Goal: Task Accomplishment & Management: Manage account settings

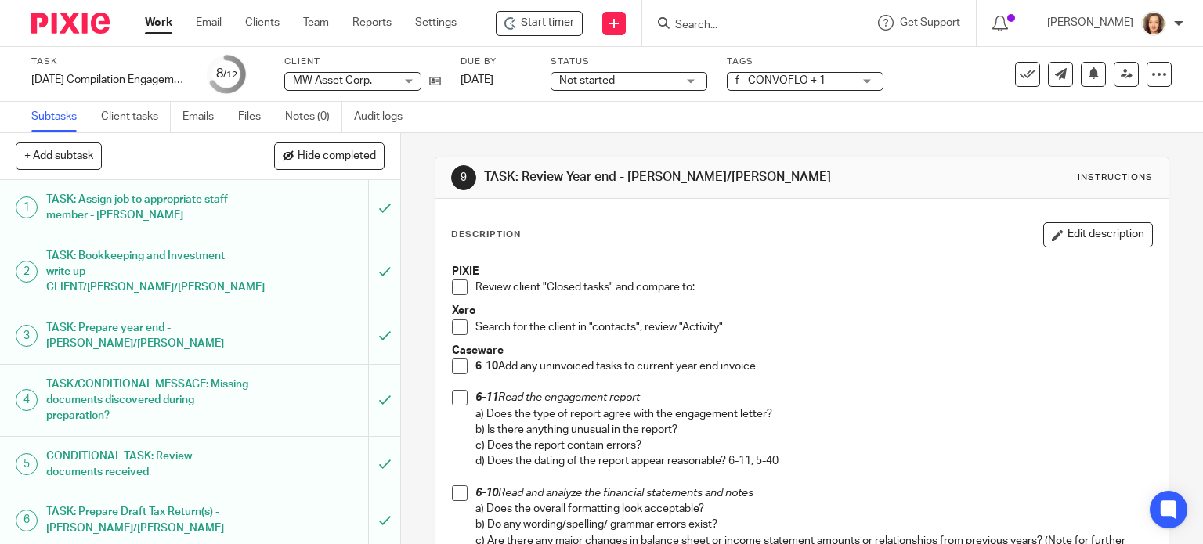
click at [702, 21] on input "Search" at bounding box center [744, 26] width 141 height 14
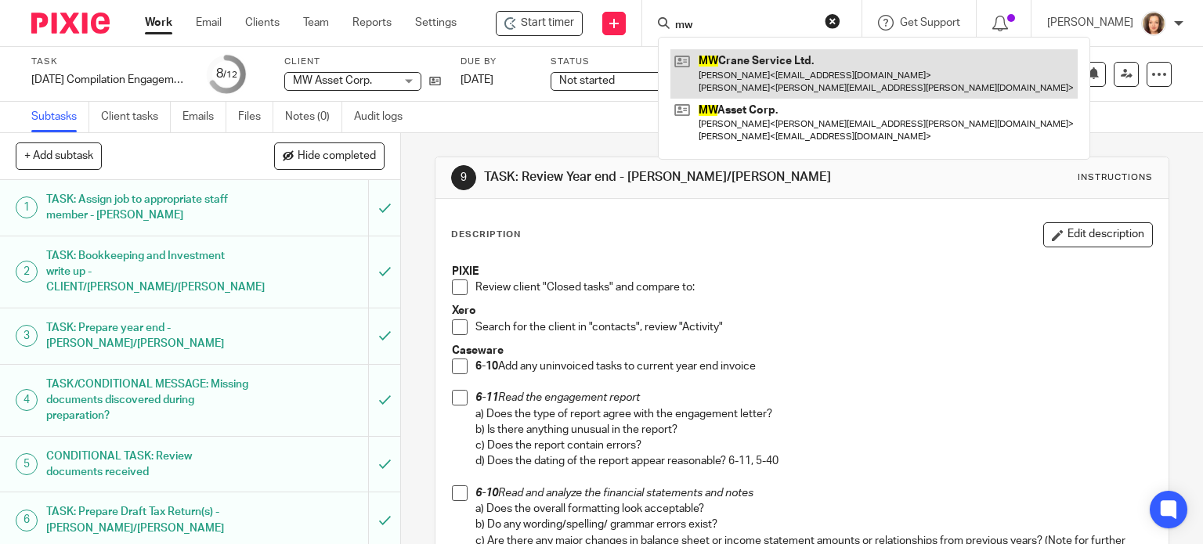
type input "mw"
click at [708, 74] on link at bounding box center [873, 73] width 407 height 49
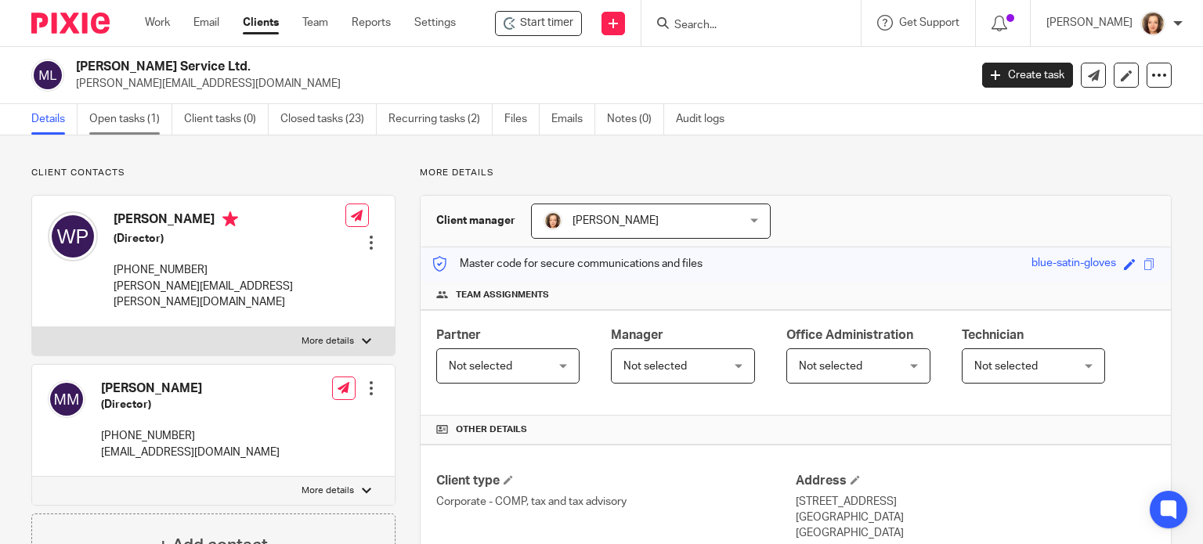
click at [126, 120] on link "Open tasks (1)" at bounding box center [130, 119] width 83 height 31
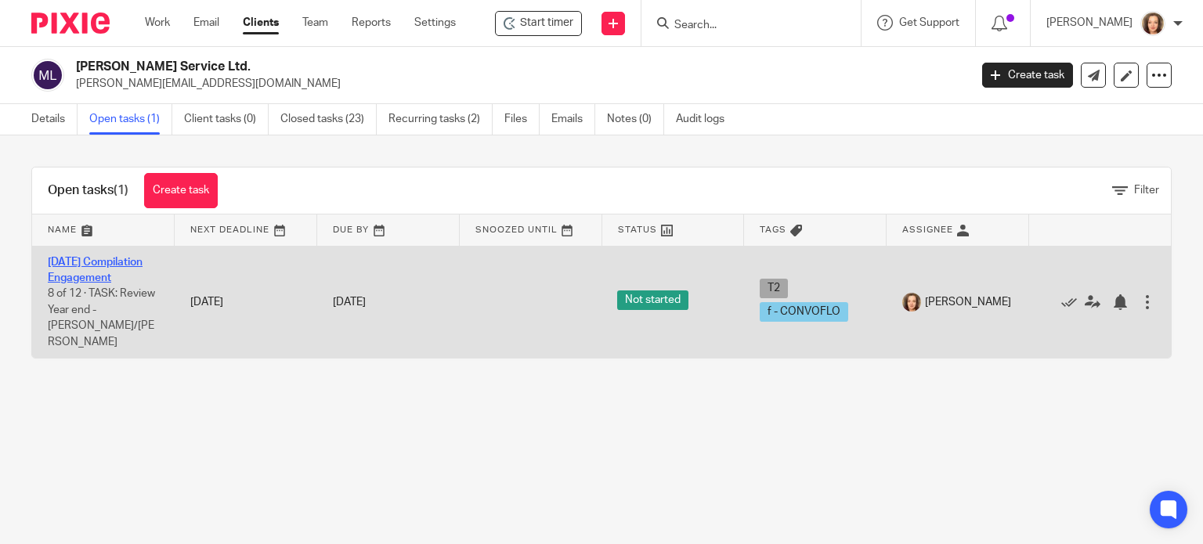
click at [70, 284] on link "[DATE] Compilation Engagement" at bounding box center [95, 270] width 95 height 27
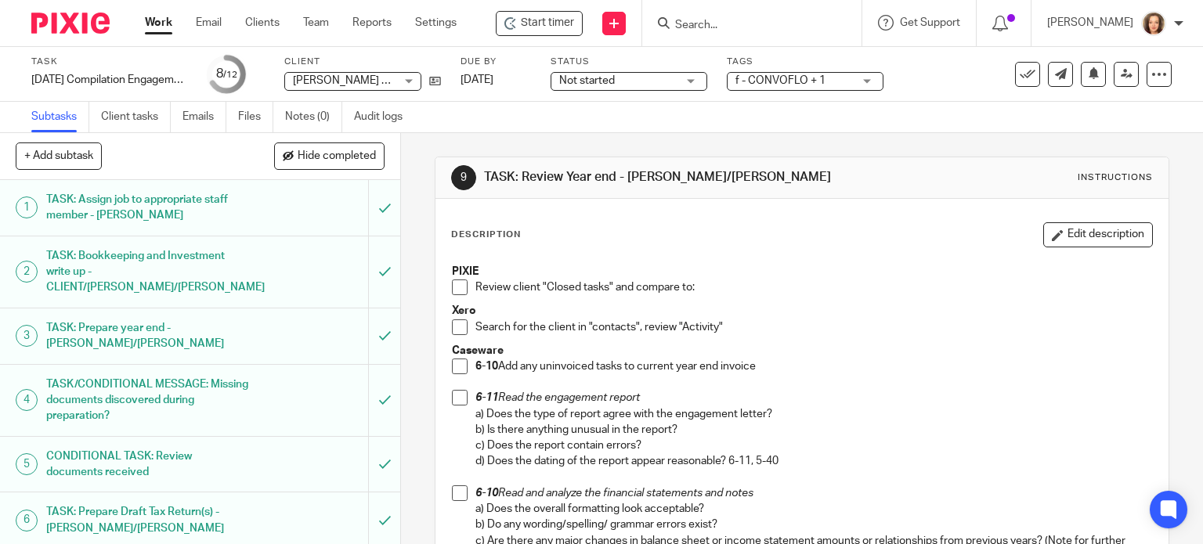
click at [452, 291] on span at bounding box center [460, 288] width 16 height 16
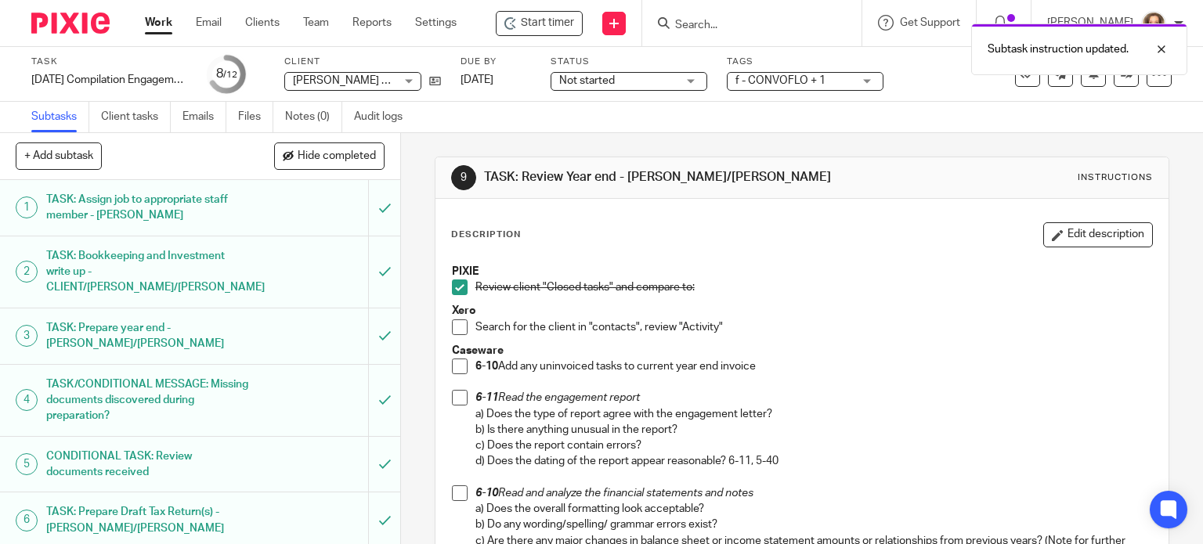
click at [461, 318] on p "Xero" at bounding box center [802, 311] width 701 height 16
click at [454, 324] on span at bounding box center [460, 328] width 16 height 16
click at [453, 361] on span at bounding box center [460, 367] width 16 height 16
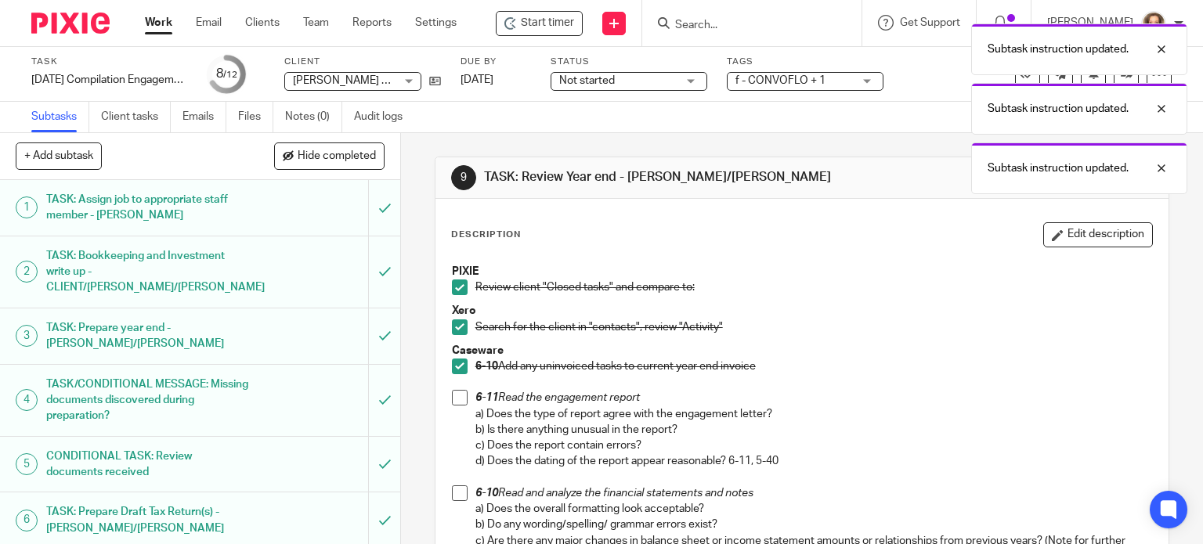
click at [454, 400] on span at bounding box center [460, 398] width 16 height 16
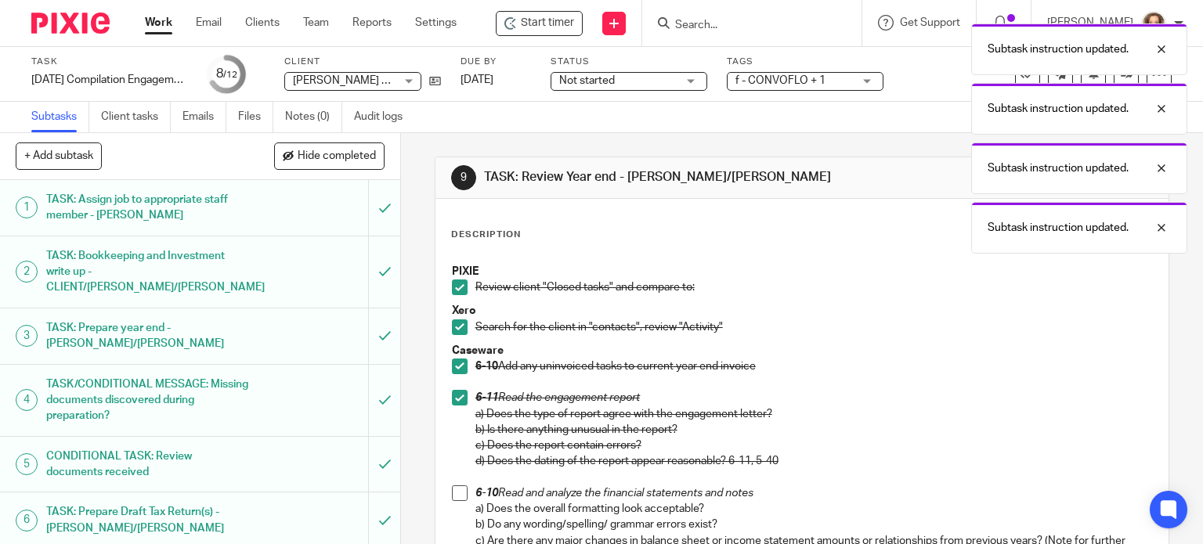
click at [452, 497] on span at bounding box center [460, 494] width 16 height 16
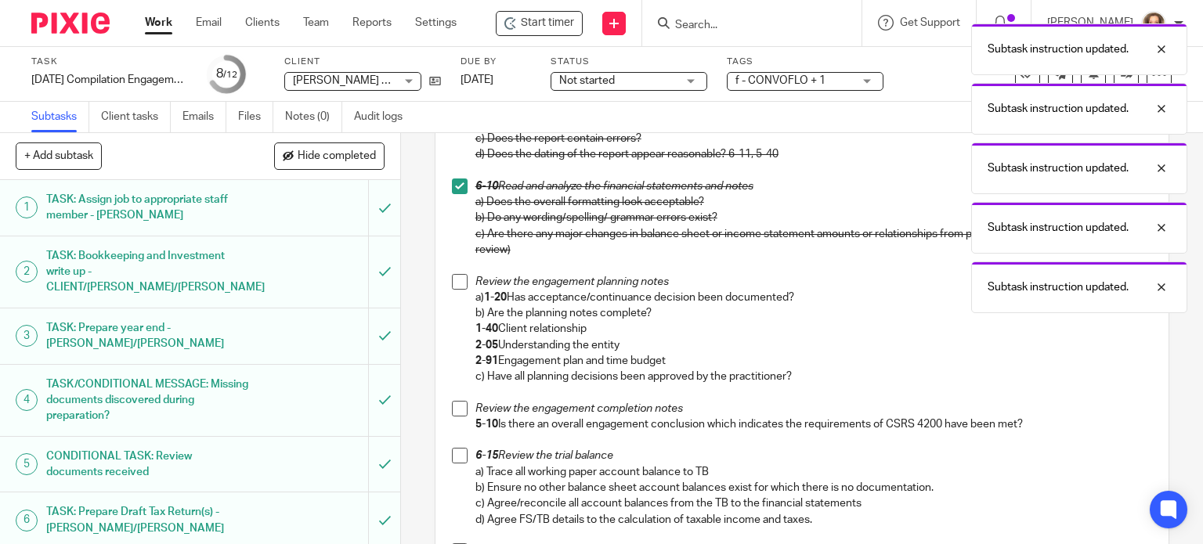
scroll to position [313, 0]
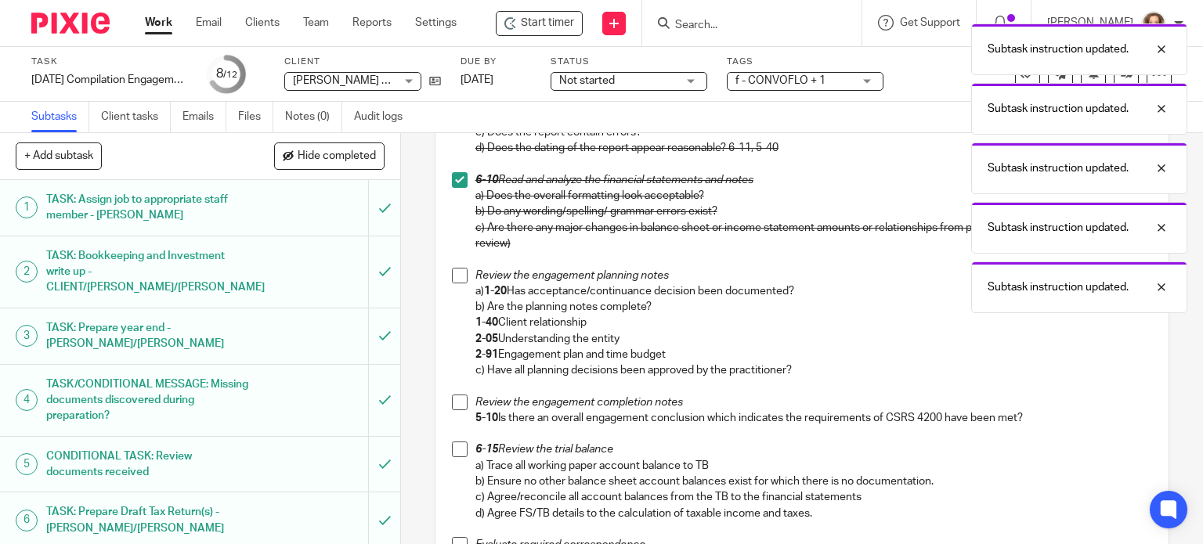
click at [454, 277] on span at bounding box center [460, 276] width 16 height 16
click at [456, 405] on span at bounding box center [460, 403] width 16 height 16
click at [454, 443] on span at bounding box center [460, 450] width 16 height 16
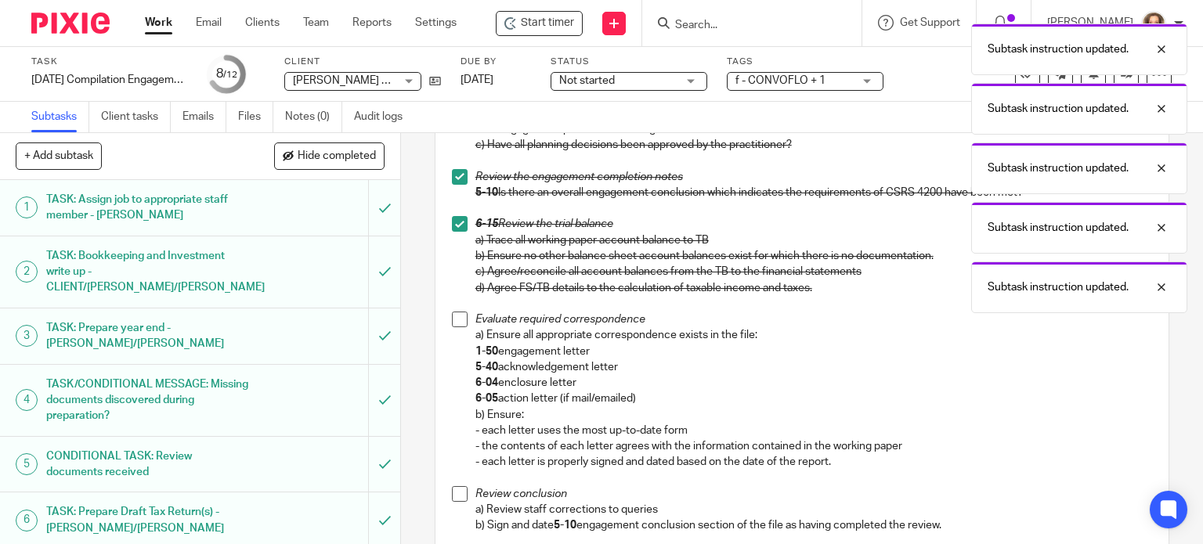
scroll to position [607, 0]
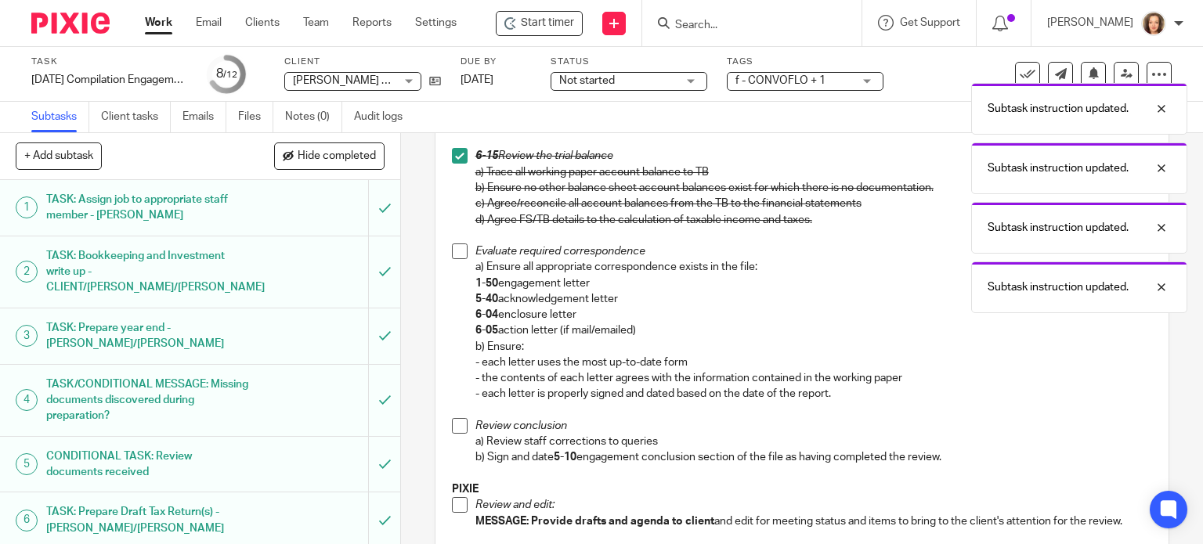
click at [452, 254] on span at bounding box center [460, 252] width 16 height 16
click at [455, 423] on span at bounding box center [460, 426] width 16 height 16
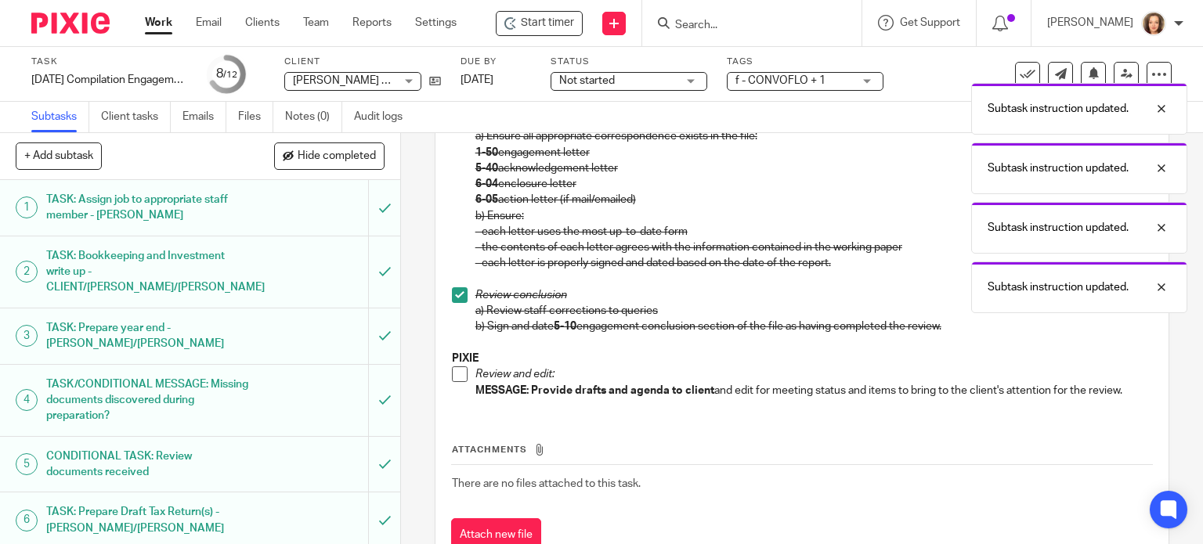
scroll to position [793, 0]
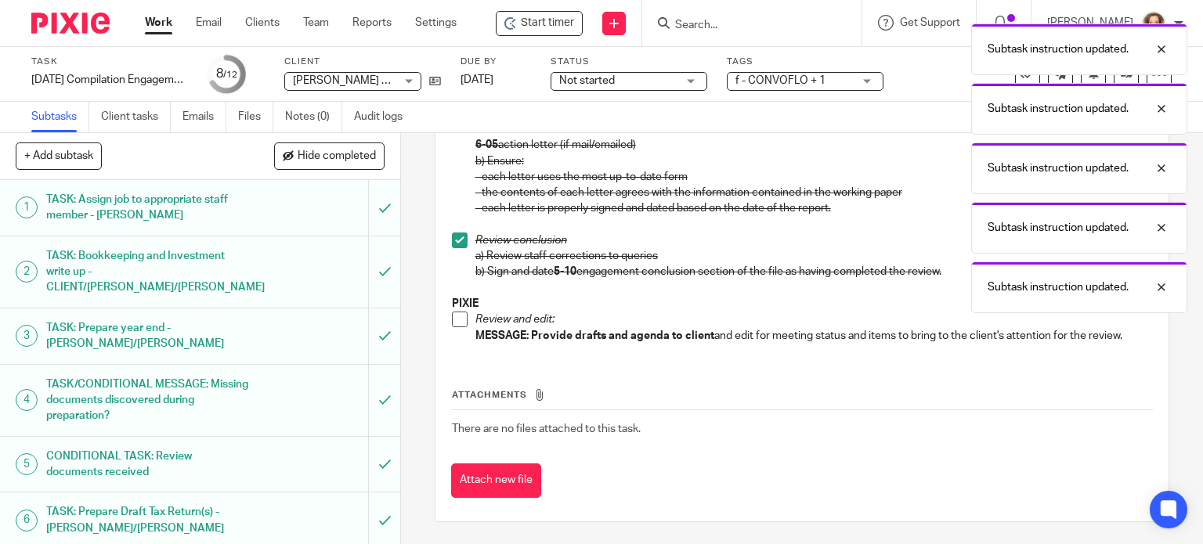
click at [452, 320] on span at bounding box center [460, 320] width 16 height 16
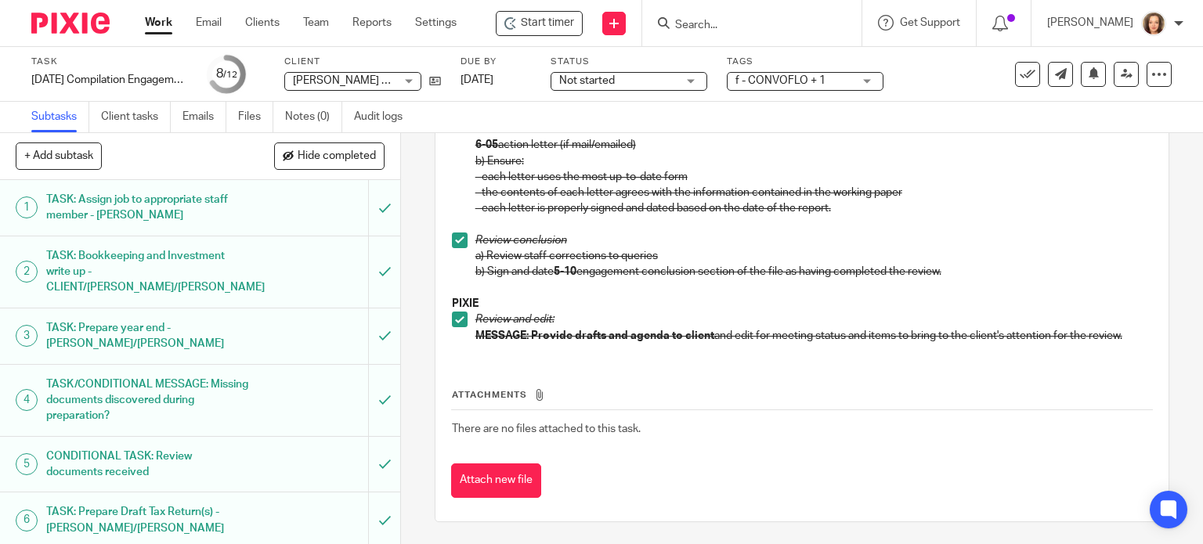
click at [335, 138] on div "+ Add subtask Hide completed Cancel + Add" at bounding box center [200, 156] width 400 height 47
click at [338, 158] on span "Hide completed" at bounding box center [337, 156] width 78 height 13
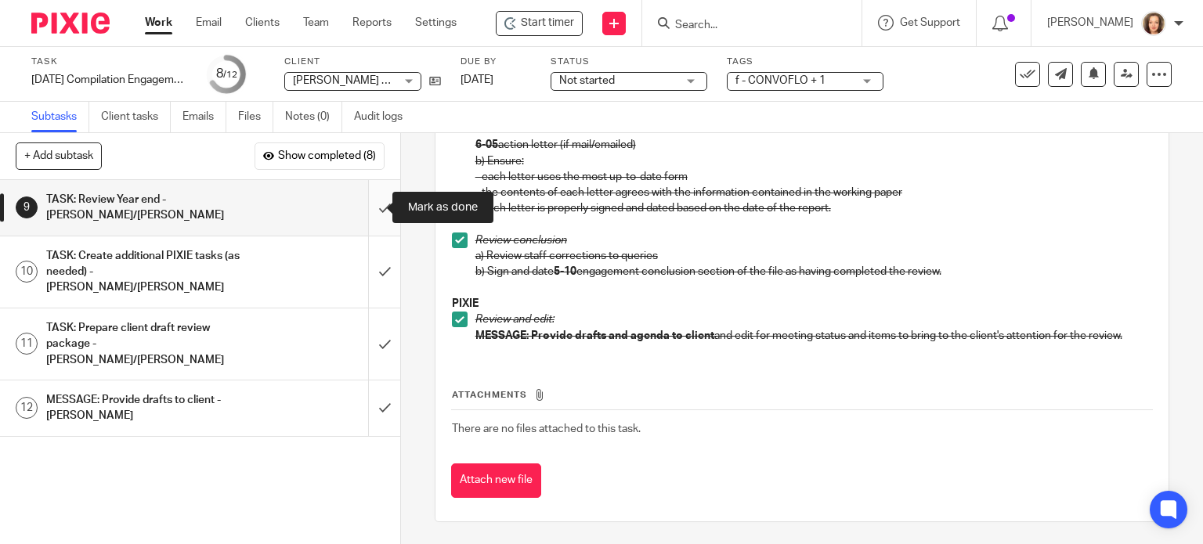
click at [363, 206] on input "submit" at bounding box center [200, 208] width 400 height 56
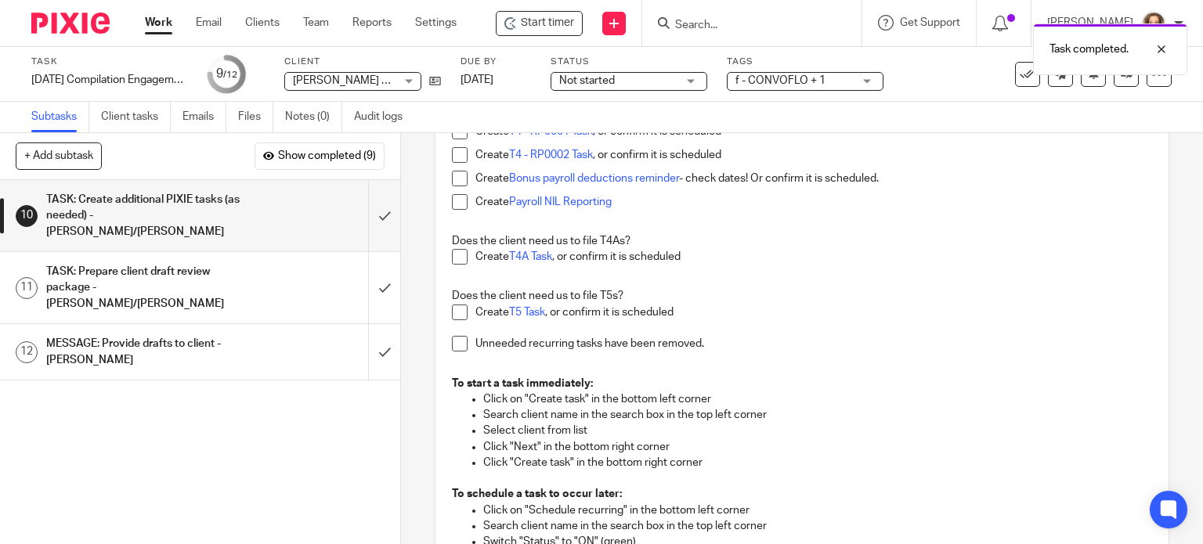
scroll to position [215, 0]
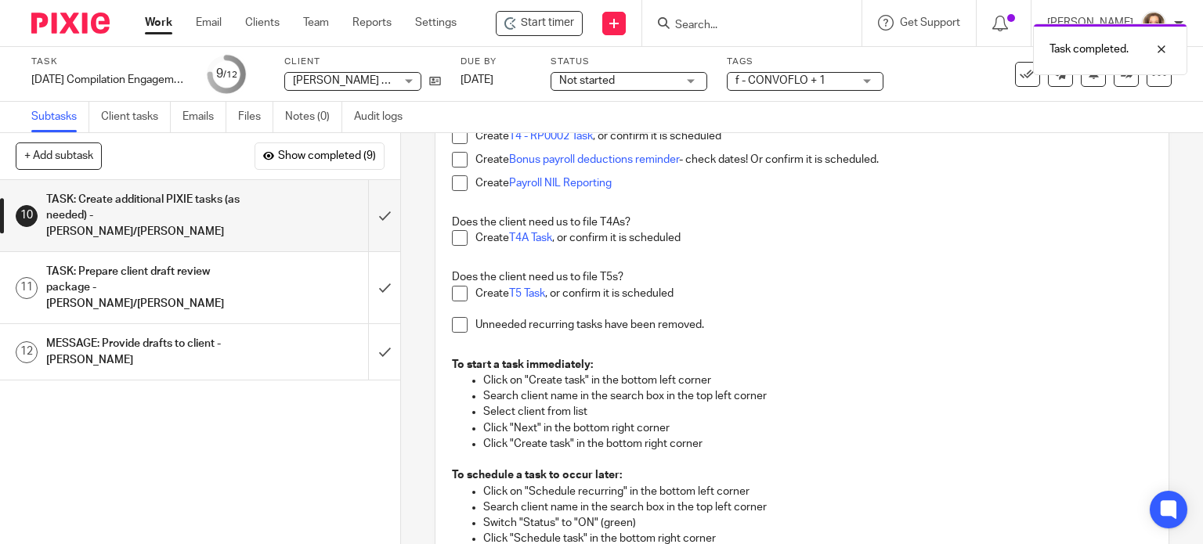
click at [452, 328] on span at bounding box center [460, 325] width 16 height 16
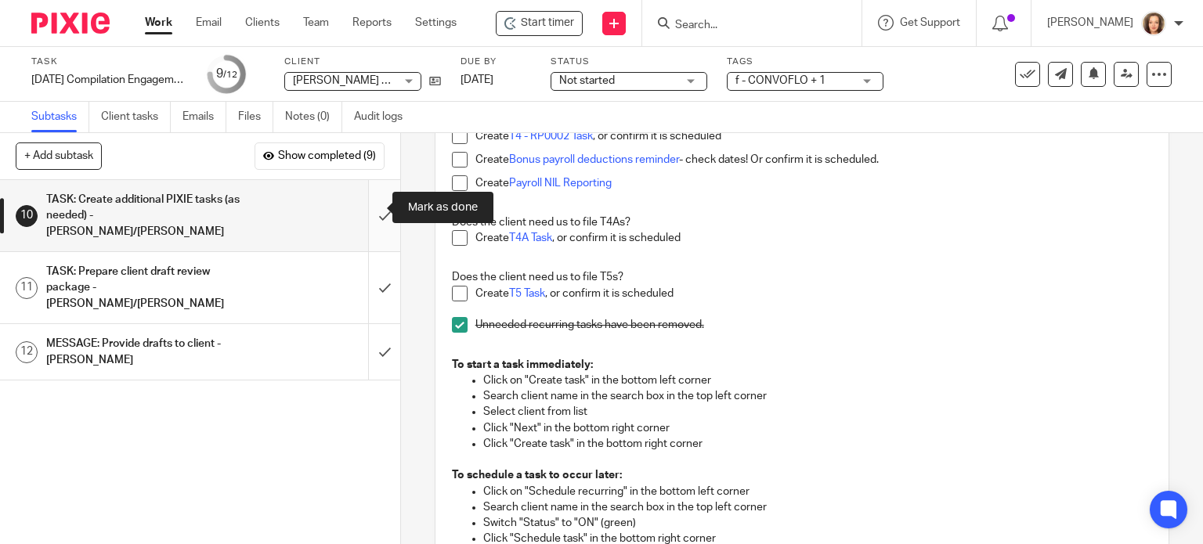
click at [367, 206] on input "submit" at bounding box center [200, 215] width 400 height 71
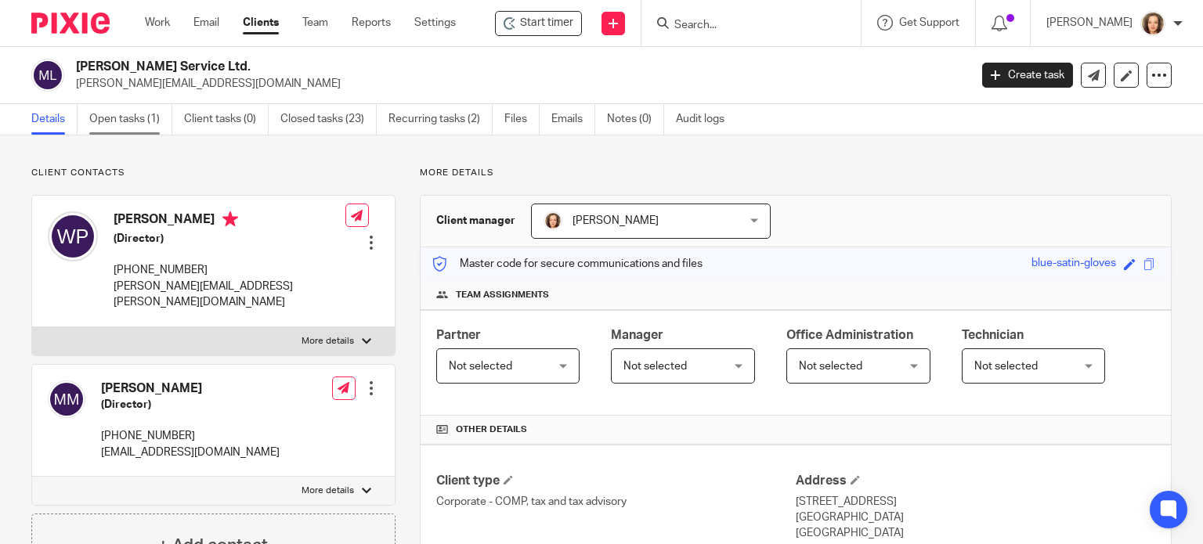
drag, startPoint x: 0, startPoint y: 0, endPoint x: 128, endPoint y: 115, distance: 171.9
click at [128, 115] on link "Open tasks (1)" at bounding box center [130, 119] width 83 height 31
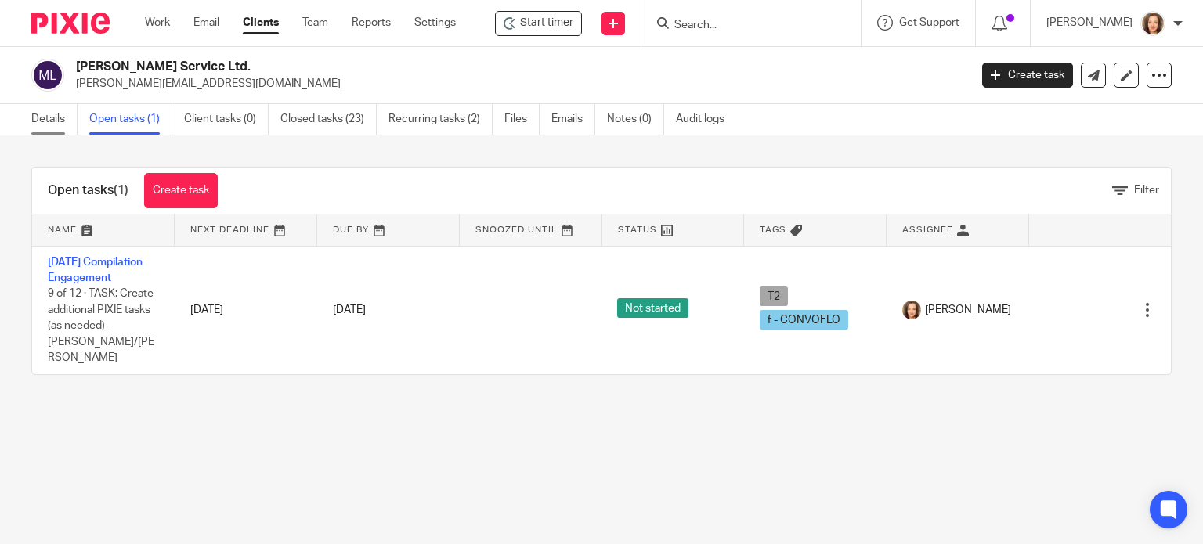
click at [50, 117] on link "Details" at bounding box center [54, 119] width 46 height 31
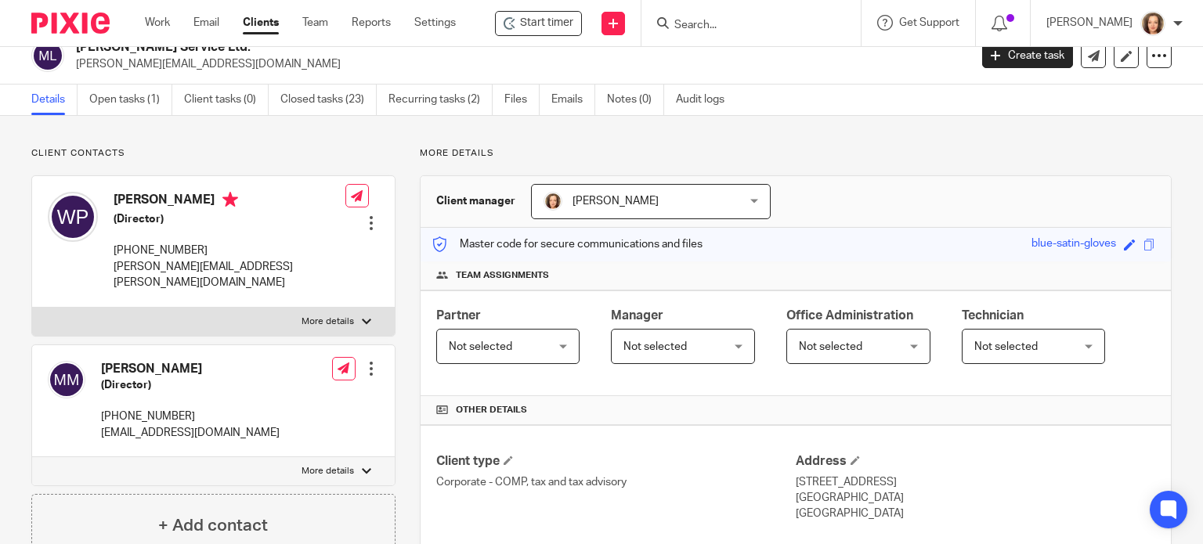
scroll to position [19, 0]
click at [435, 99] on link "Recurring tasks (2)" at bounding box center [440, 100] width 104 height 31
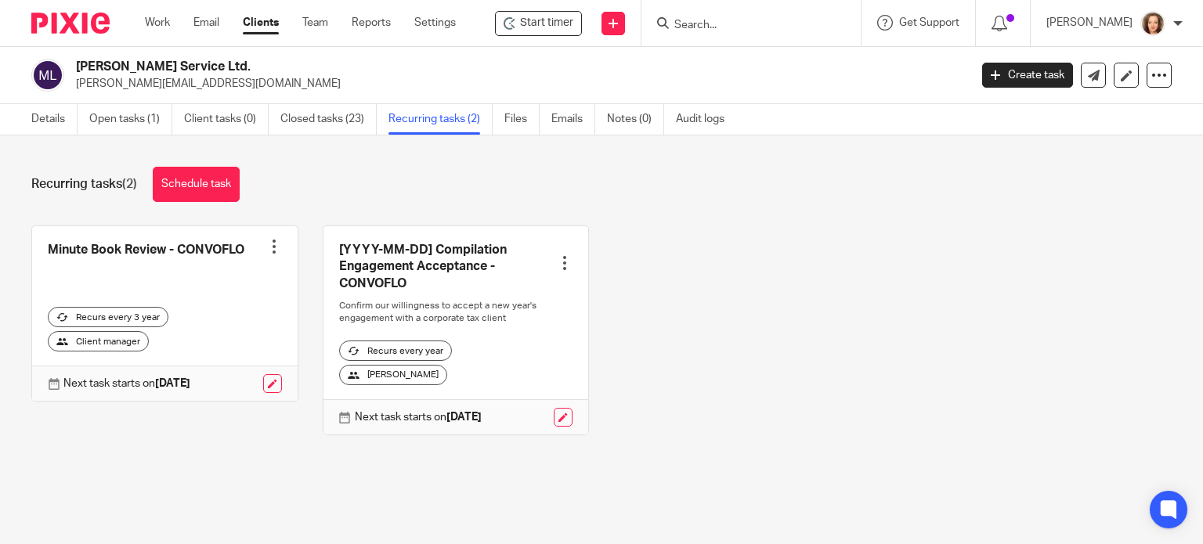
click at [273, 243] on div at bounding box center [274, 247] width 16 height 16
click at [266, 244] on div at bounding box center [274, 247] width 16 height 16
click at [230, 350] on span "Cancel schedule" at bounding box center [210, 345] width 82 height 11
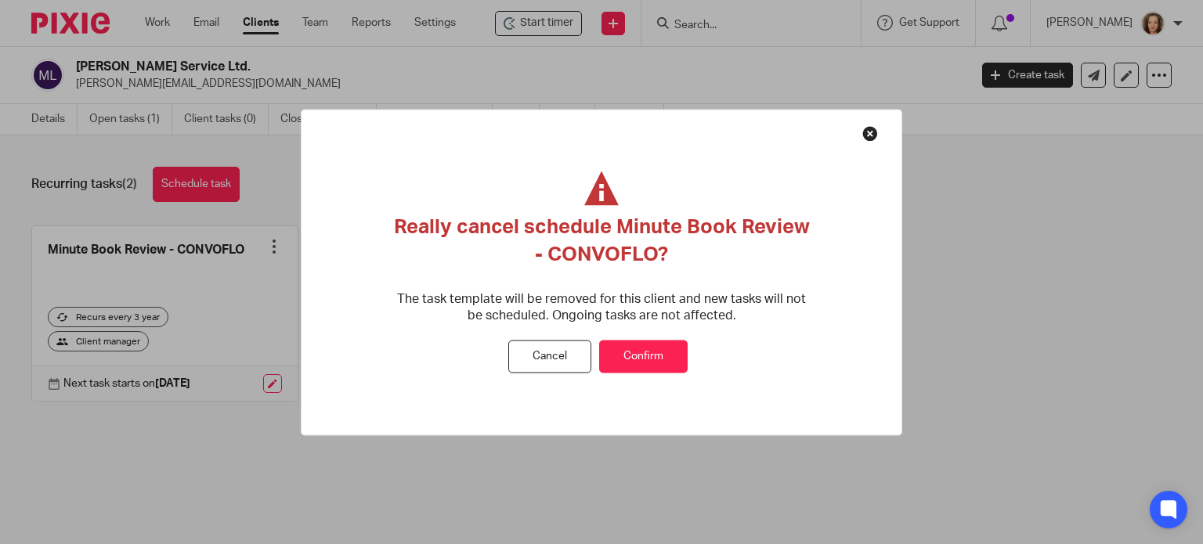
click at [640, 355] on button "Confirm" at bounding box center [643, 357] width 88 height 34
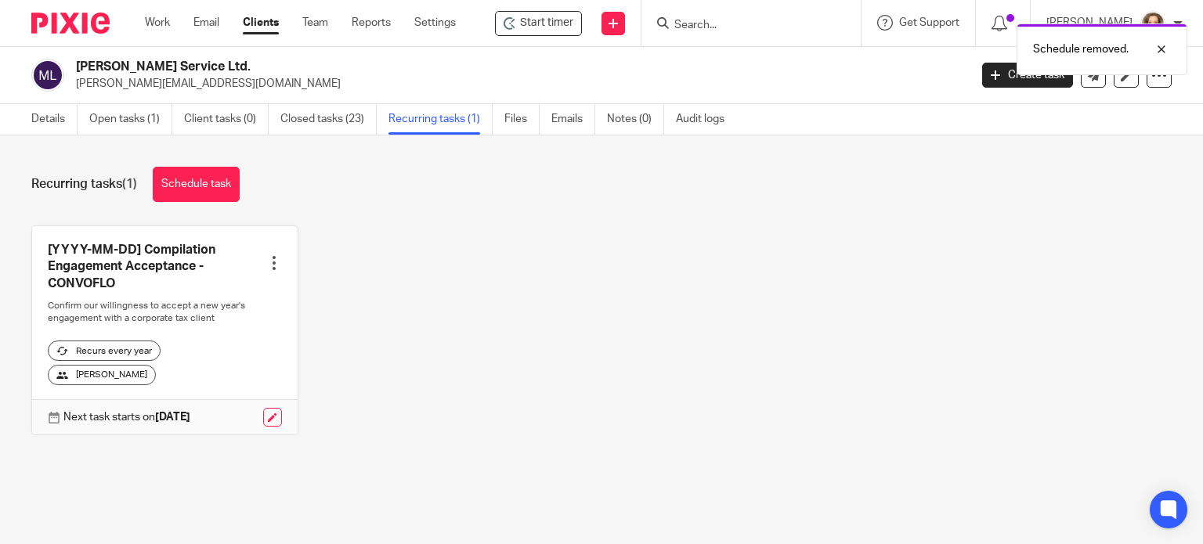
click at [266, 265] on div at bounding box center [274, 263] width 16 height 16
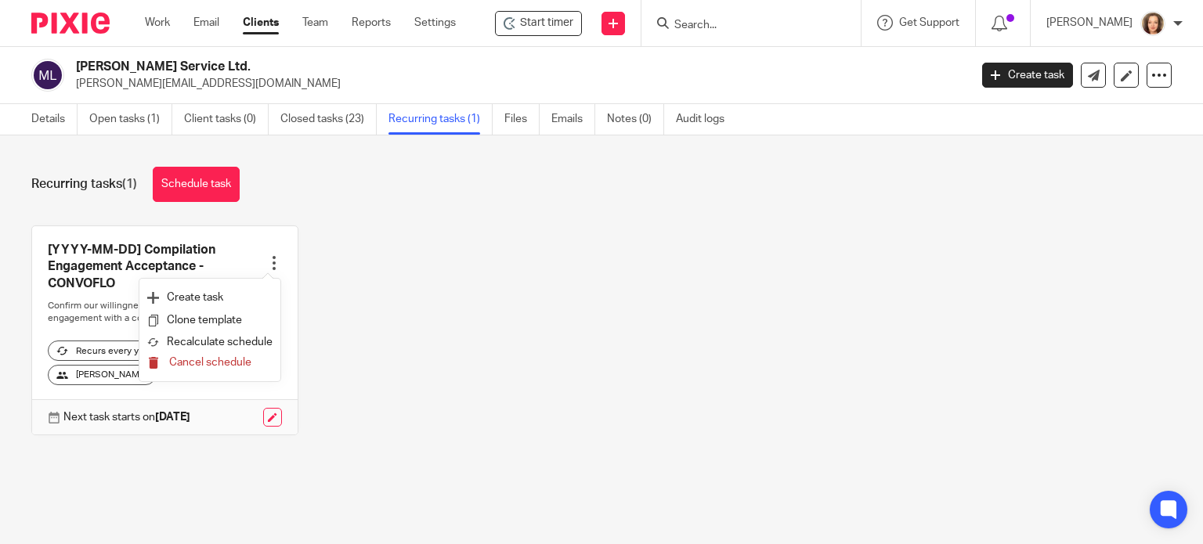
click at [243, 360] on span "Cancel schedule" at bounding box center [210, 362] width 82 height 11
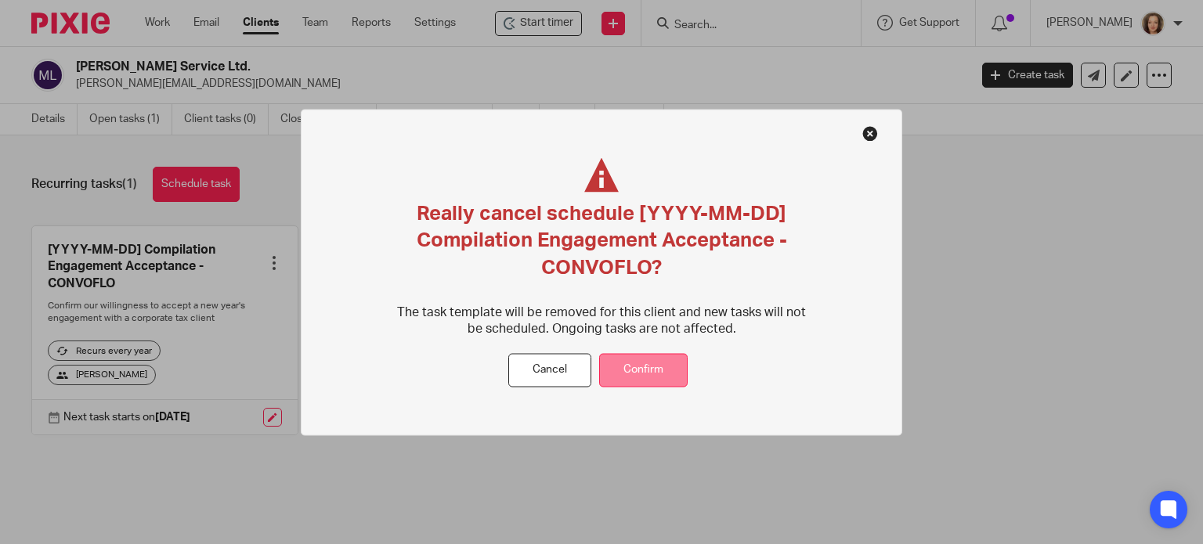
click at [633, 366] on button "Confirm" at bounding box center [643, 370] width 88 height 34
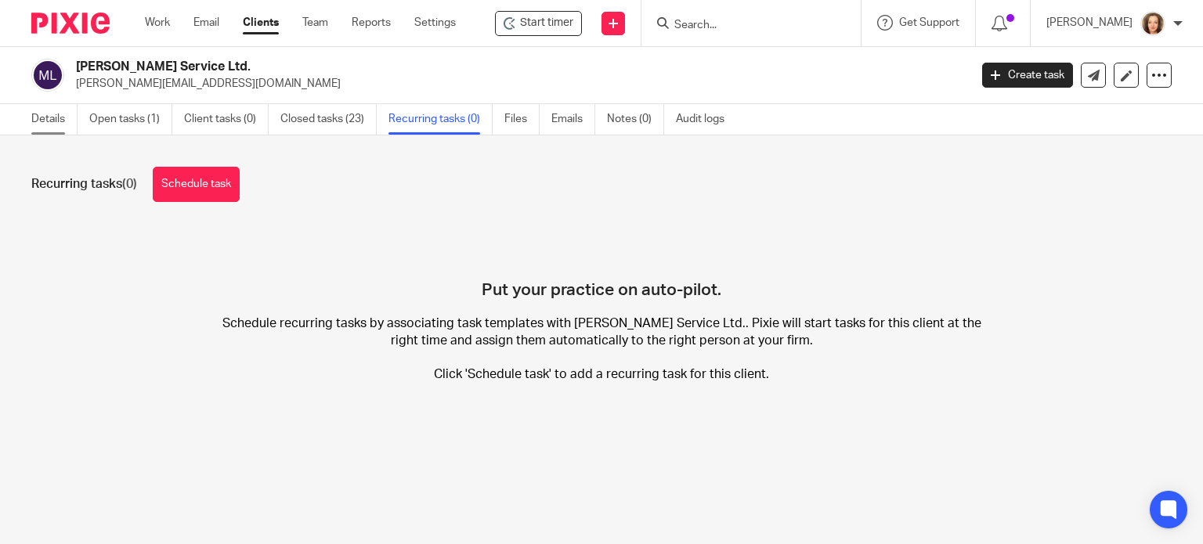
click at [47, 126] on link "Details" at bounding box center [54, 119] width 46 height 31
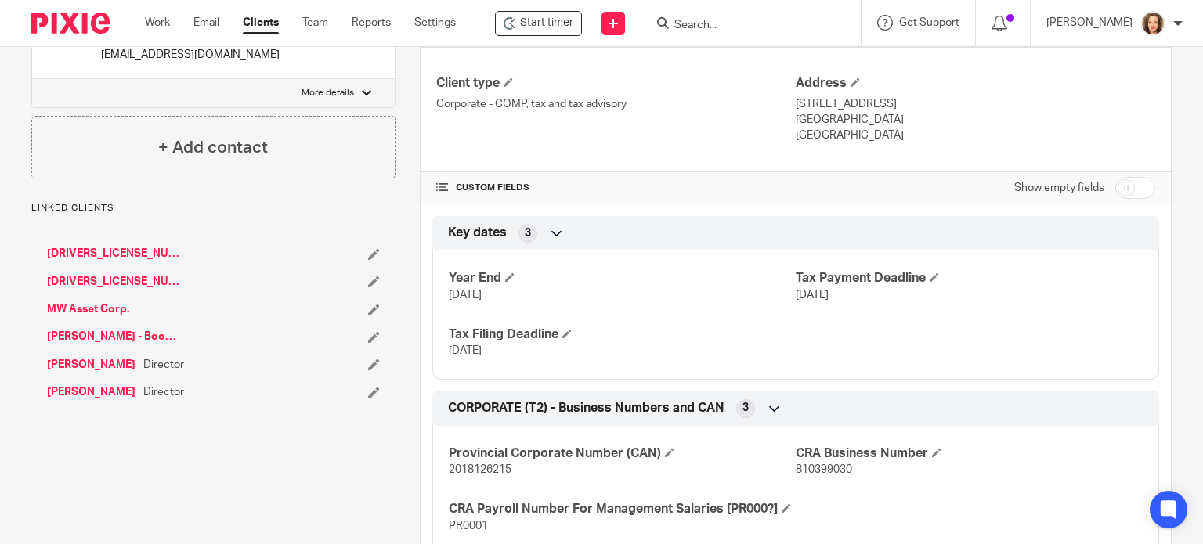
scroll to position [410, 0]
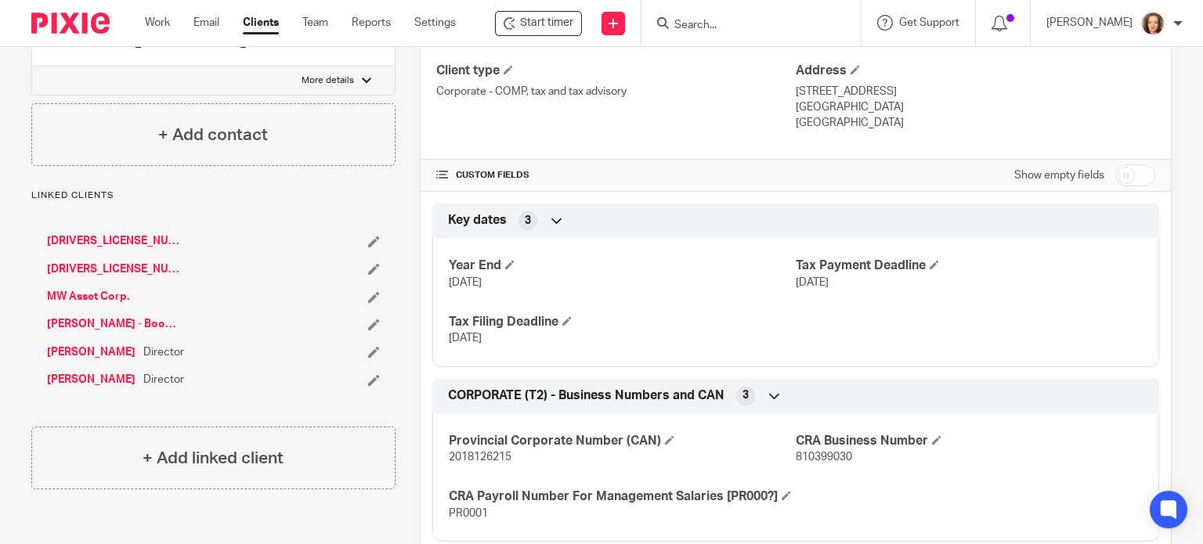
click at [97, 289] on link "MW Asset Corp." at bounding box center [88, 297] width 82 height 16
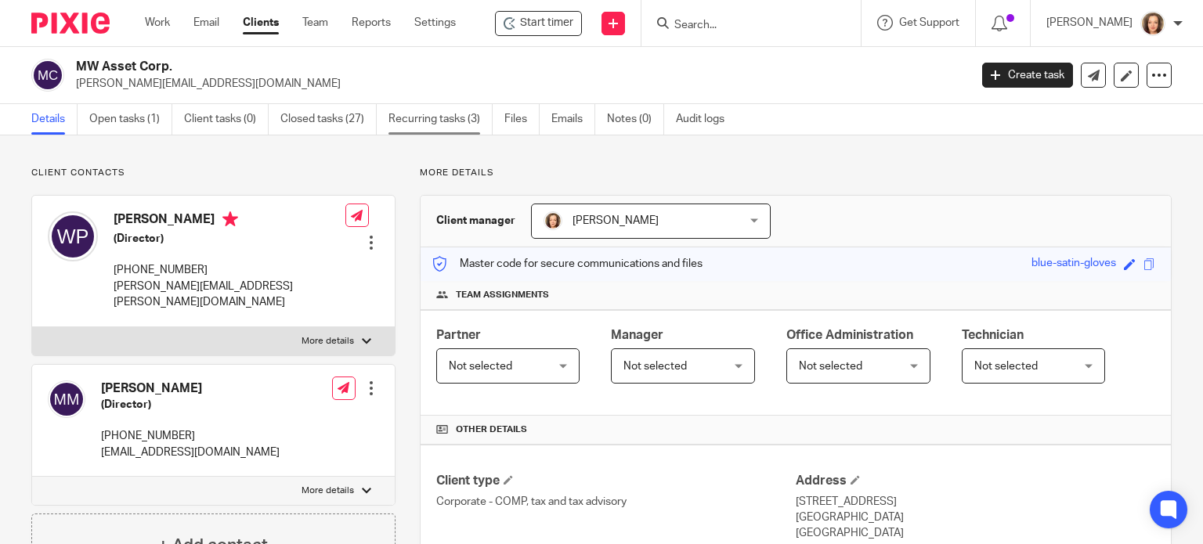
click at [448, 122] on link "Recurring tasks (3)" at bounding box center [440, 119] width 104 height 31
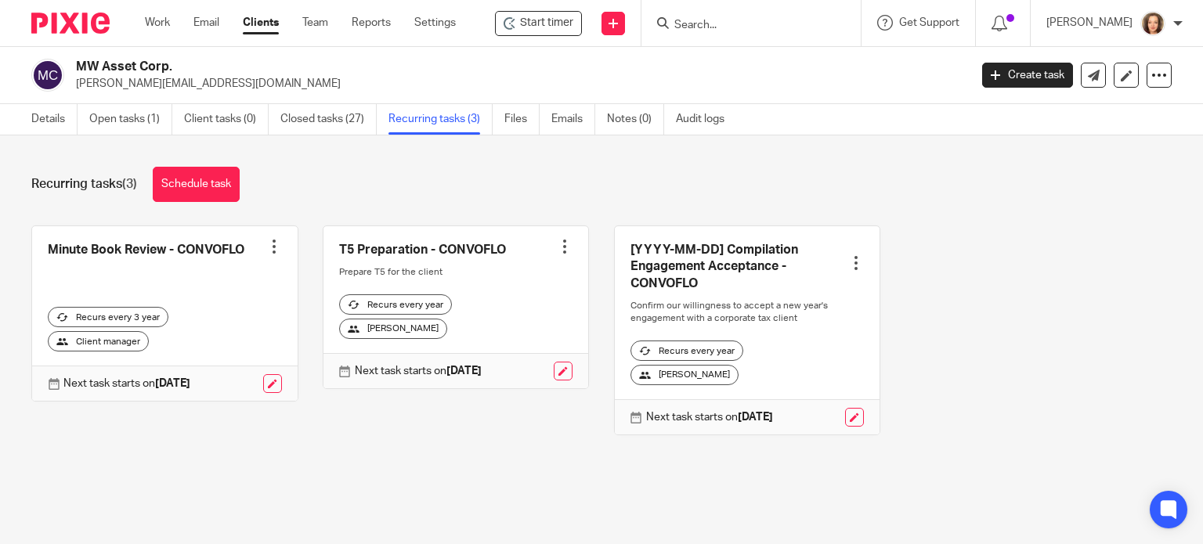
click at [268, 245] on div at bounding box center [274, 247] width 16 height 16
click at [228, 345] on span "Cancel schedule" at bounding box center [210, 345] width 82 height 11
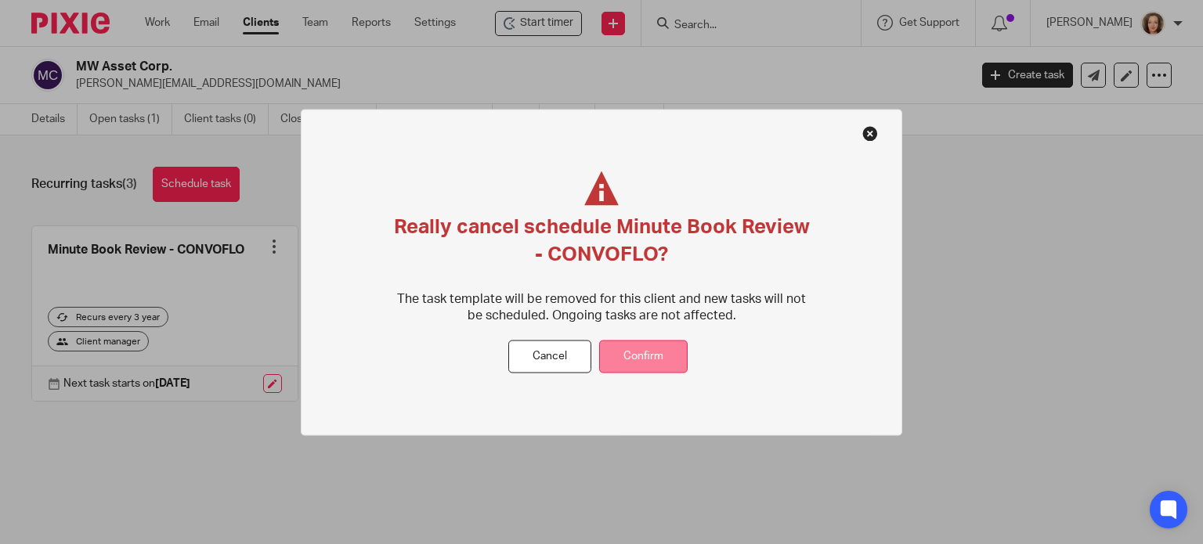
click at [655, 359] on button "Confirm" at bounding box center [643, 357] width 88 height 34
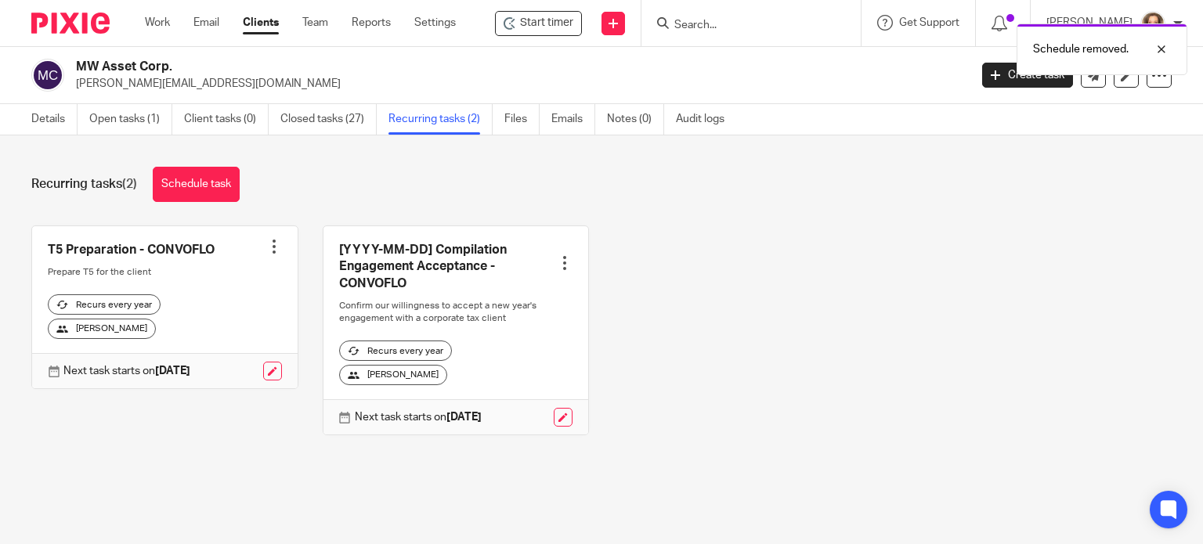
click at [271, 244] on div at bounding box center [274, 247] width 16 height 16
click at [229, 344] on span "Cancel schedule" at bounding box center [210, 345] width 82 height 11
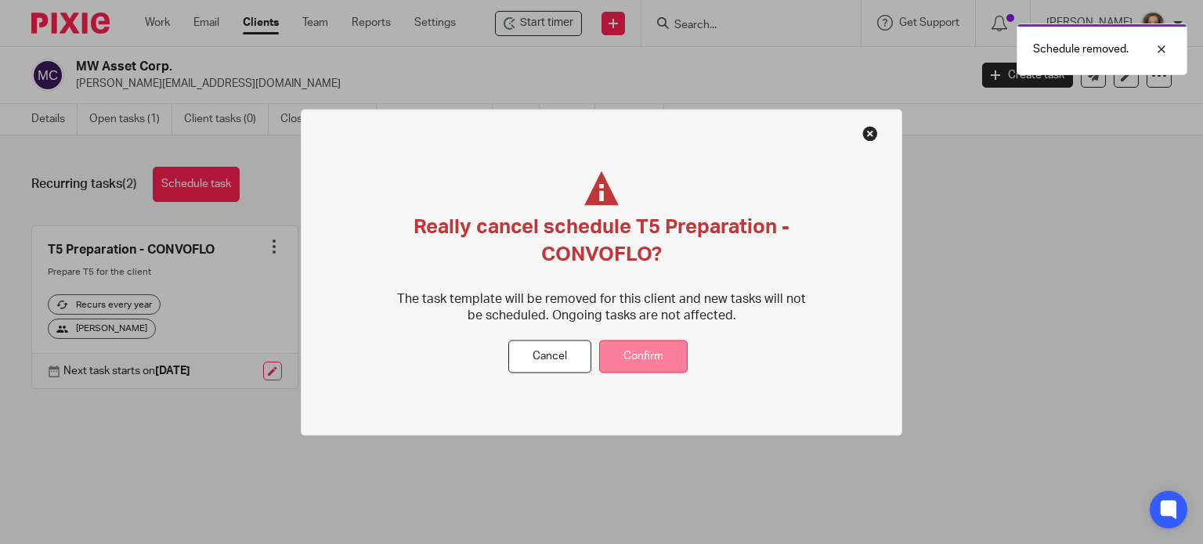
click at [647, 359] on button "Confirm" at bounding box center [643, 357] width 88 height 34
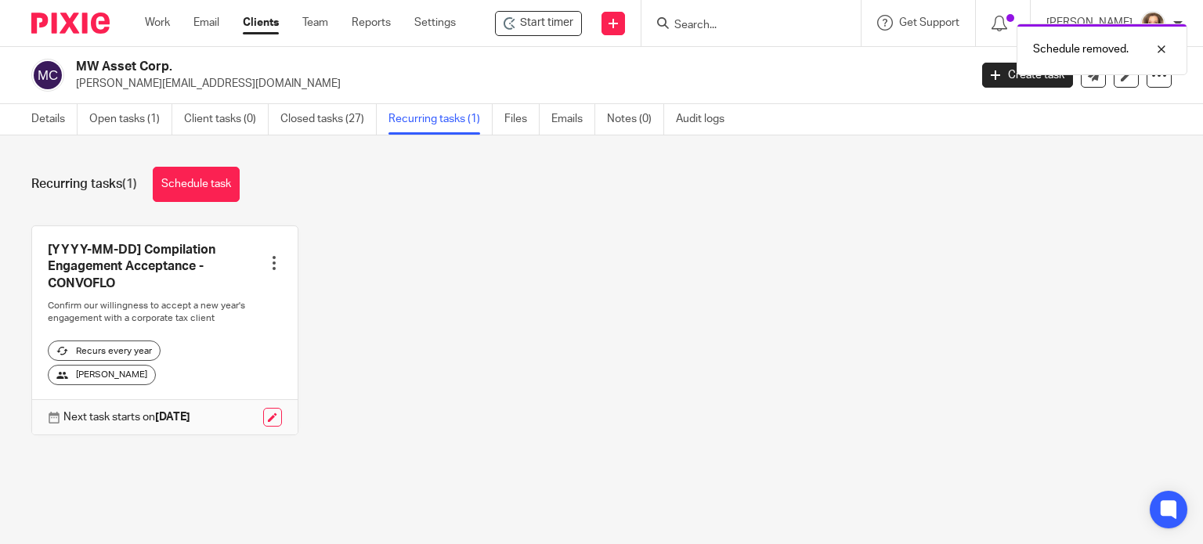
click at [266, 258] on div at bounding box center [274, 263] width 16 height 16
click at [233, 363] on span "Cancel schedule" at bounding box center [210, 362] width 82 height 11
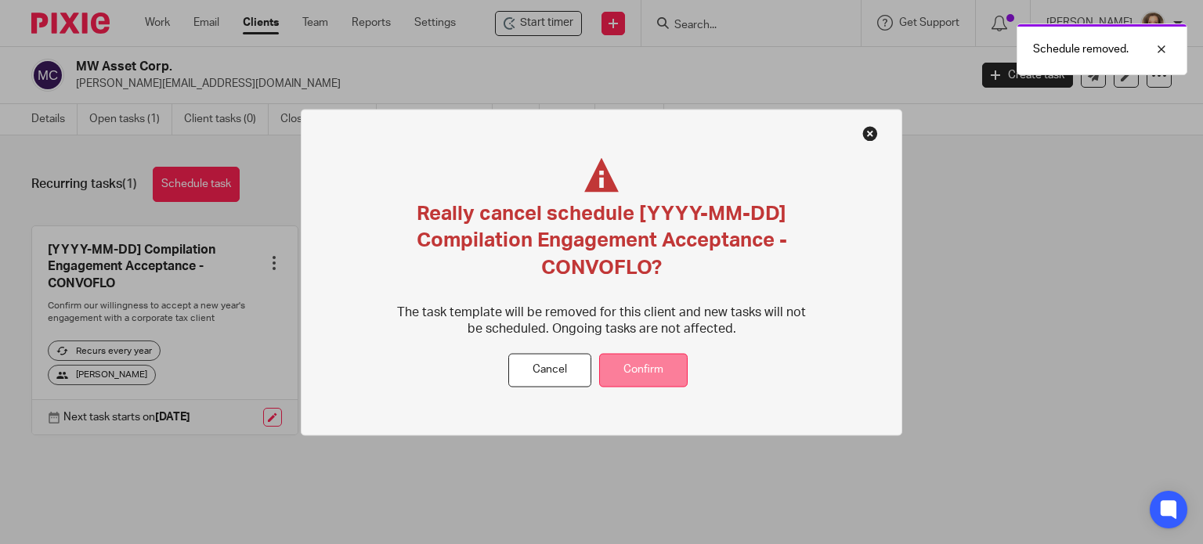
click at [636, 366] on button "Confirm" at bounding box center [643, 370] width 88 height 34
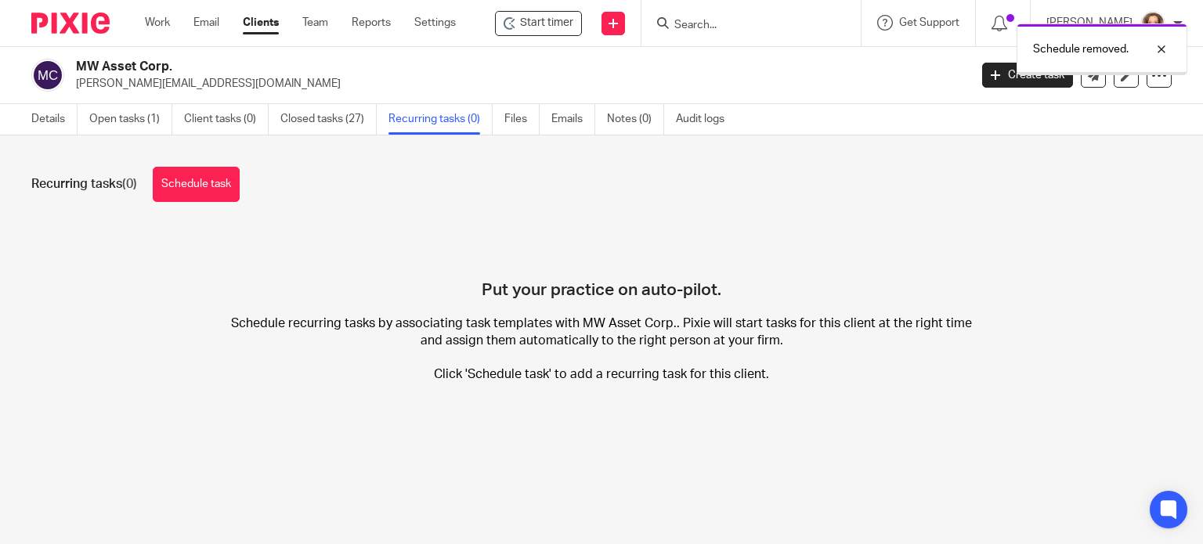
click at [569, 246] on h4 "Put your practice on auto-pilot." at bounding box center [602, 263] width 240 height 75
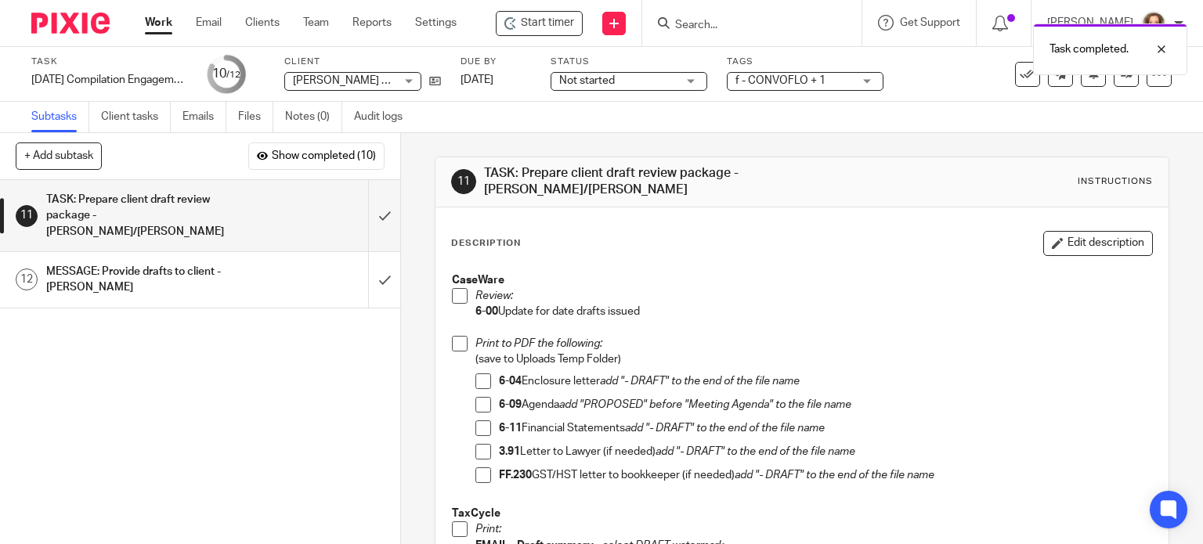
click at [197, 403] on div "1 TASK: Assign job to appropriate staff member - [PERSON_NAME] 2 TASK: Bookkeep…" at bounding box center [200, 362] width 400 height 364
click at [454, 297] on span at bounding box center [460, 296] width 16 height 16
click at [476, 382] on span at bounding box center [483, 382] width 16 height 16
click at [478, 404] on span at bounding box center [483, 405] width 16 height 16
click at [475, 428] on span at bounding box center [483, 429] width 16 height 16
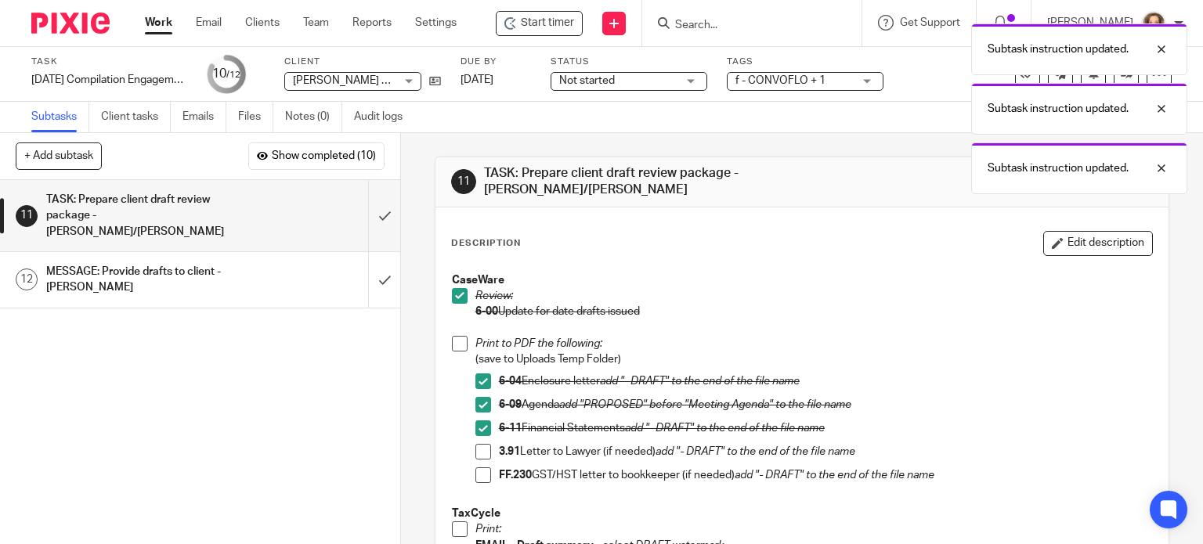
click at [452, 341] on span at bounding box center [460, 344] width 16 height 16
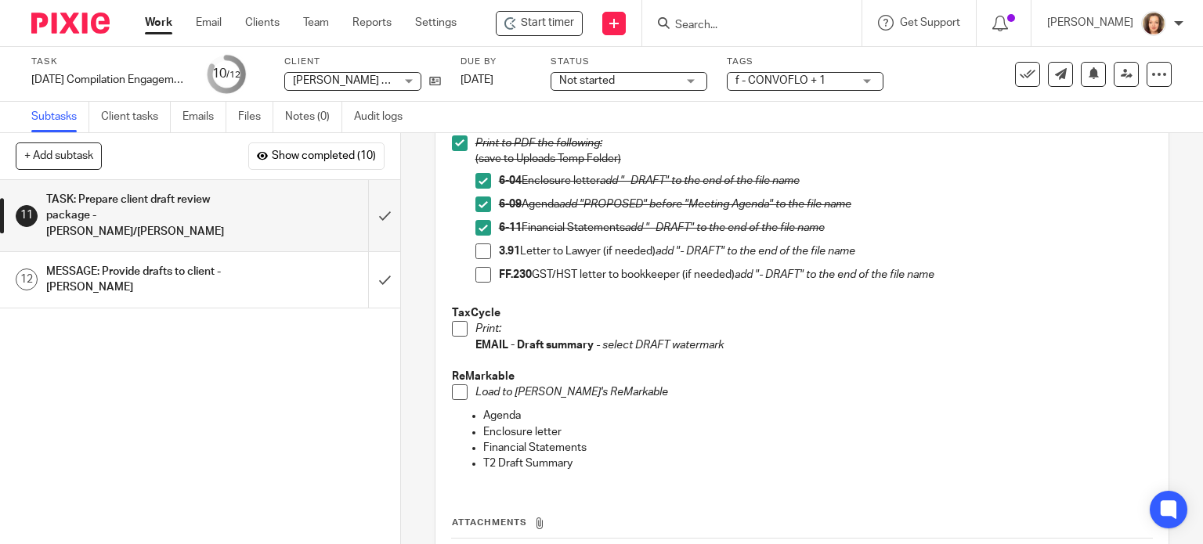
scroll to position [313, 0]
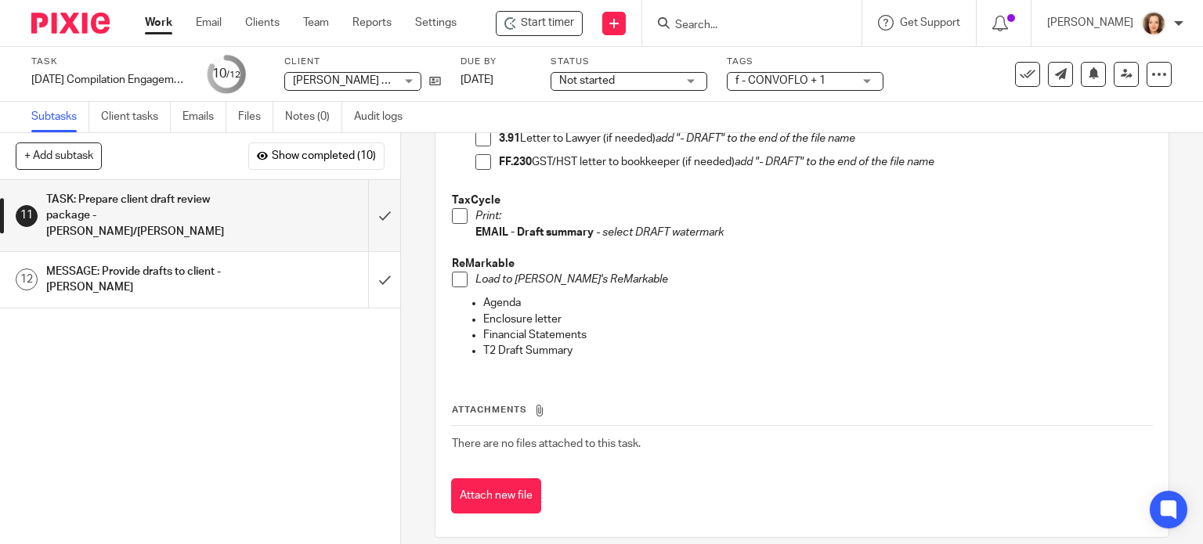
click at [454, 212] on span at bounding box center [460, 216] width 16 height 16
click at [457, 284] on span at bounding box center [460, 280] width 16 height 16
click at [366, 212] on input "submit" at bounding box center [200, 215] width 400 height 71
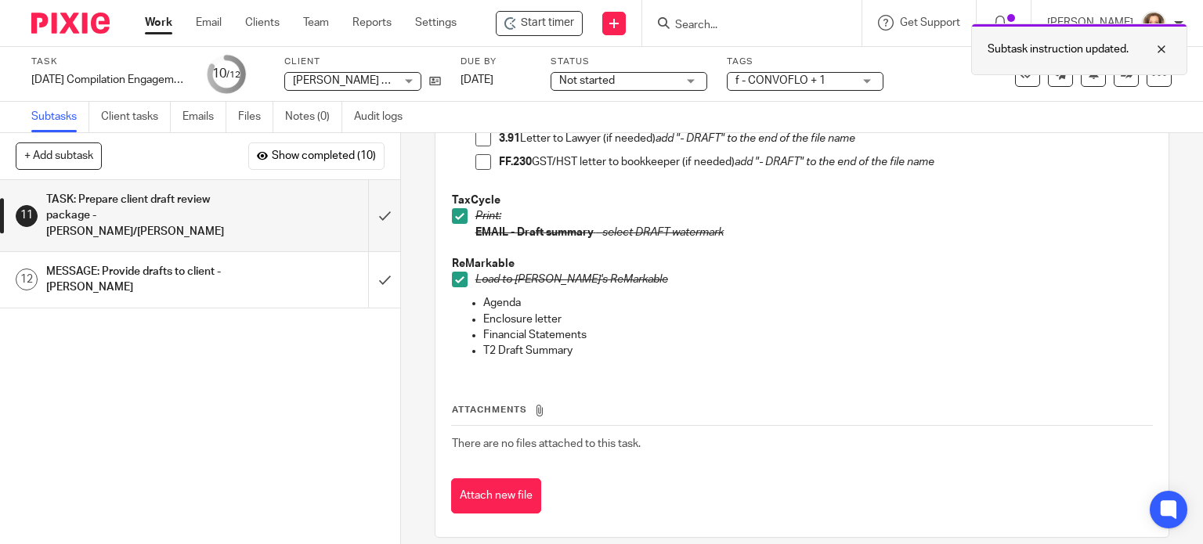
click at [1162, 46] on div at bounding box center [1150, 49] width 42 height 19
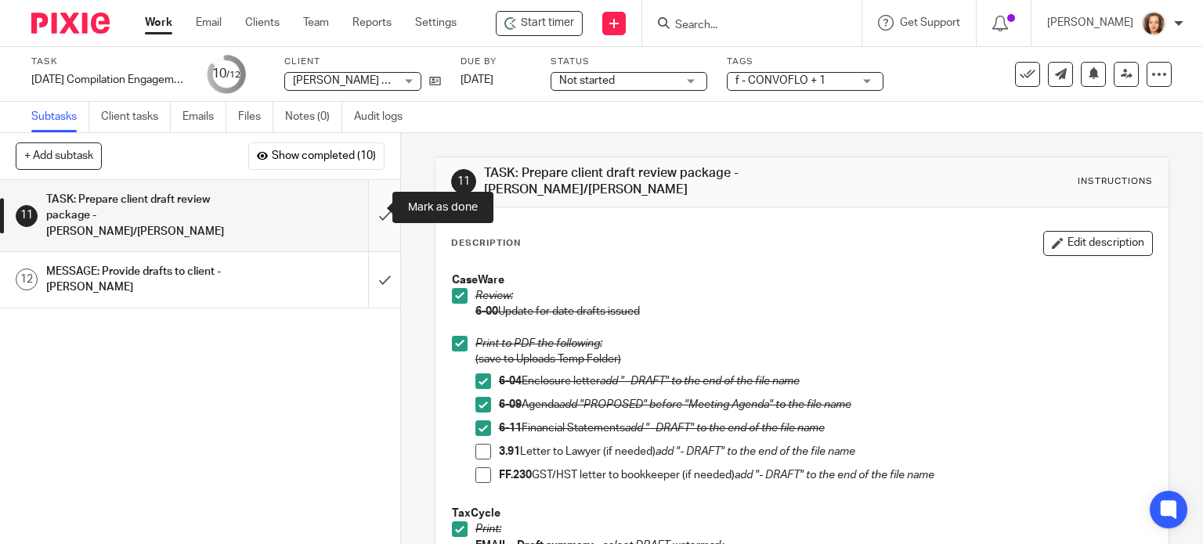
click at [365, 210] on input "submit" at bounding box center [200, 215] width 400 height 71
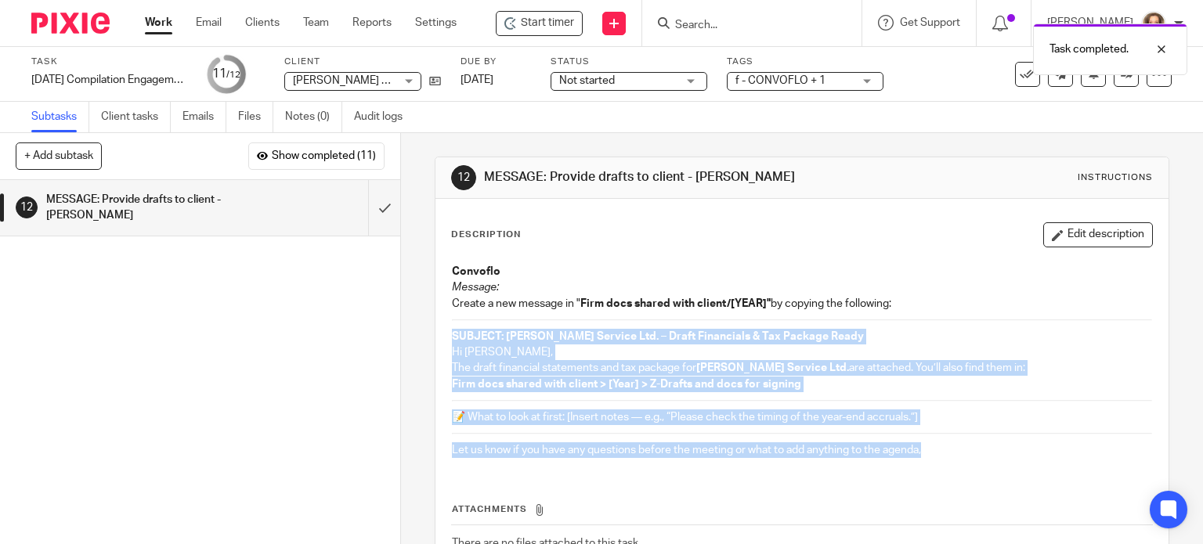
drag, startPoint x: 445, startPoint y: 333, endPoint x: 633, endPoint y: 494, distance: 247.7
click at [633, 494] on div "Description Edit description Convoflo Message: Create a new message in " Firm d…" at bounding box center [802, 417] width 702 height 391
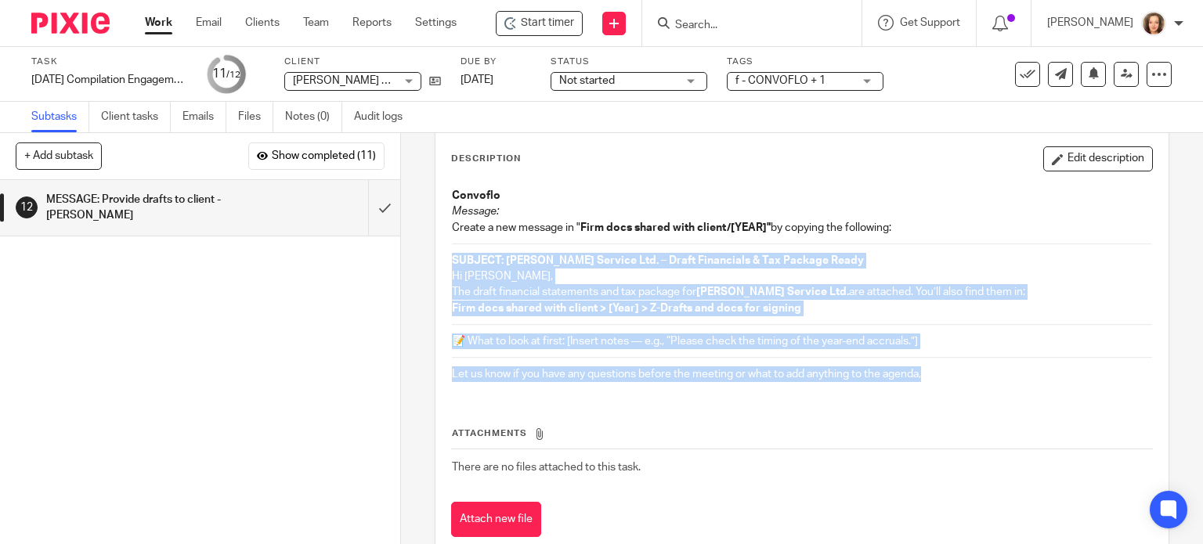
scroll to position [75, 0]
click at [953, 375] on p "Let us know if you have any questions before the meeting or what to add anythin…" at bounding box center [802, 375] width 701 height 16
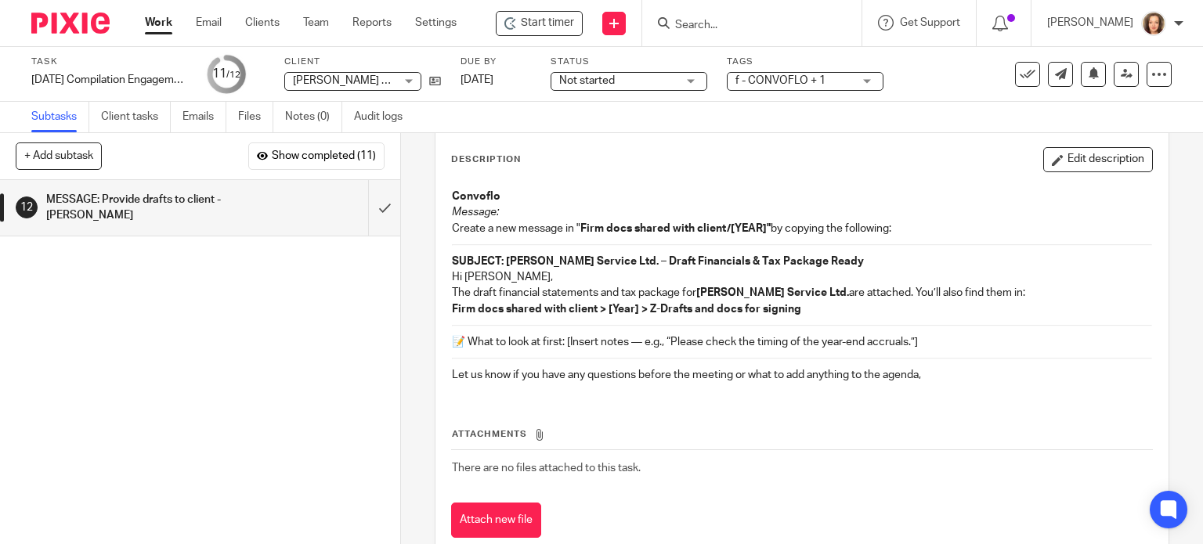
click at [948, 370] on p "Let us know if you have any questions before the meeting or what to add anythin…" at bounding box center [802, 375] width 701 height 16
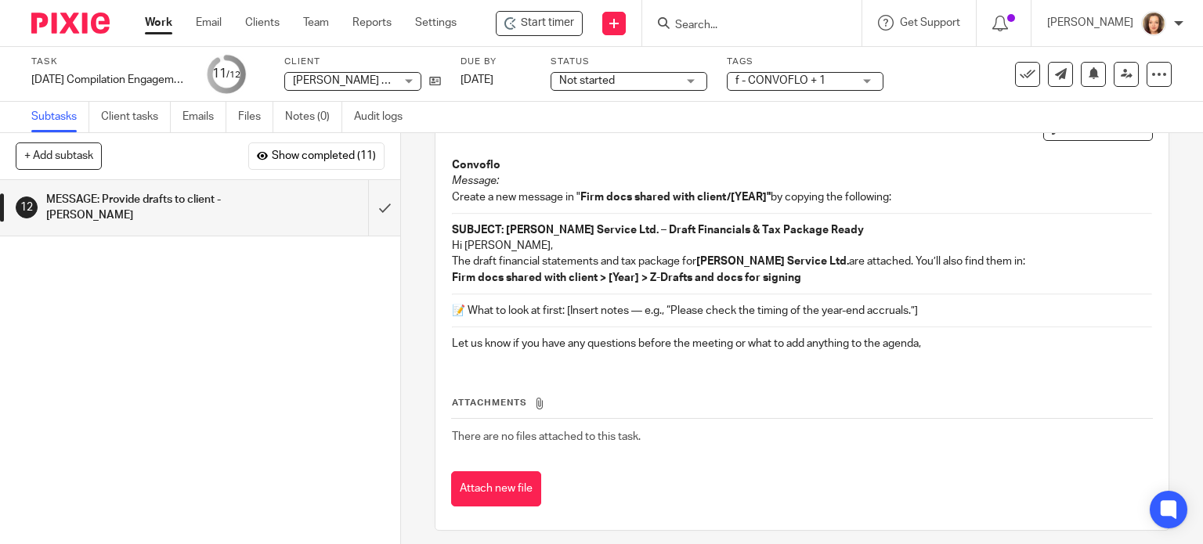
scroll to position [114, 0]
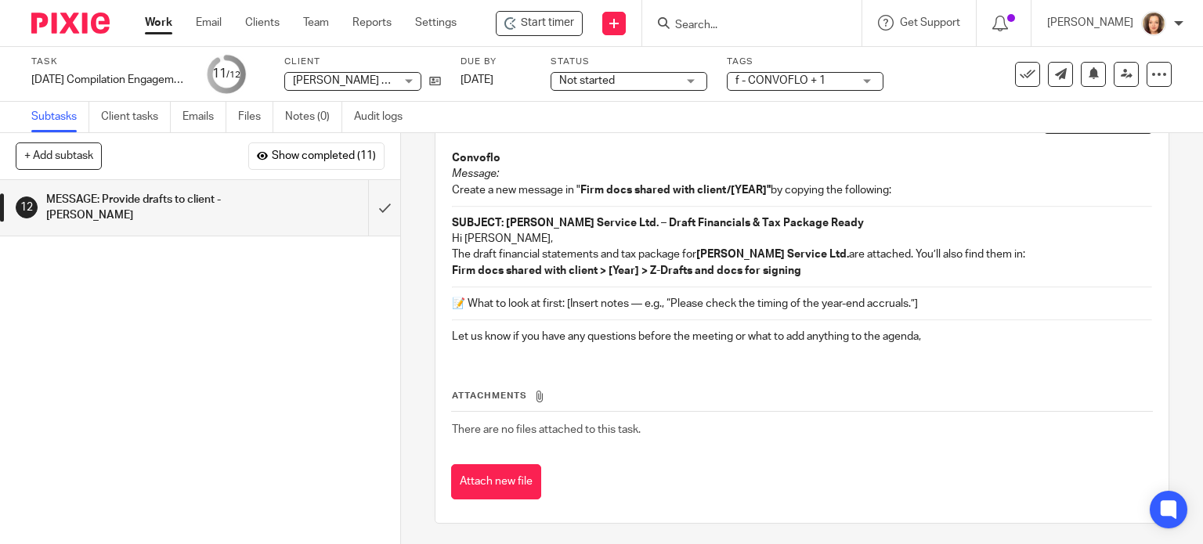
click at [638, 339] on p "Let us know if you have any questions before the meeting or what to add anythin…" at bounding box center [802, 337] width 701 height 16
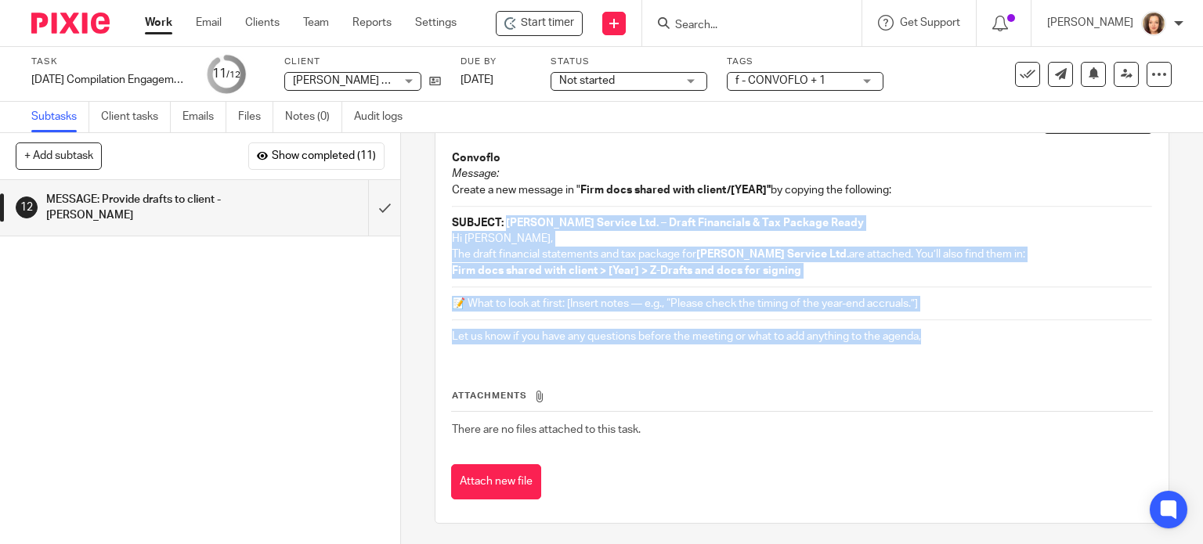
drag, startPoint x: 888, startPoint y: 338, endPoint x: 500, endPoint y: 214, distance: 406.9
click at [500, 214] on div "Convoflo Message: Create a new message in " Firm docs shared with client/[YEAR]…" at bounding box center [802, 250] width 717 height 214
copy div "MW Crane Service Ltd. – Draft Financials & Tax Package Ready Hi Wade, The draft…"
click at [373, 209] on input "submit" at bounding box center [200, 208] width 400 height 56
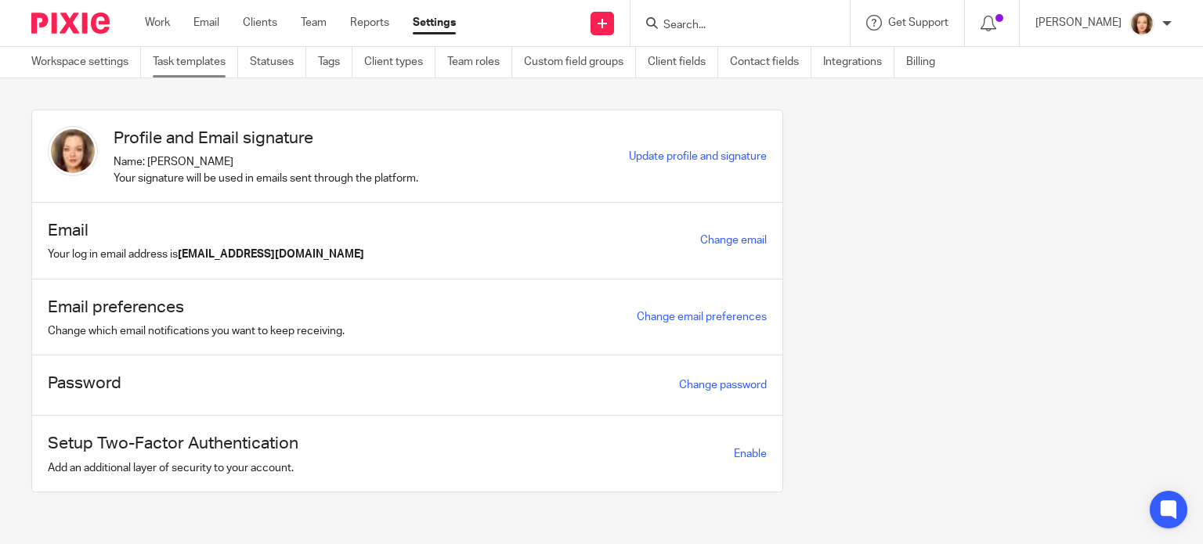
click at [185, 59] on link "Task templates" at bounding box center [195, 62] width 85 height 31
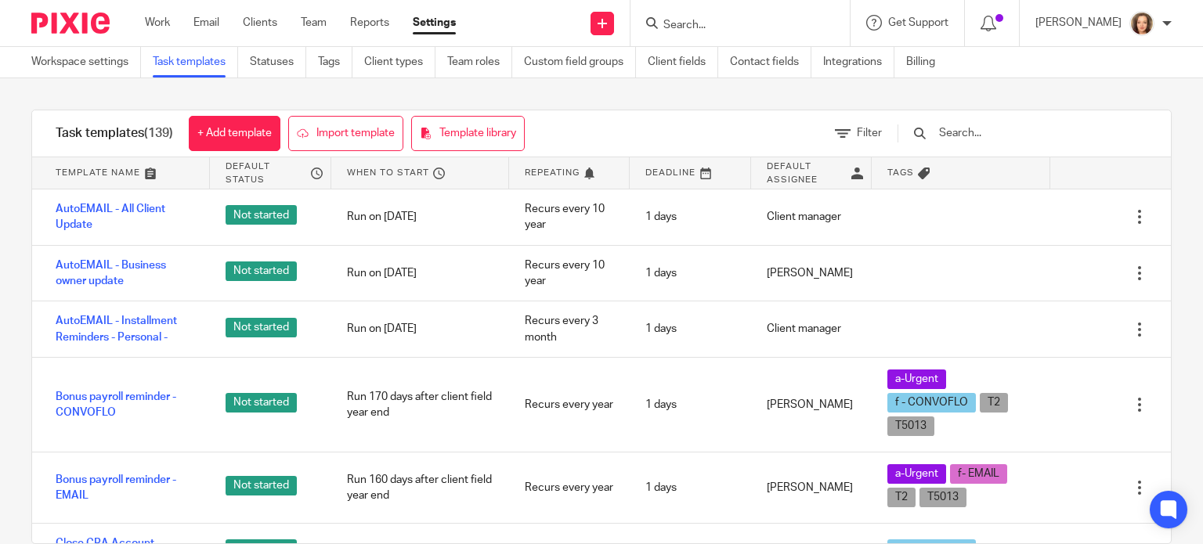
click at [1013, 139] on input "text" at bounding box center [1028, 133] width 182 height 17
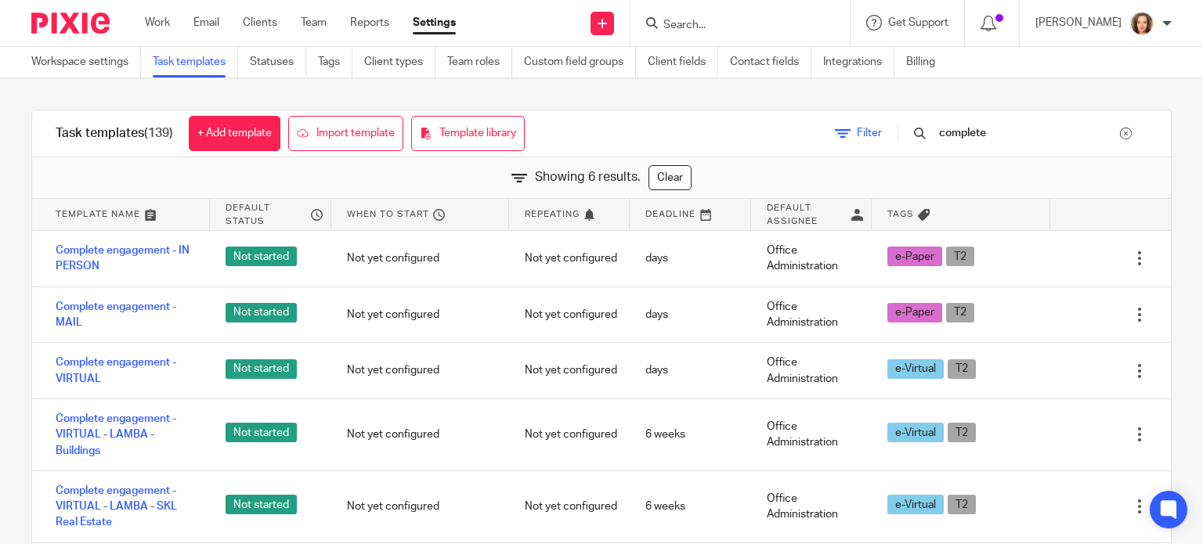
drag, startPoint x: 1015, startPoint y: 134, endPoint x: 901, endPoint y: 128, distance: 113.7
click at [902, 128] on div "Filter complete" at bounding box center [990, 133] width 359 height 46
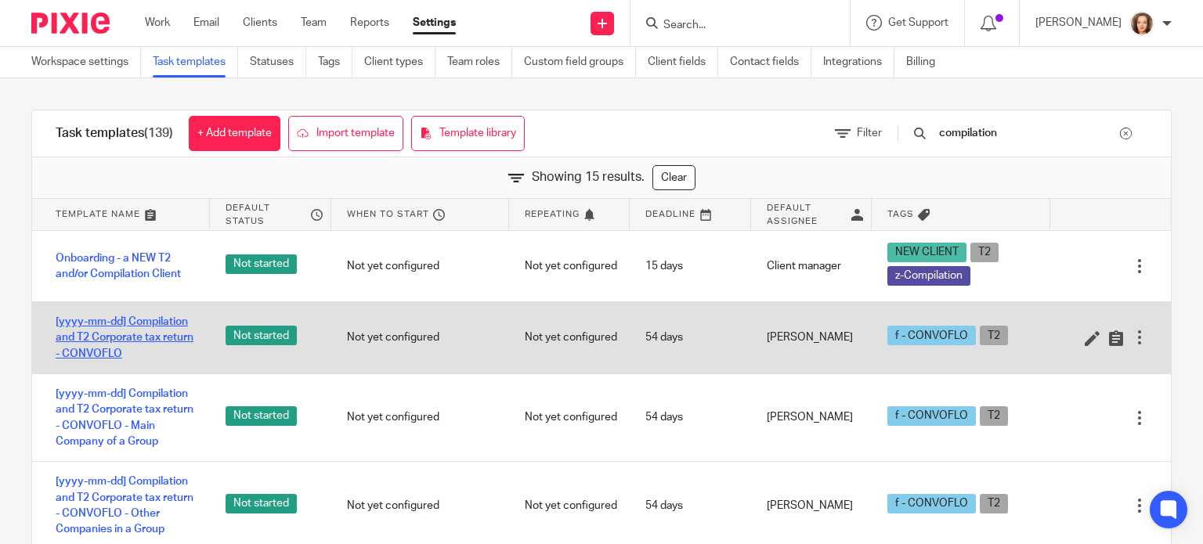
type input "compilation"
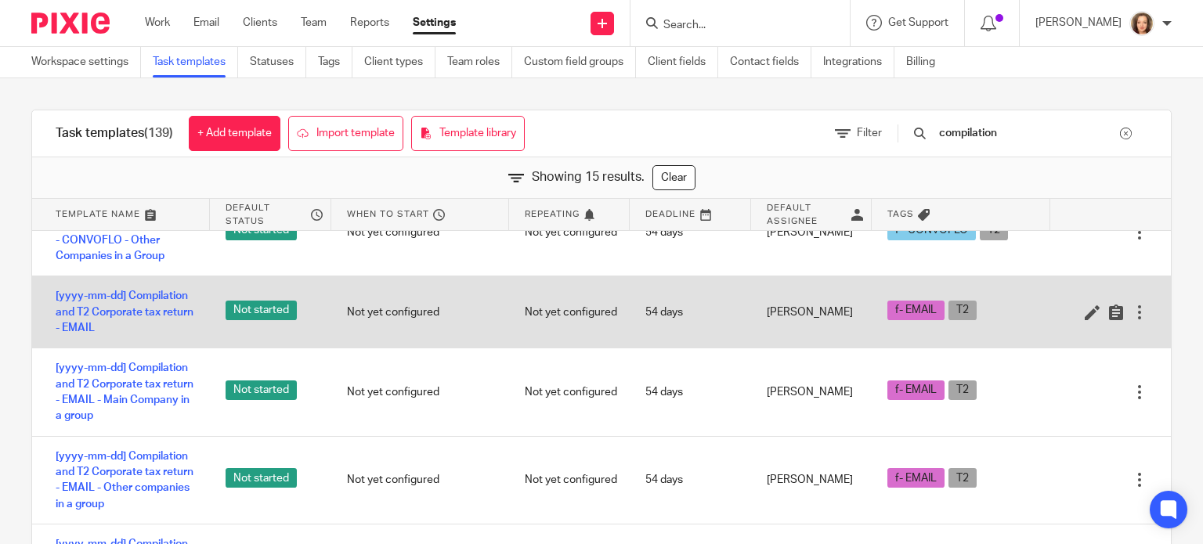
scroll to position [274, 0]
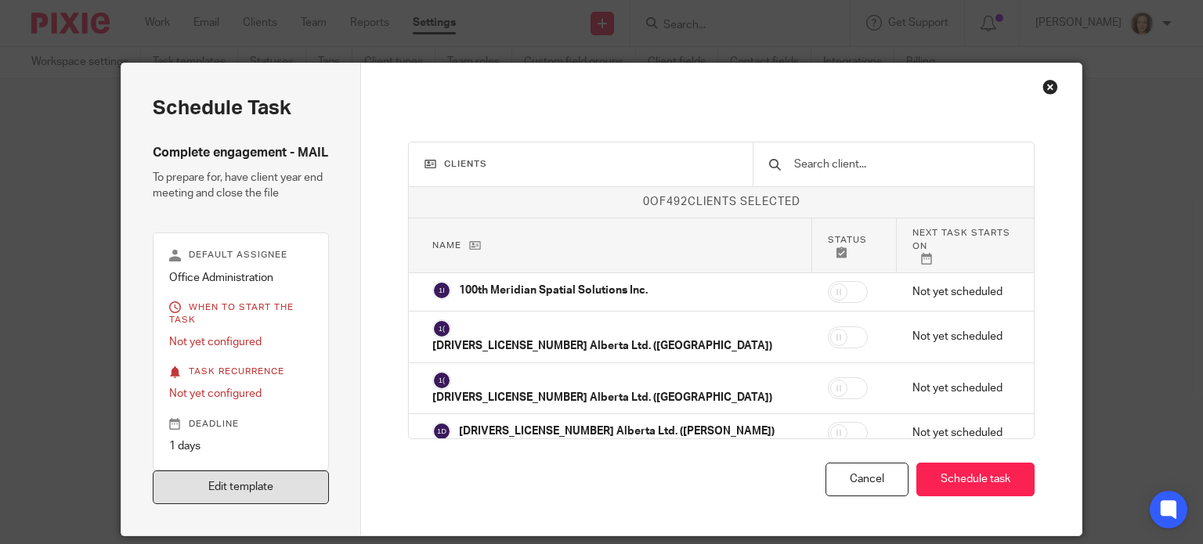
click at [212, 504] on link "Edit template" at bounding box center [241, 488] width 177 height 34
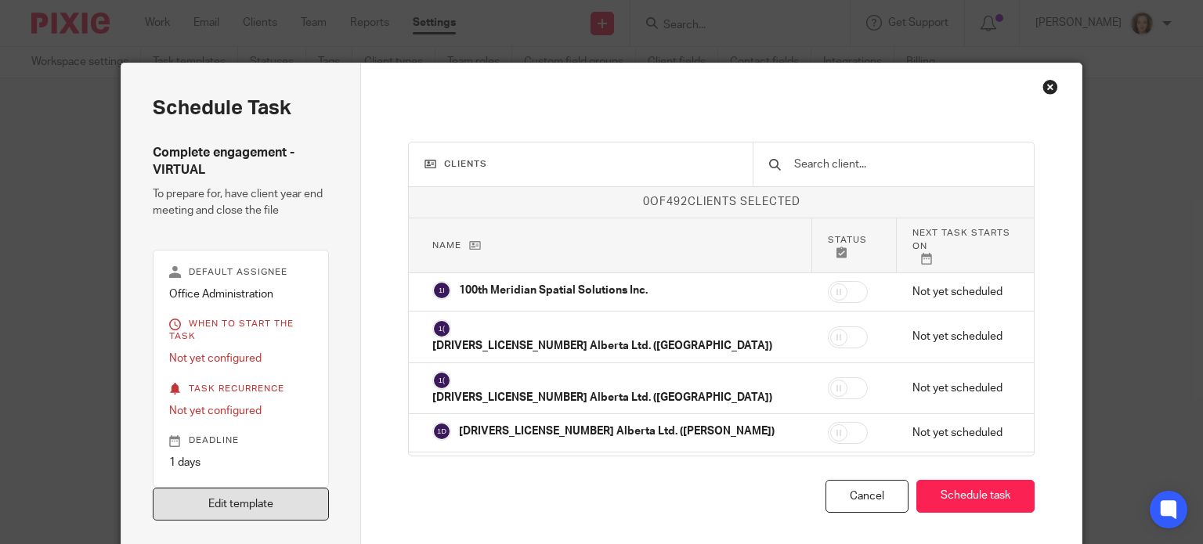
click at [255, 506] on link "Edit template" at bounding box center [241, 505] width 177 height 34
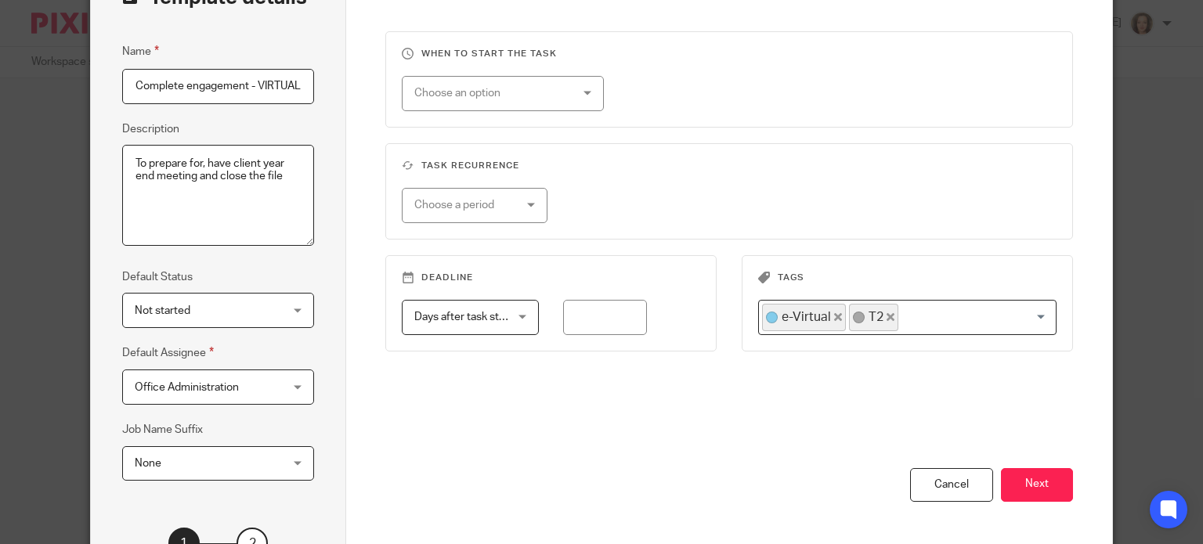
scroll to position [254, 0]
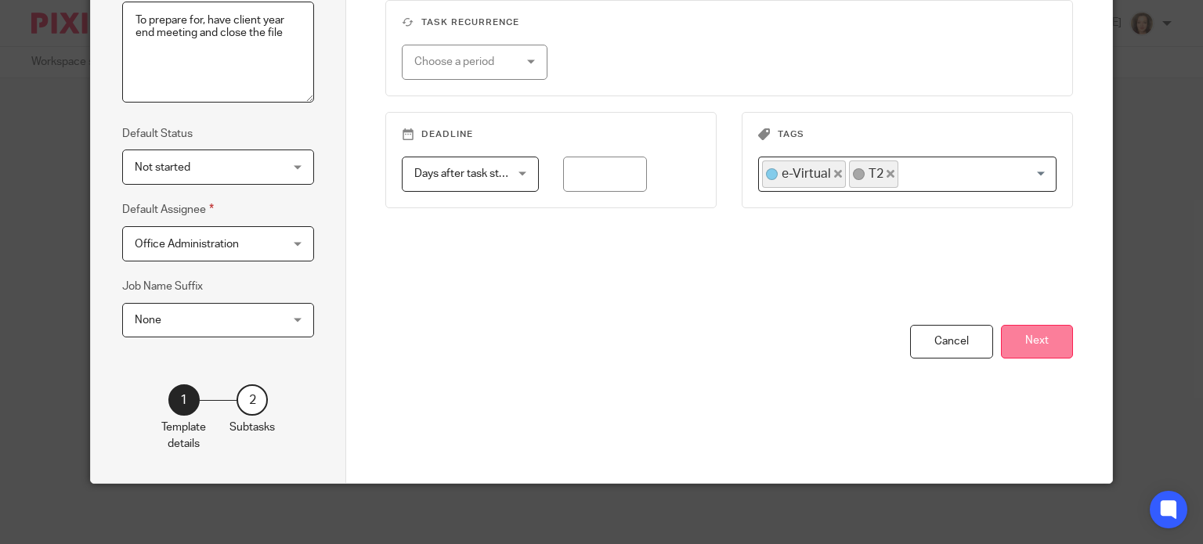
click at [1007, 352] on button "Next" at bounding box center [1037, 342] width 72 height 34
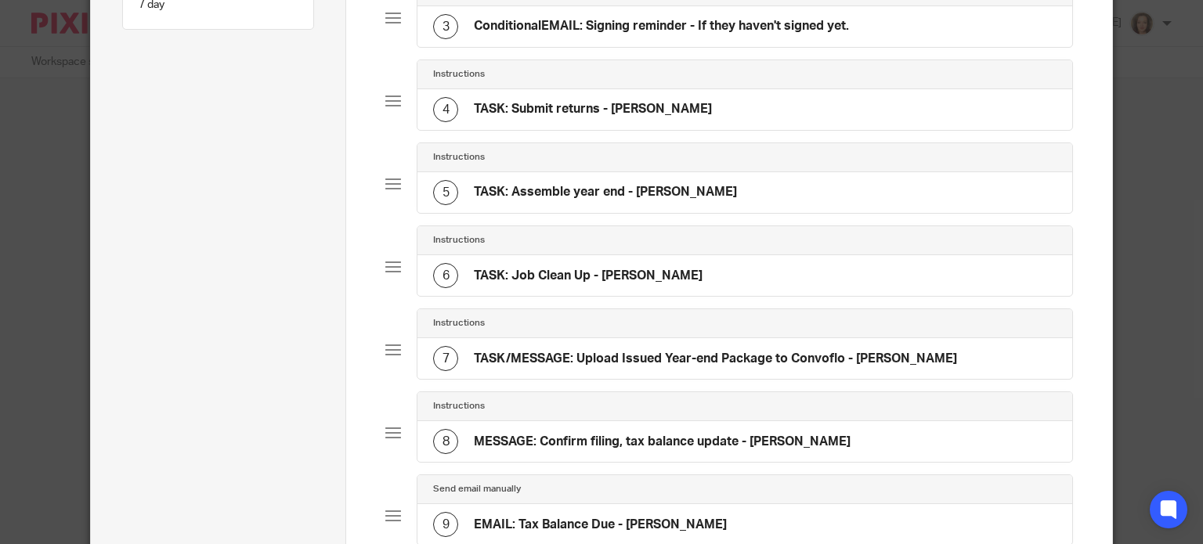
scroll to position [314, 0]
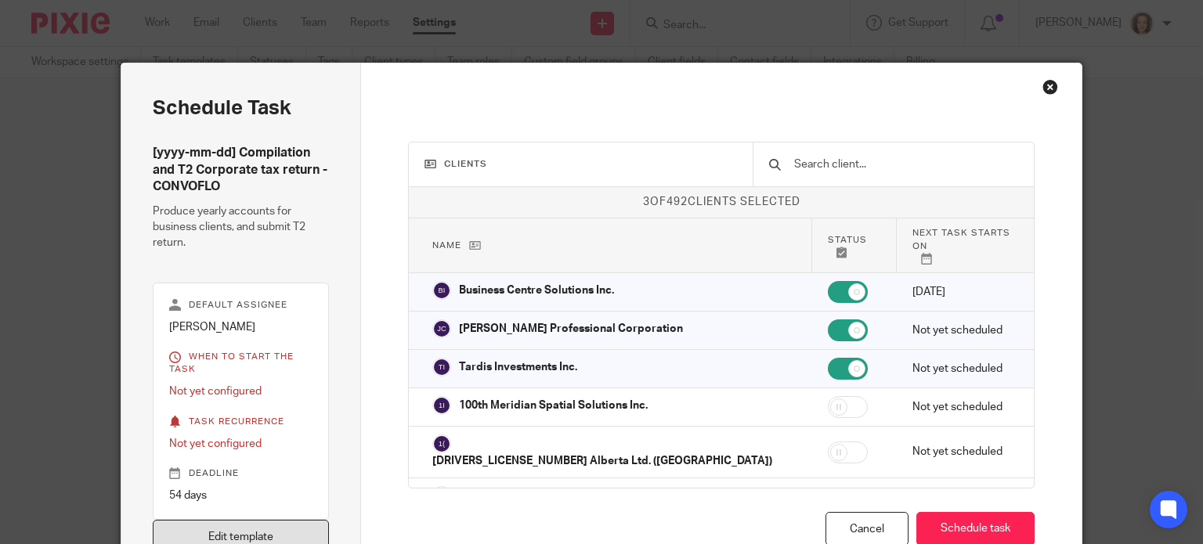
click at [294, 522] on link "Edit template" at bounding box center [241, 537] width 177 height 34
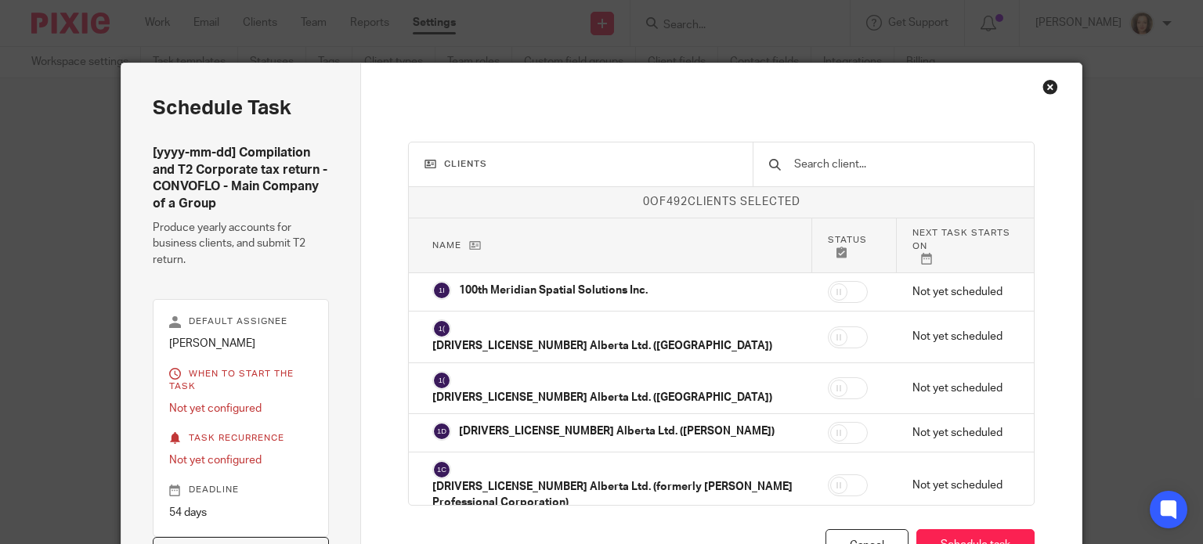
scroll to position [13, 0]
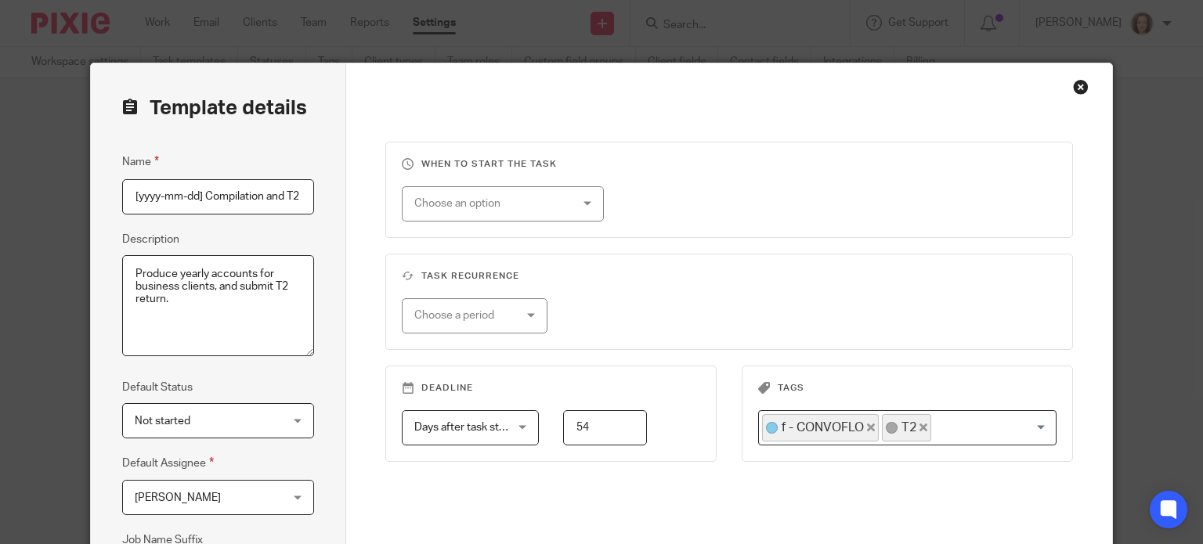
scroll to position [0, 172]
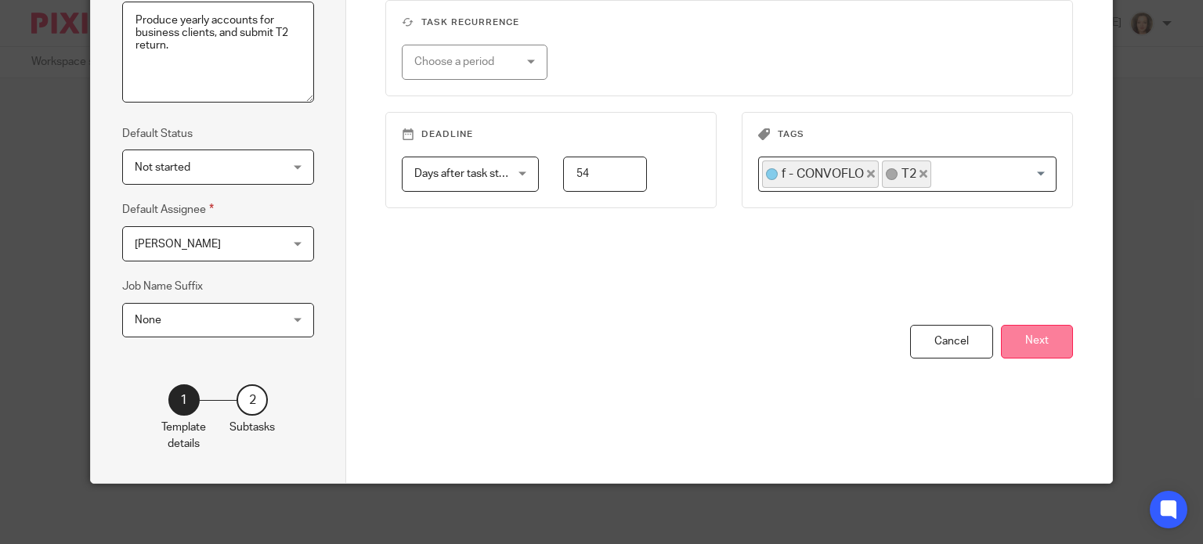
click at [1036, 336] on button "Next" at bounding box center [1037, 342] width 72 height 34
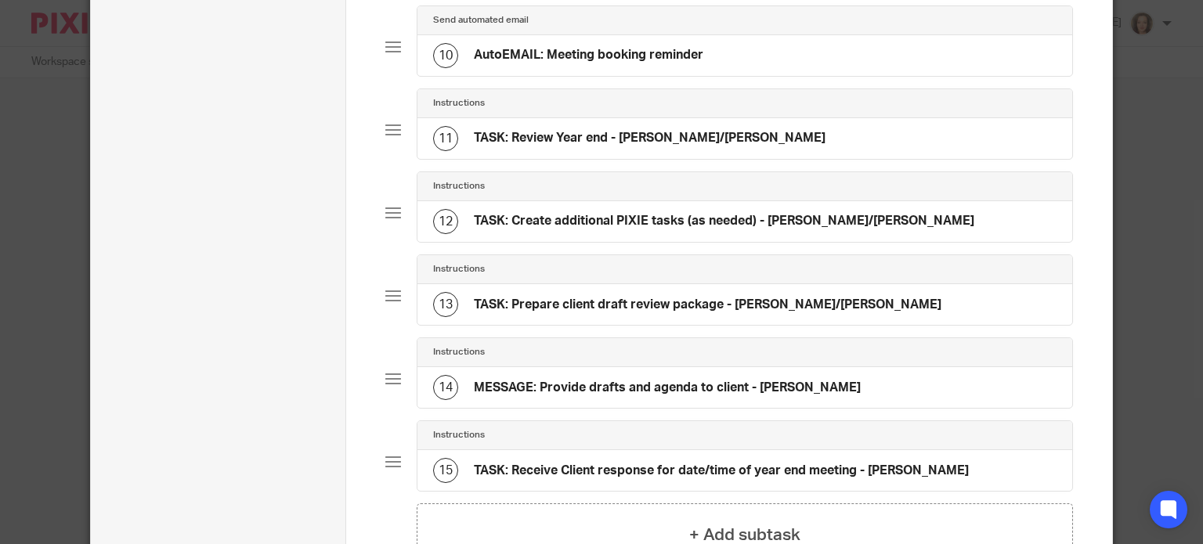
scroll to position [1063, 0]
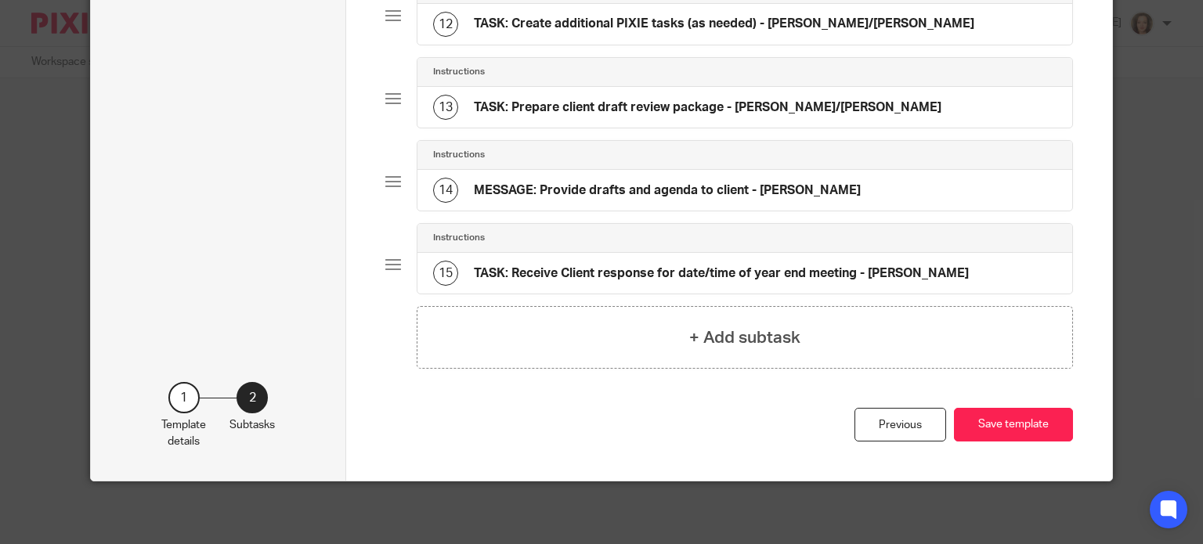
click at [633, 193] on h4 "MESSAGE: Provide drafts and agenda to client - [PERSON_NAME]" at bounding box center [667, 190] width 387 height 16
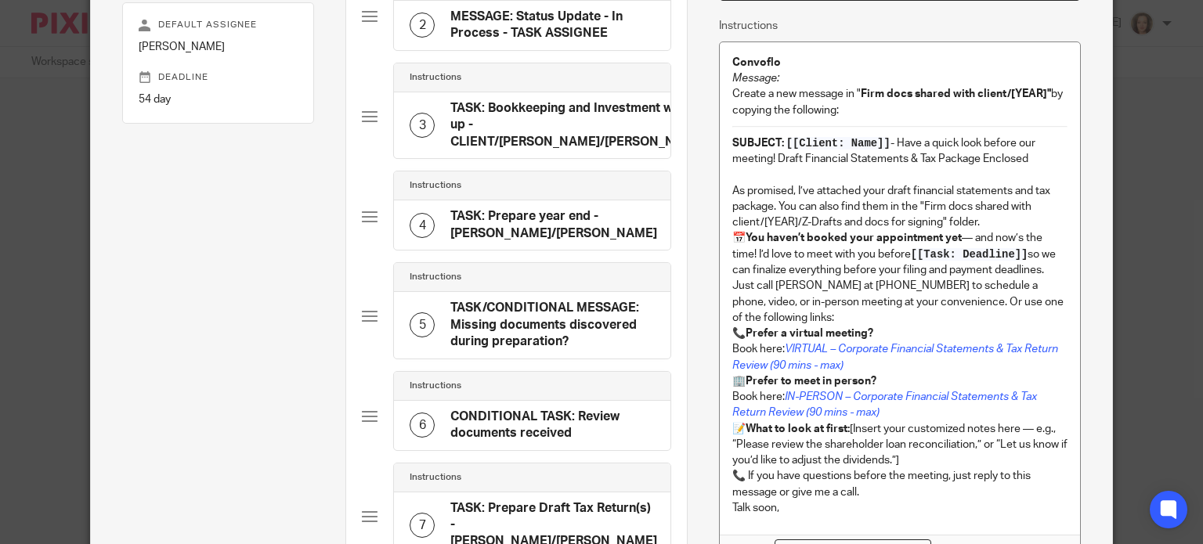
scroll to position [294, 0]
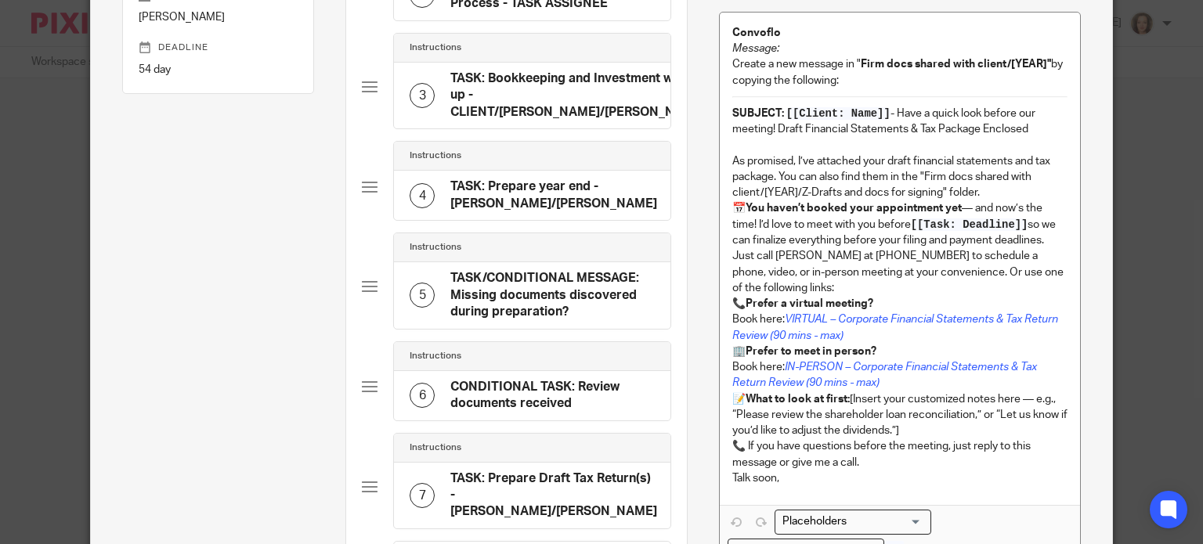
click at [787, 481] on p "Talk soon," at bounding box center [899, 479] width 335 height 16
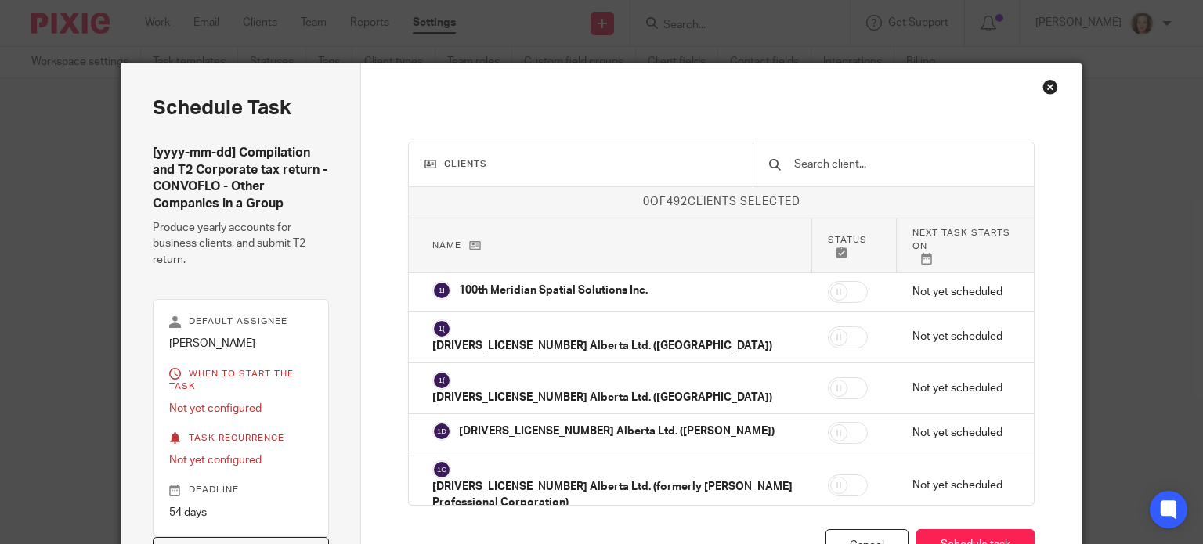
scroll to position [13, 0]
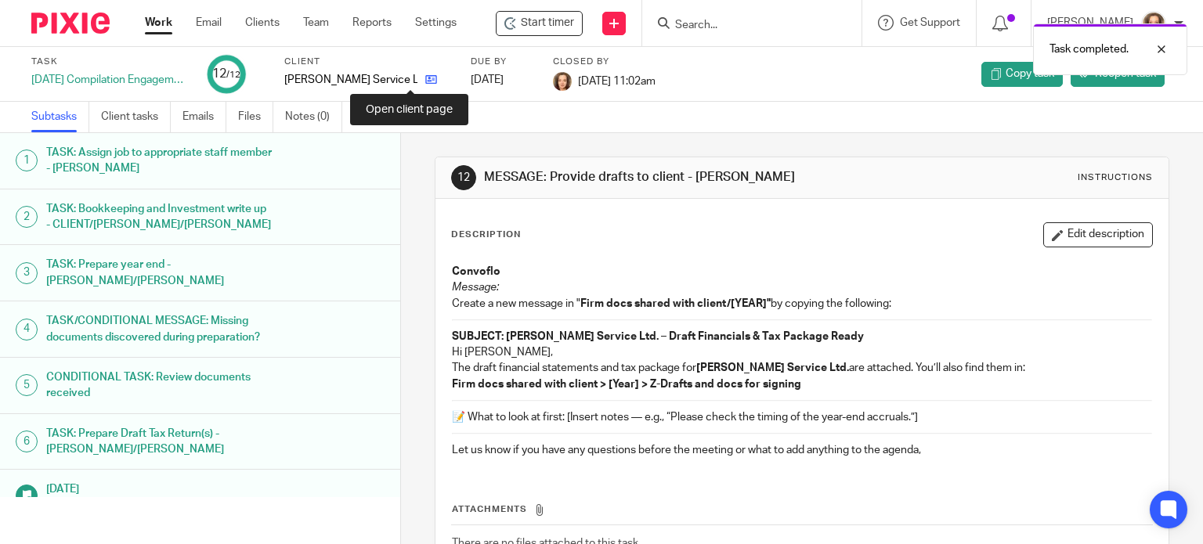
click at [425, 81] on icon at bounding box center [431, 80] width 12 height 12
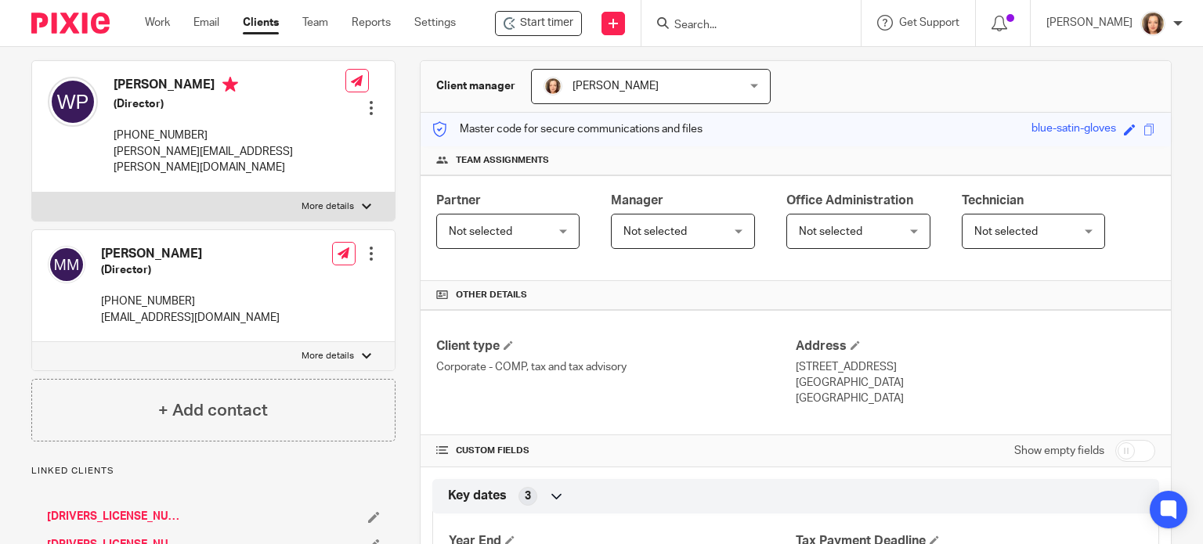
scroll to position [467, 0]
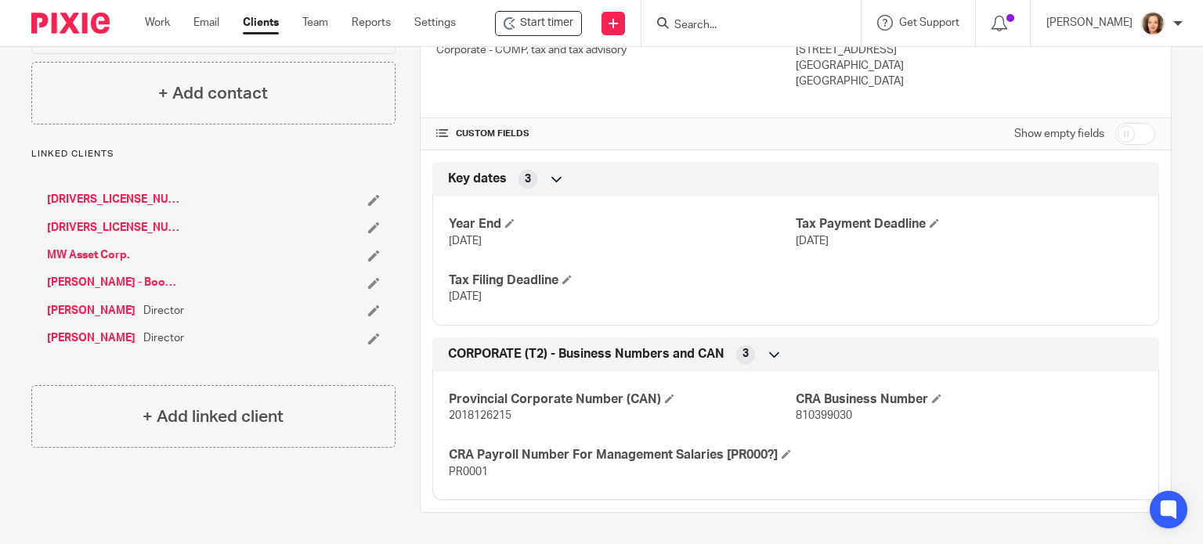
click at [85, 247] on link "MW Asset Corp." at bounding box center [88, 255] width 82 height 16
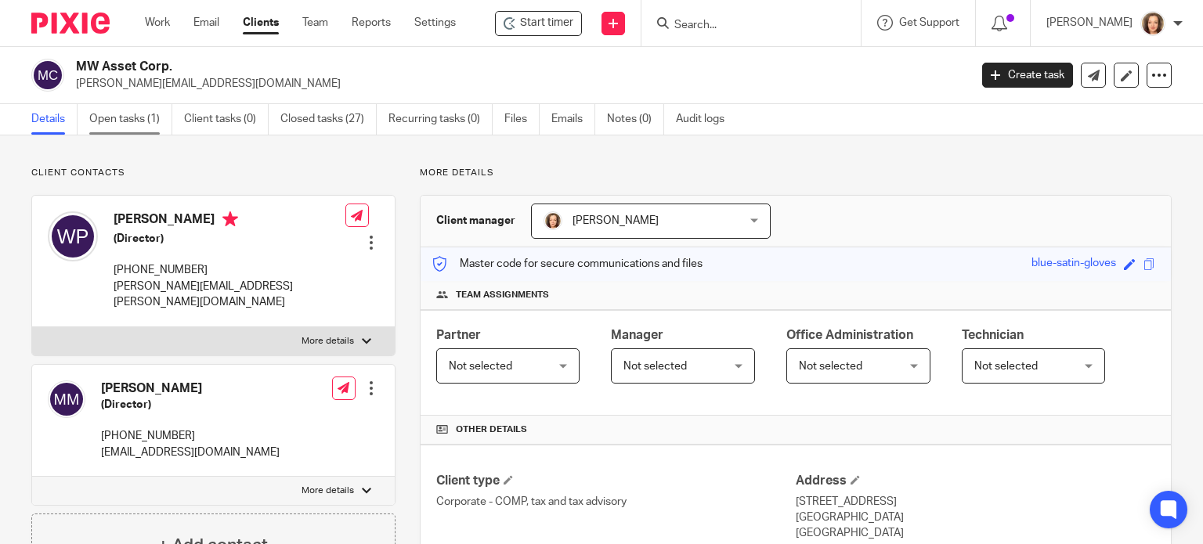
click at [123, 121] on link "Open tasks (1)" at bounding box center [130, 119] width 83 height 31
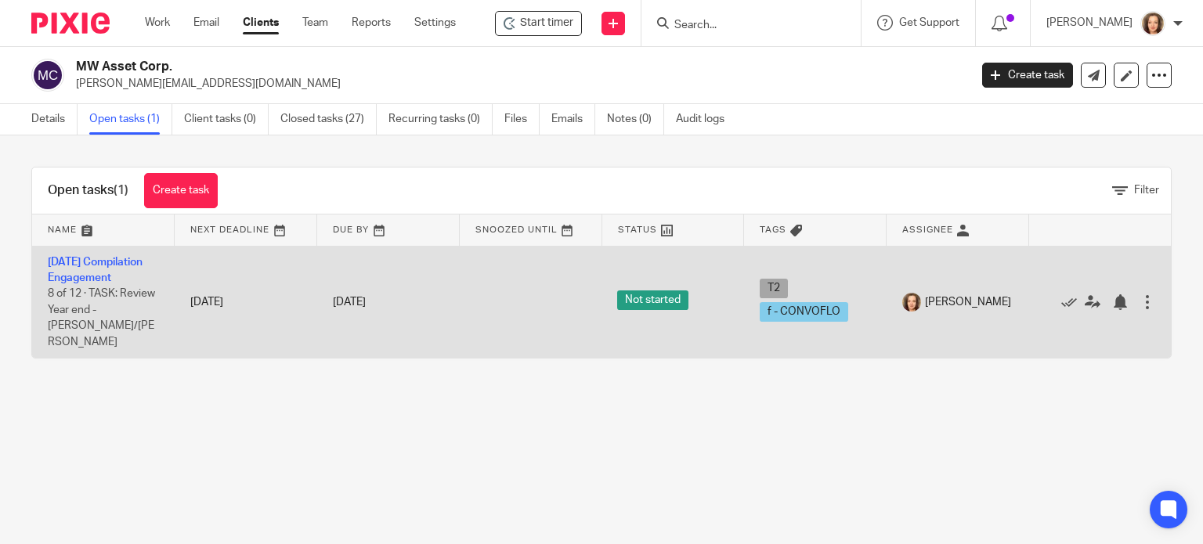
click at [83, 284] on td "2025-02-02 Compilation Engagement 8 of 12 · TASK: Review Year end - ERIKA/JEANE…" at bounding box center [103, 302] width 143 height 112
click at [85, 271] on td "2025-02-02 Compilation Engagement 8 of 12 · TASK: Review Year end - ERIKA/JEANE…" at bounding box center [103, 302] width 143 height 112
click at [94, 274] on link "[DATE] Compilation Engagement" at bounding box center [95, 270] width 95 height 27
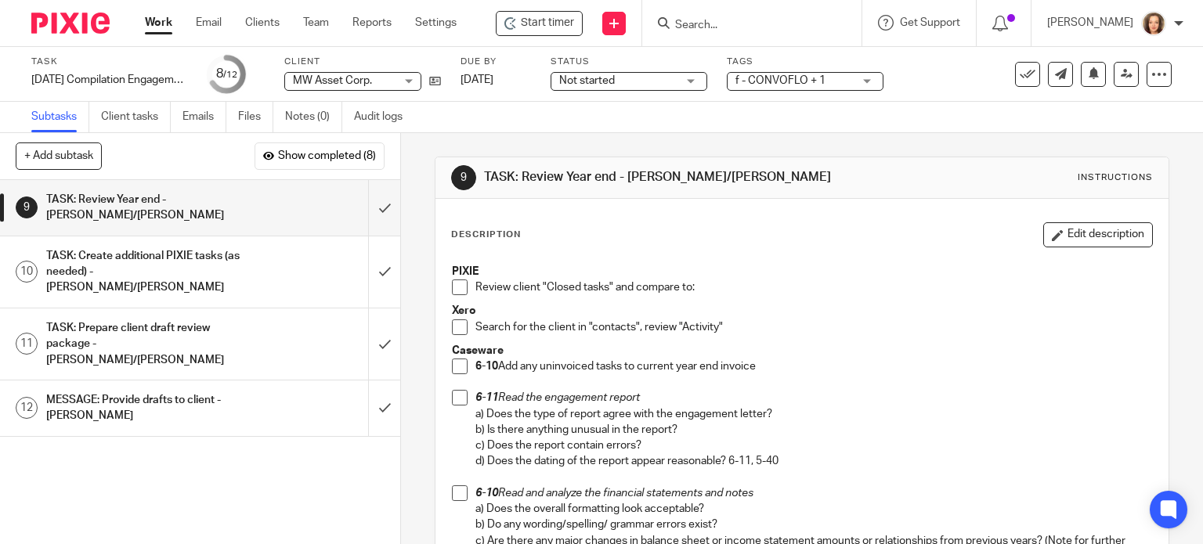
click at [454, 286] on span at bounding box center [460, 288] width 16 height 16
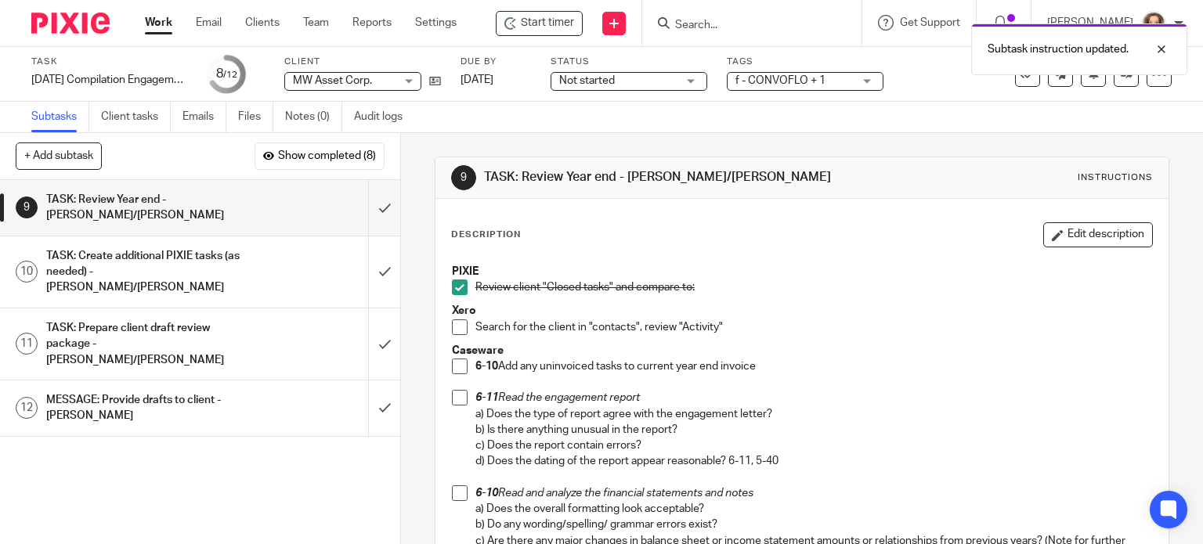
click at [453, 331] on span at bounding box center [460, 328] width 16 height 16
click at [452, 366] on span at bounding box center [460, 367] width 16 height 16
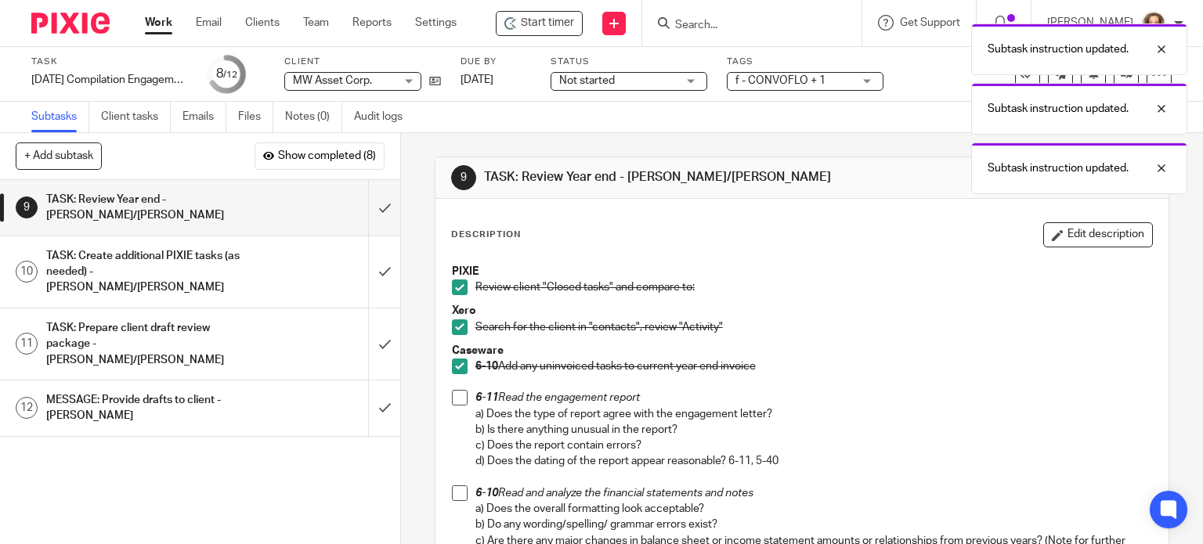
click at [457, 403] on span at bounding box center [460, 398] width 16 height 16
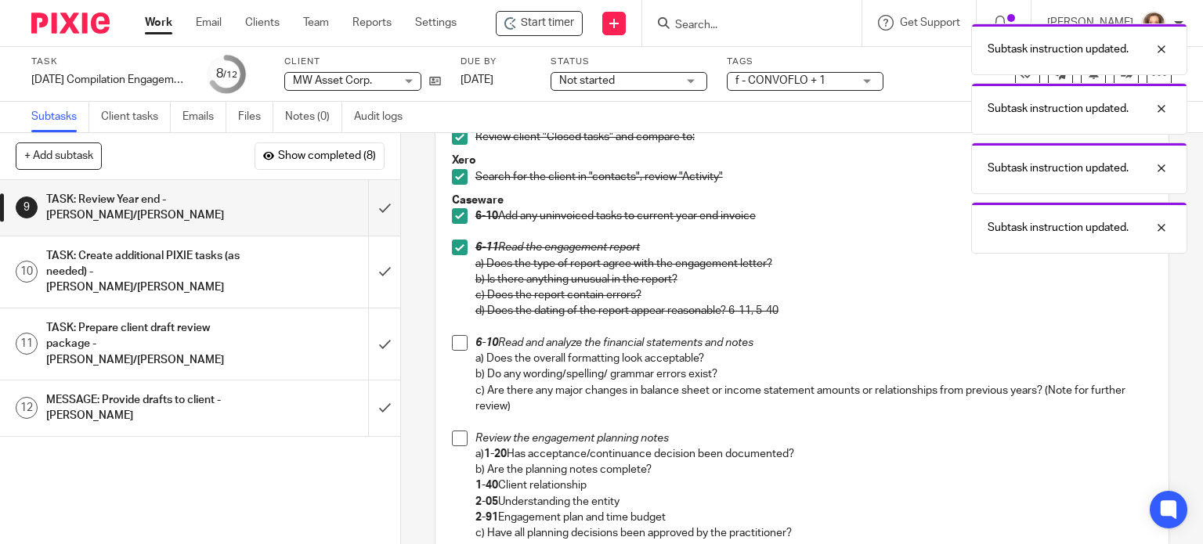
scroll to position [254, 0]
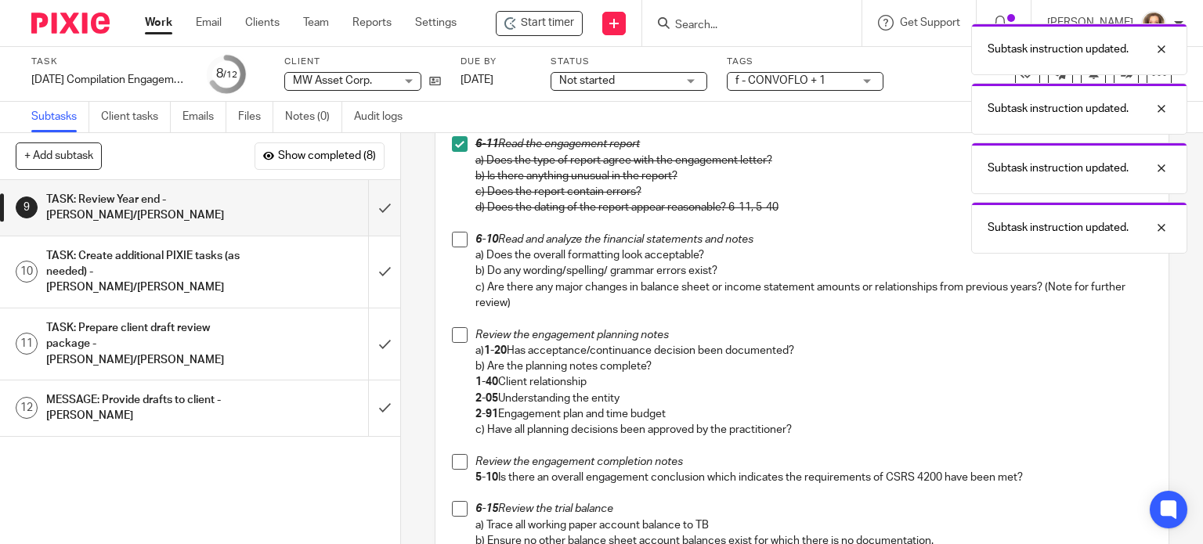
click at [453, 238] on span at bounding box center [460, 240] width 16 height 16
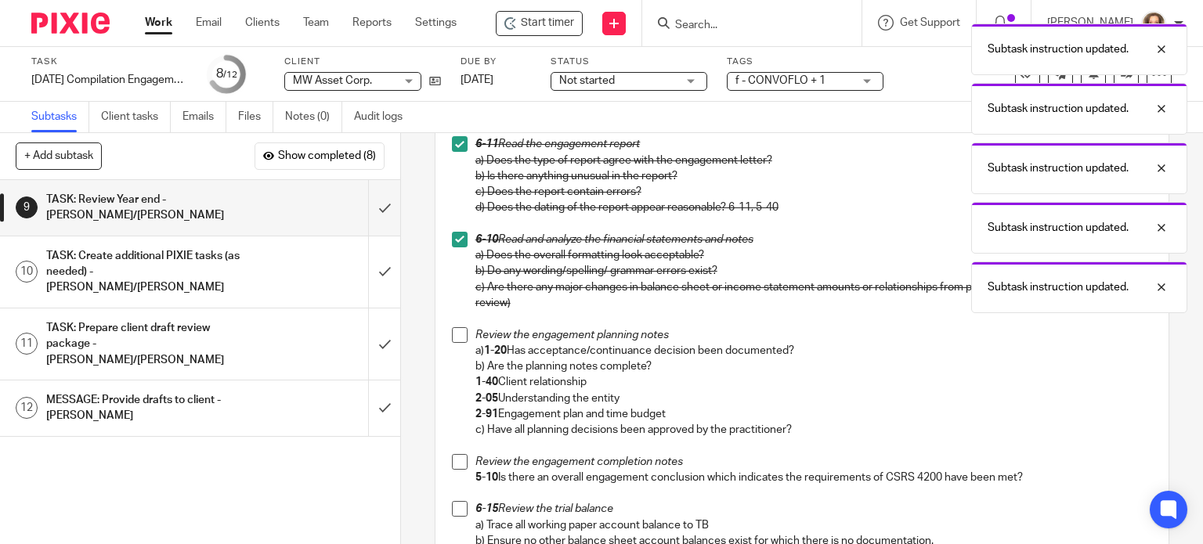
drag, startPoint x: 453, startPoint y: 330, endPoint x: 461, endPoint y: 342, distance: 15.2
click at [454, 330] on span at bounding box center [460, 335] width 16 height 16
click at [452, 458] on span at bounding box center [460, 462] width 16 height 16
click at [452, 510] on span at bounding box center [460, 509] width 16 height 16
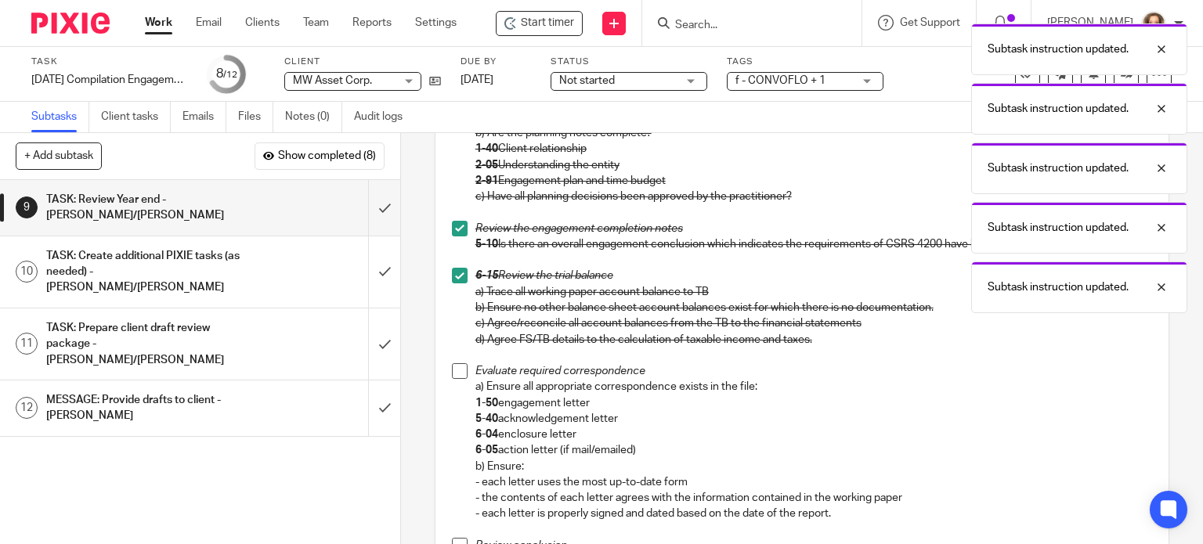
scroll to position [548, 0]
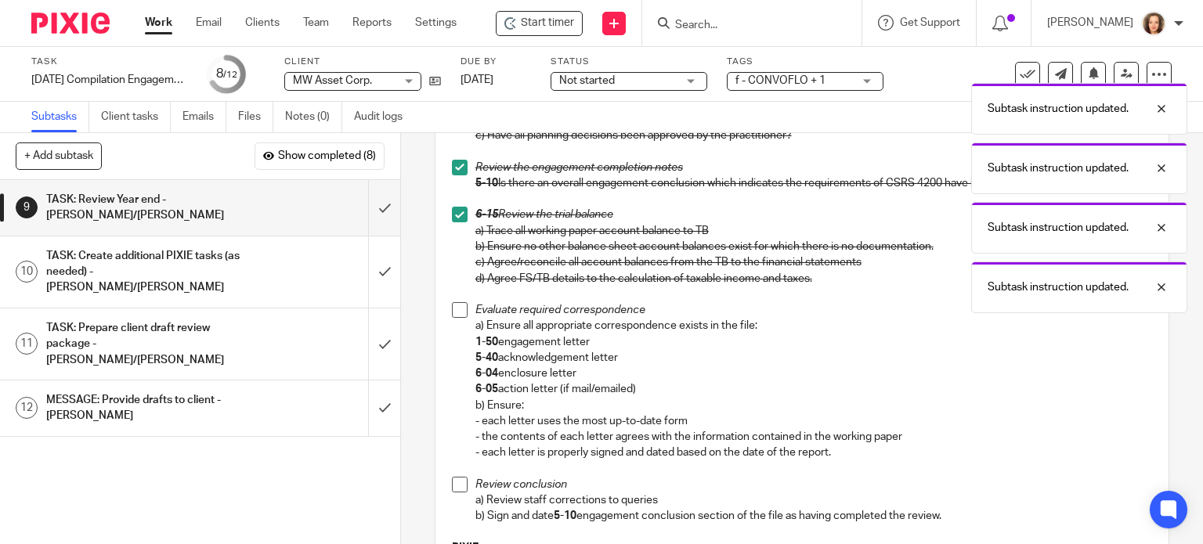
drag, startPoint x: 455, startPoint y: 308, endPoint x: 462, endPoint y: 337, distance: 29.8
click at [456, 308] on span at bounding box center [460, 310] width 16 height 16
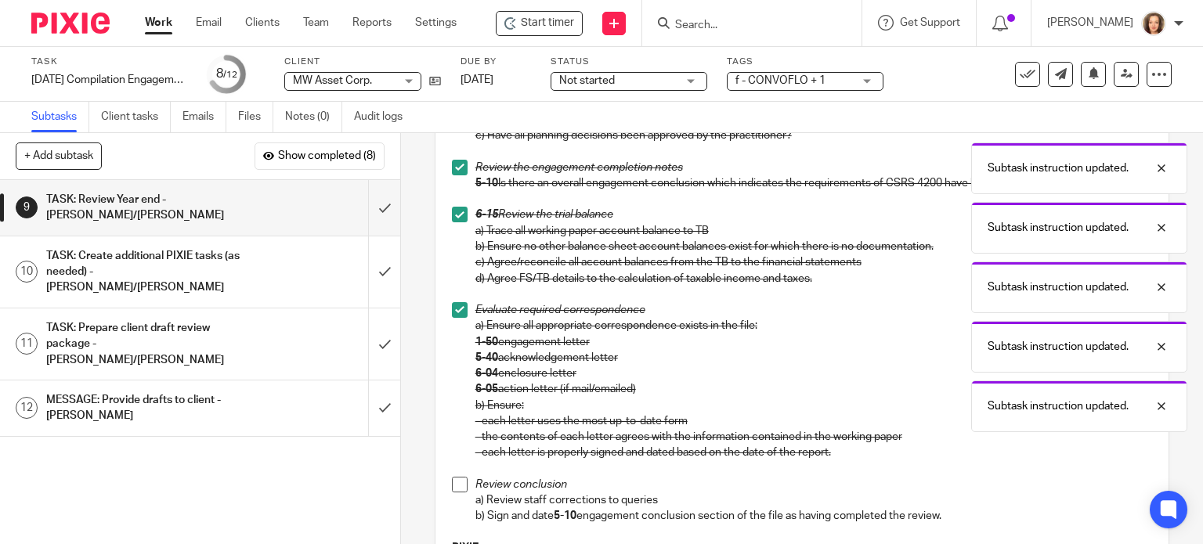
click at [454, 487] on span at bounding box center [460, 485] width 16 height 16
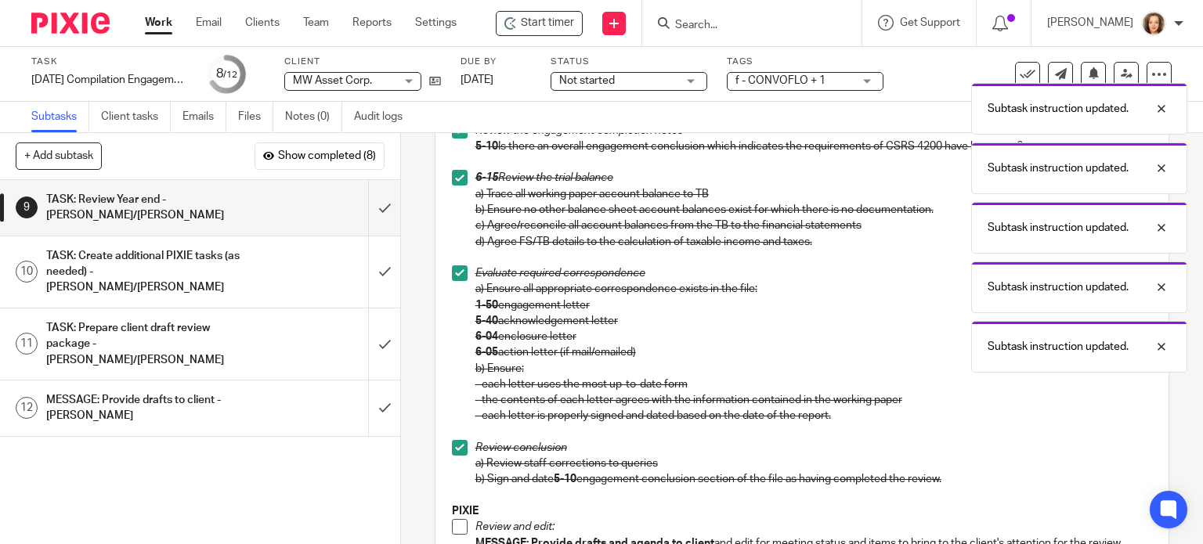
scroll to position [793, 0]
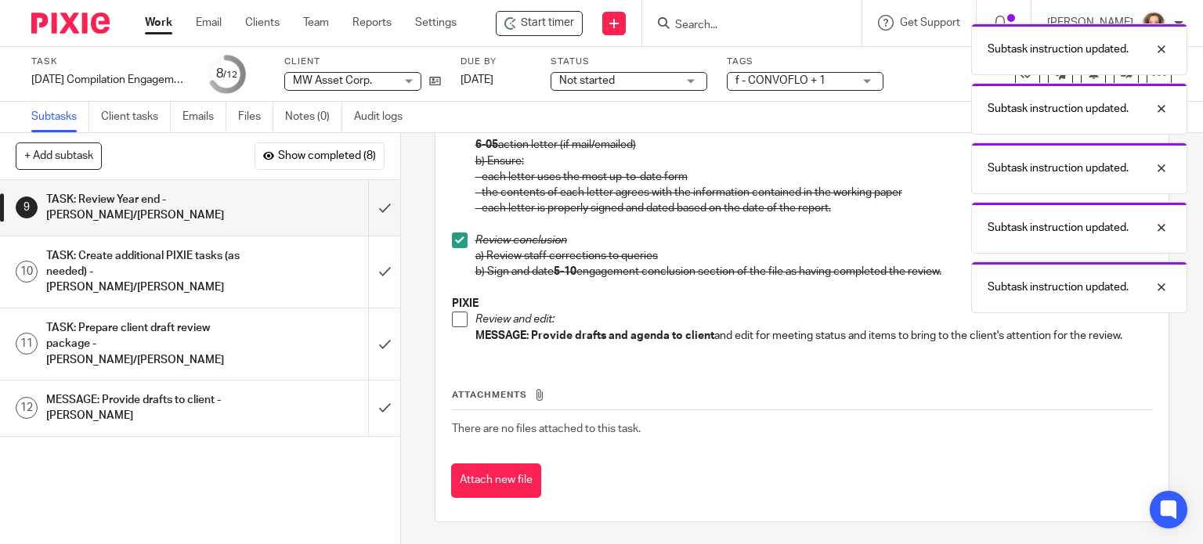
click at [453, 322] on span at bounding box center [460, 320] width 16 height 16
click at [367, 203] on input "submit" at bounding box center [200, 208] width 400 height 56
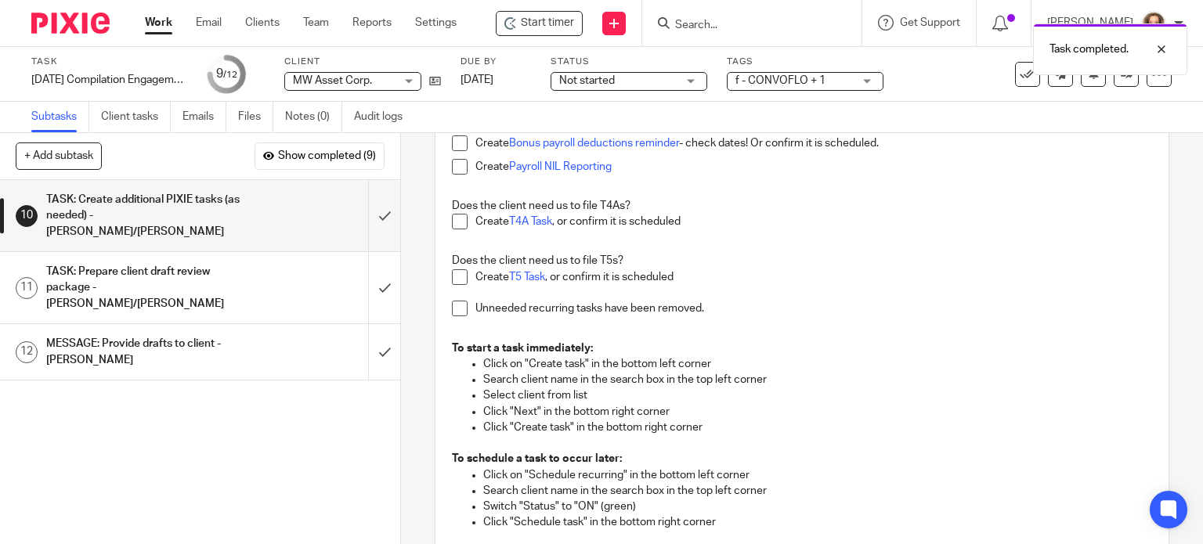
scroll to position [254, 0]
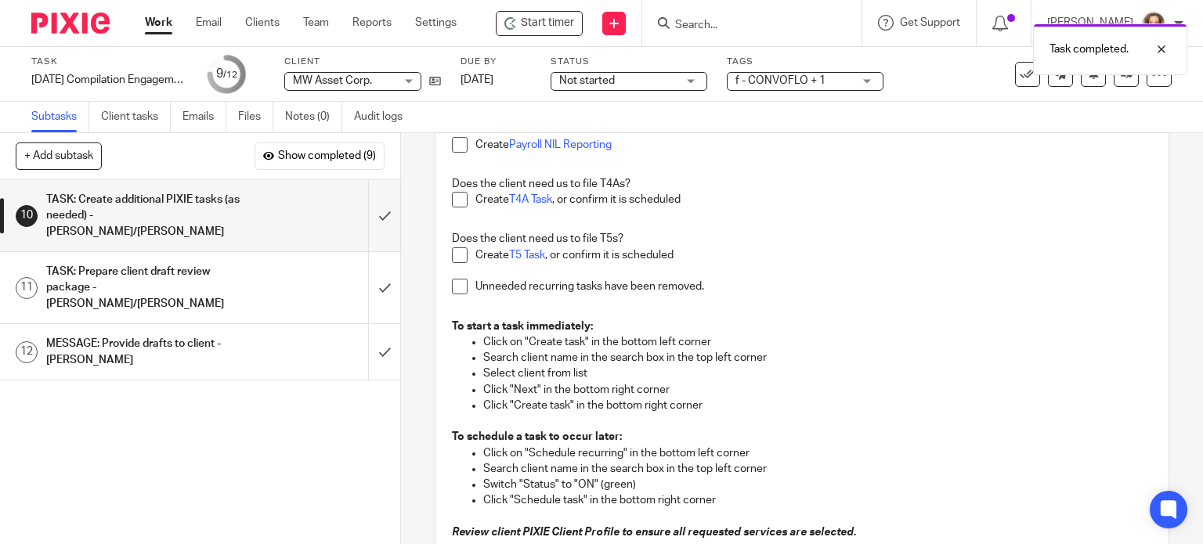
click at [454, 285] on span at bounding box center [460, 287] width 16 height 16
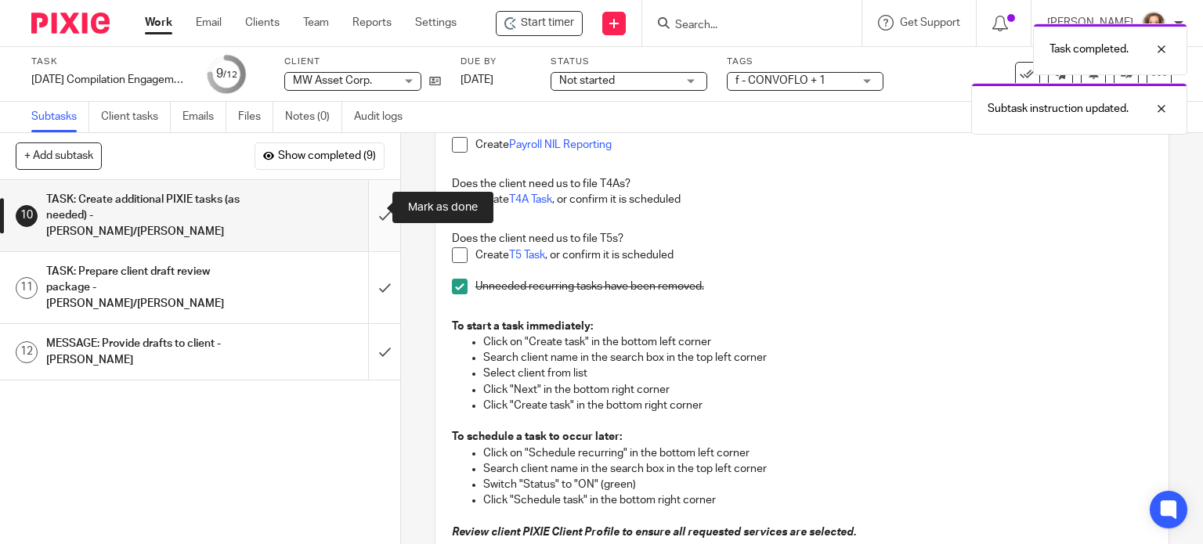
click at [370, 205] on input "submit" at bounding box center [200, 215] width 400 height 71
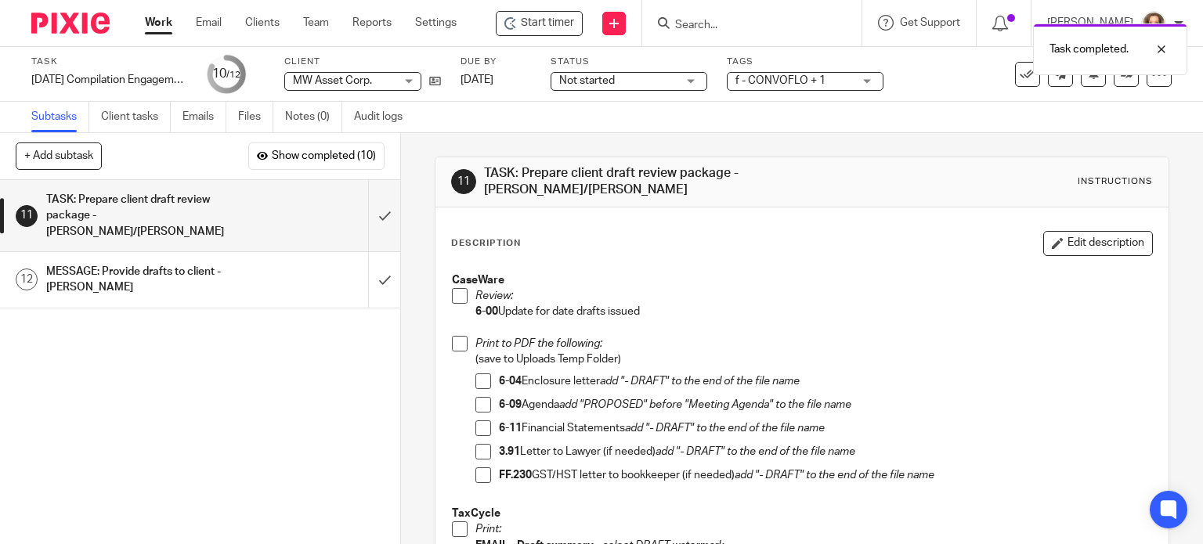
click at [457, 298] on span at bounding box center [460, 296] width 16 height 16
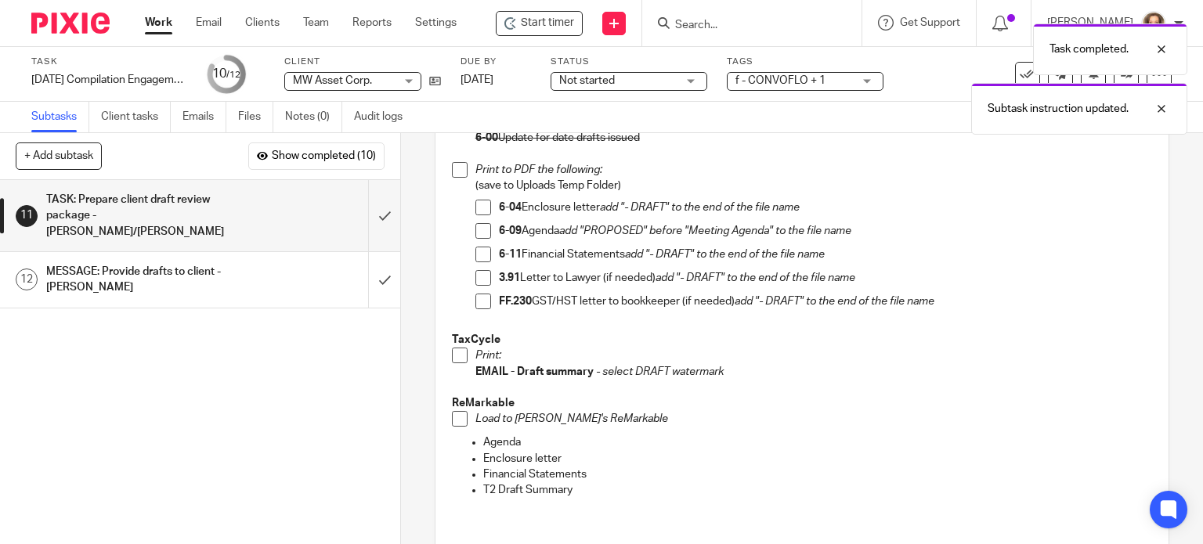
scroll to position [175, 0]
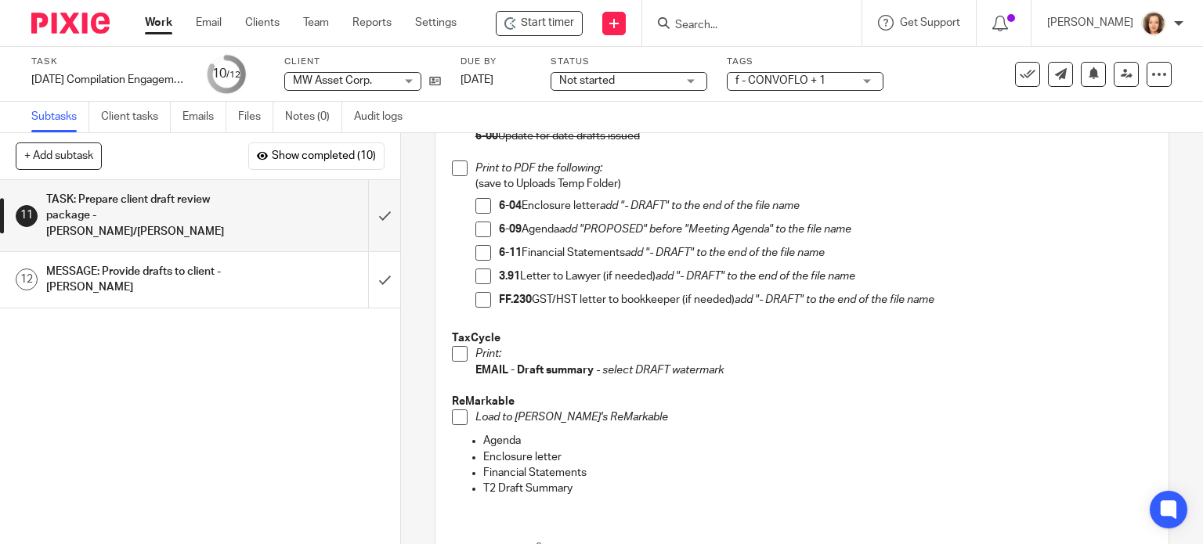
click at [269, 260] on div "MESSAGE: Provide drafts to client - [PERSON_NAME]" at bounding box center [199, 280] width 306 height 40
click at [304, 276] on div "MESSAGE: Provide drafts to client - [PERSON_NAME]" at bounding box center [199, 280] width 306 height 40
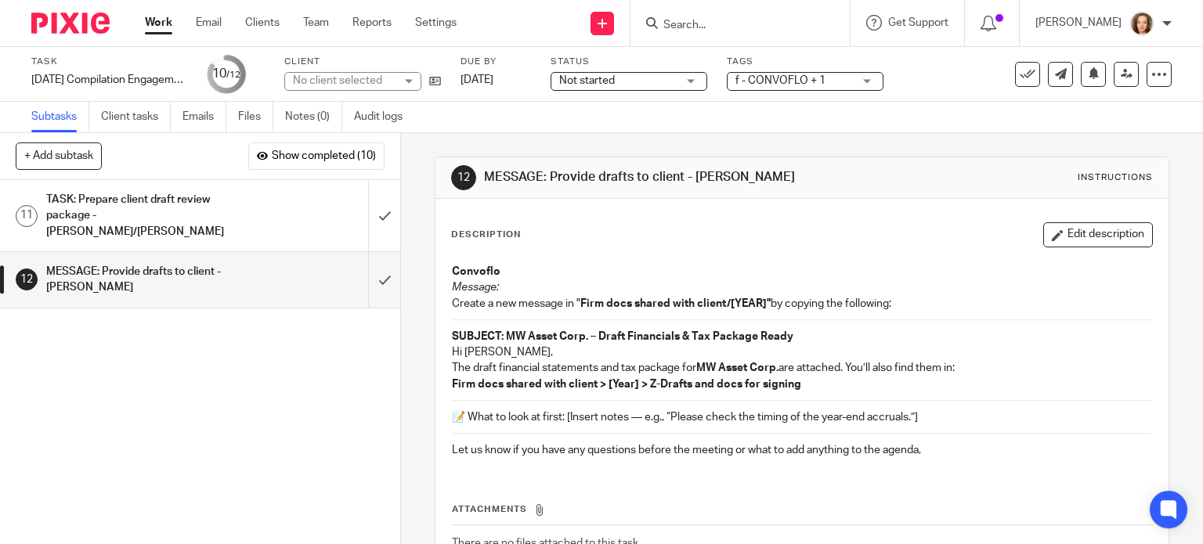
scroll to position [114, 0]
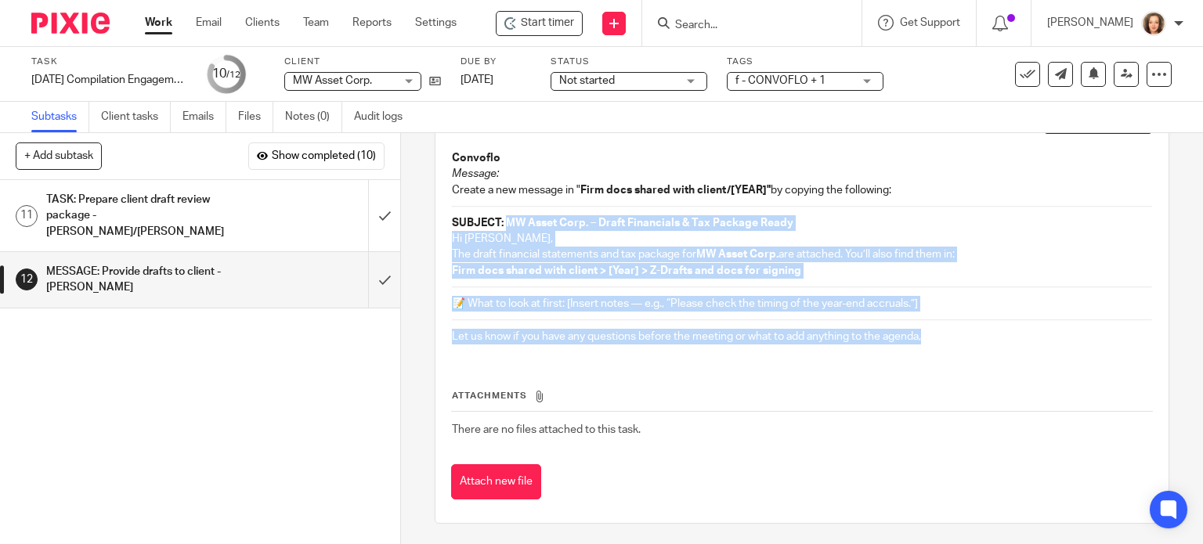
drag, startPoint x: 887, startPoint y: 338, endPoint x: 504, endPoint y: 221, distance: 400.4
click at [499, 220] on div "Convoflo Message: Create a new message in " Firm docs shared with client/[YEAR]…" at bounding box center [802, 250] width 717 height 214
click at [367, 210] on input "submit" at bounding box center [200, 215] width 400 height 71
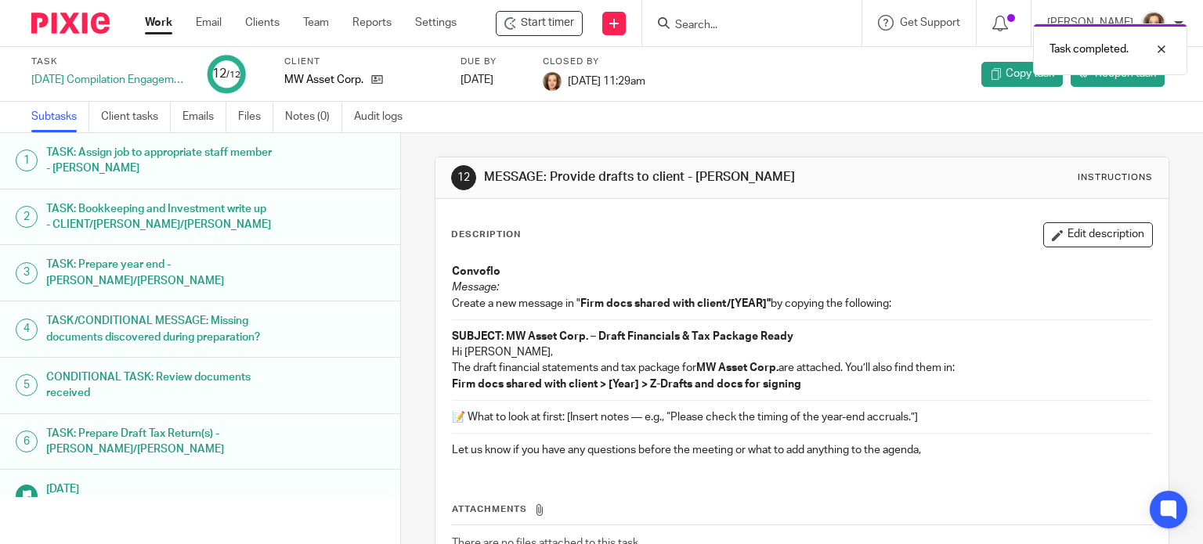
click at [721, 24] on div "Task completed." at bounding box center [894, 46] width 586 height 60
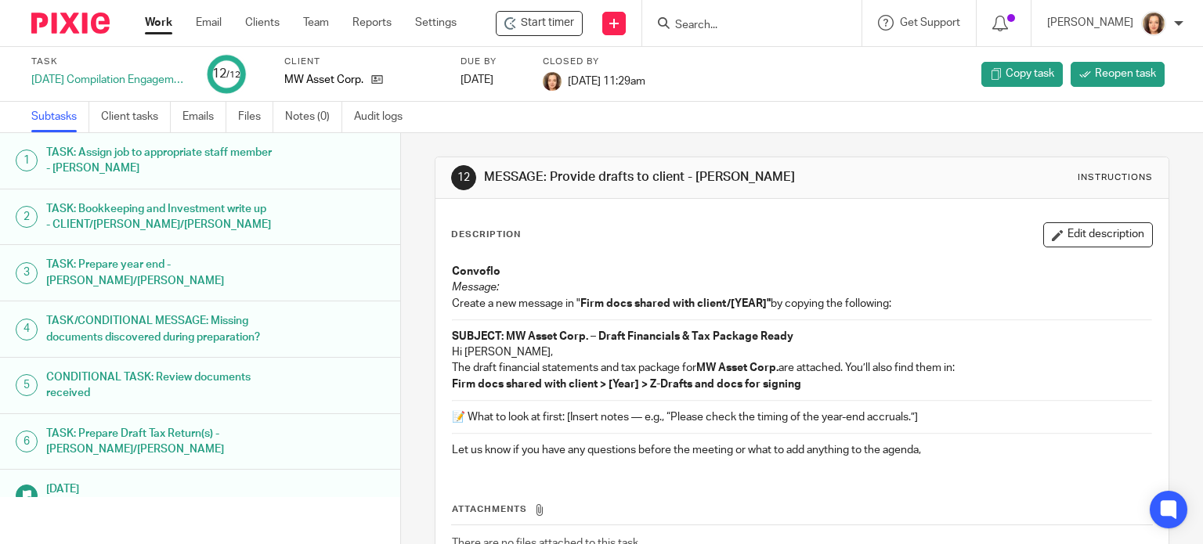
click at [690, 22] on input "Search" at bounding box center [744, 26] width 141 height 14
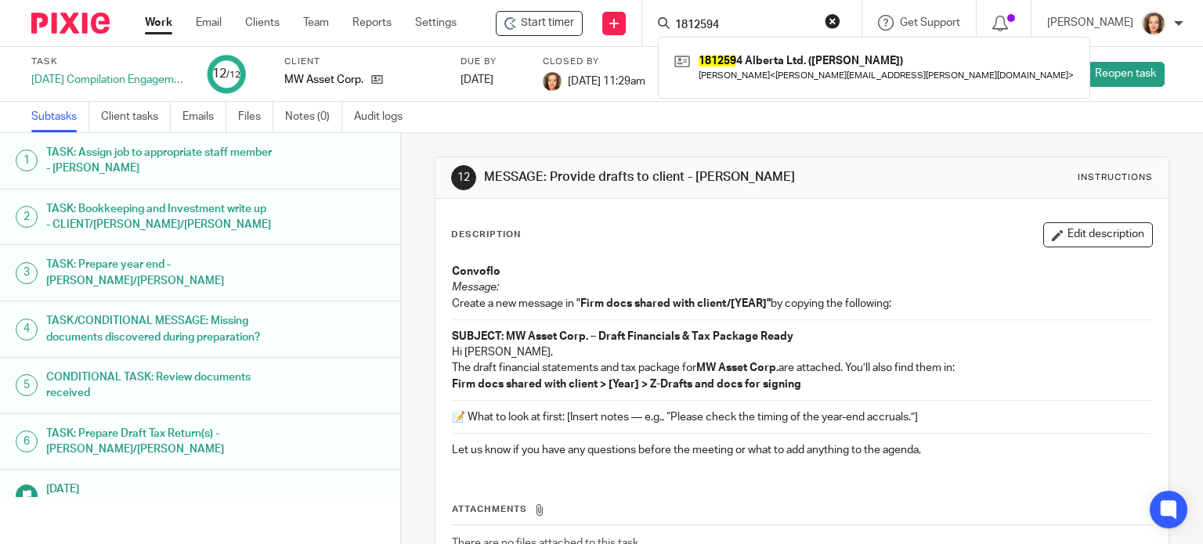
type input "1812594"
click button "submit" at bounding box center [0, 0] width 0 height 0
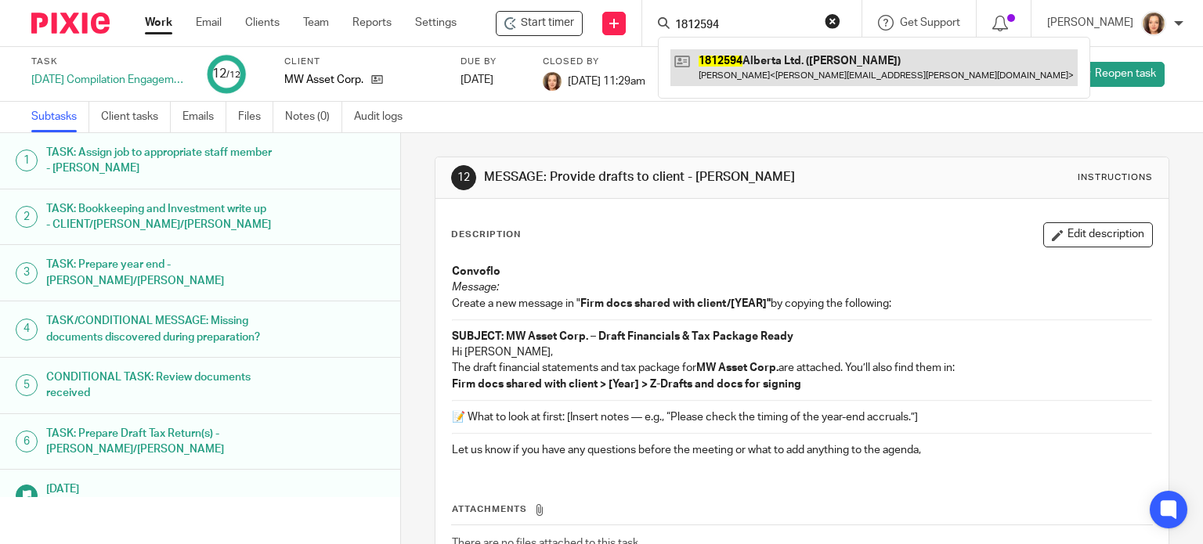
click at [756, 63] on link at bounding box center [873, 67] width 407 height 36
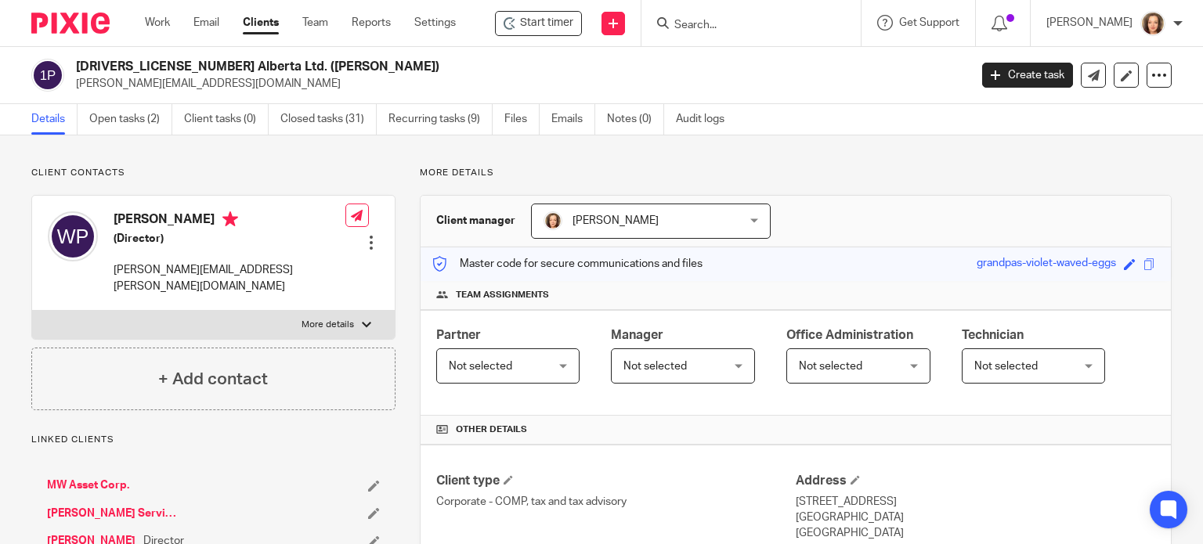
click at [730, 23] on input "Search" at bounding box center [743, 26] width 141 height 14
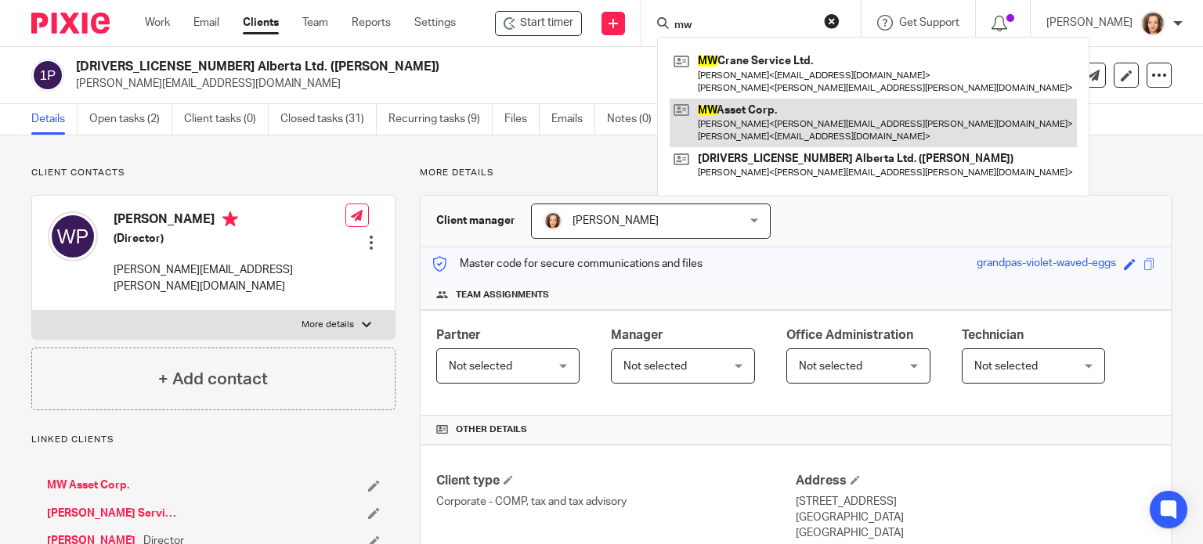
type input "mw"
click at [739, 114] on link at bounding box center [873, 123] width 407 height 49
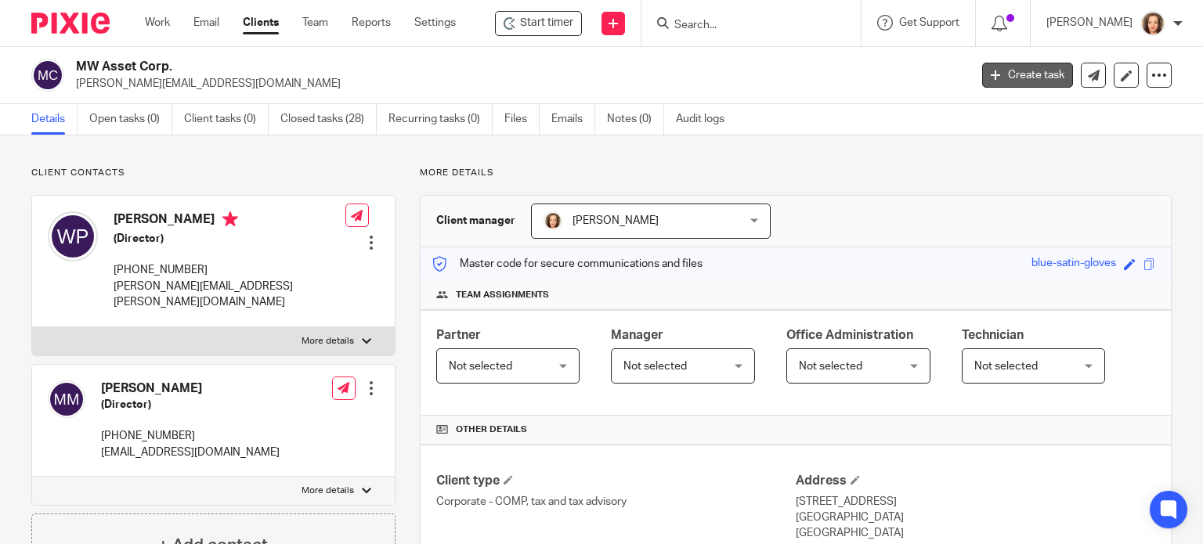
click at [1020, 74] on link "Create task" at bounding box center [1027, 75] width 91 height 25
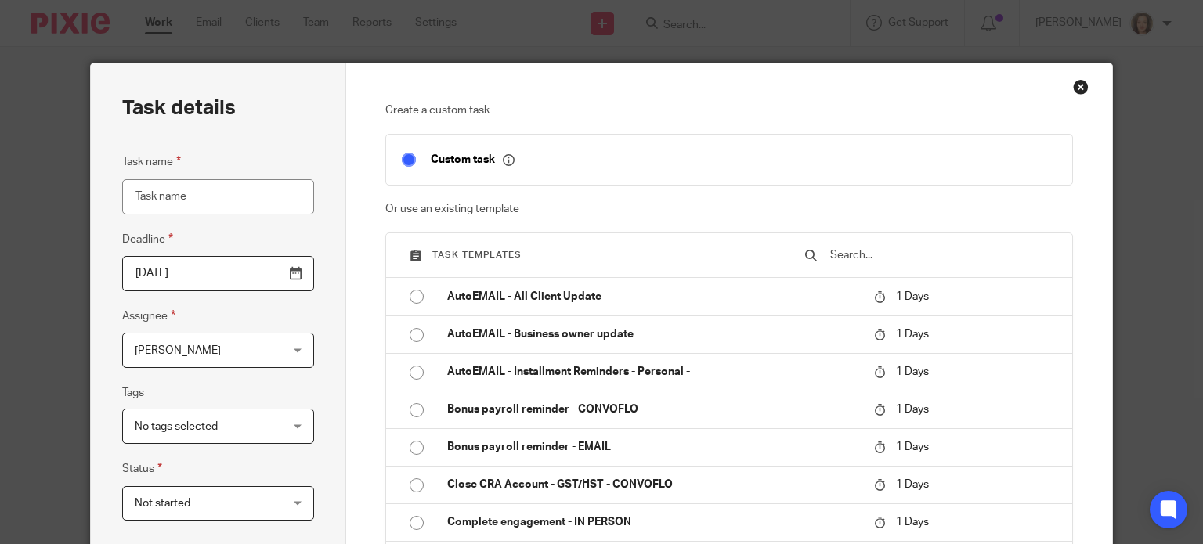
click at [858, 248] on input "text" at bounding box center [943, 255] width 228 height 17
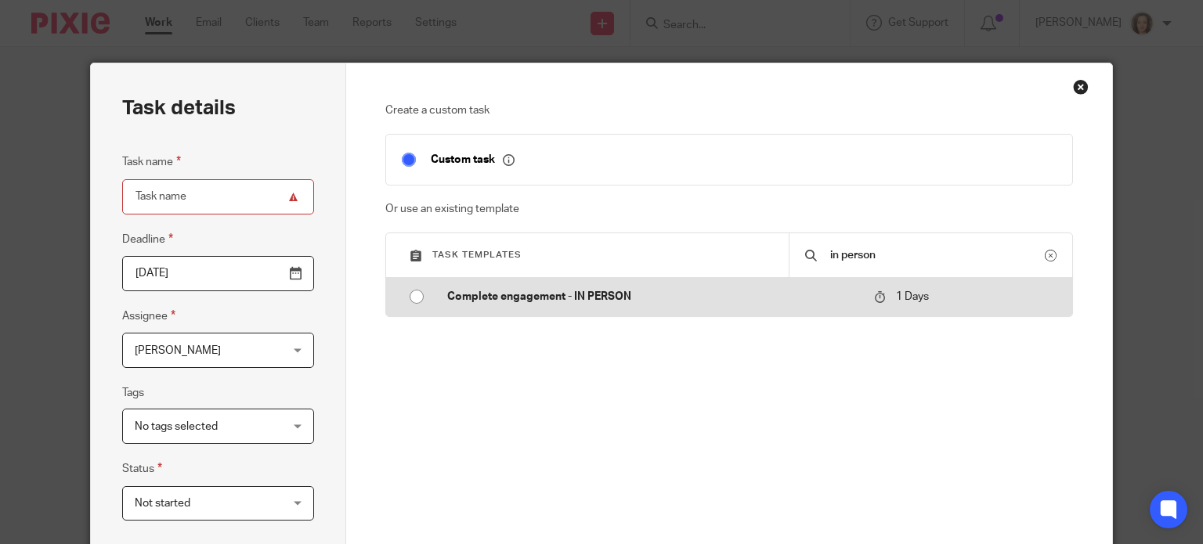
type input "in person"
click at [635, 300] on p "Complete engagement - IN PERSON" at bounding box center [652, 297] width 411 height 16
type input "2025-08-26"
type input "Complete engagement - IN PERSON"
checkbox input "false"
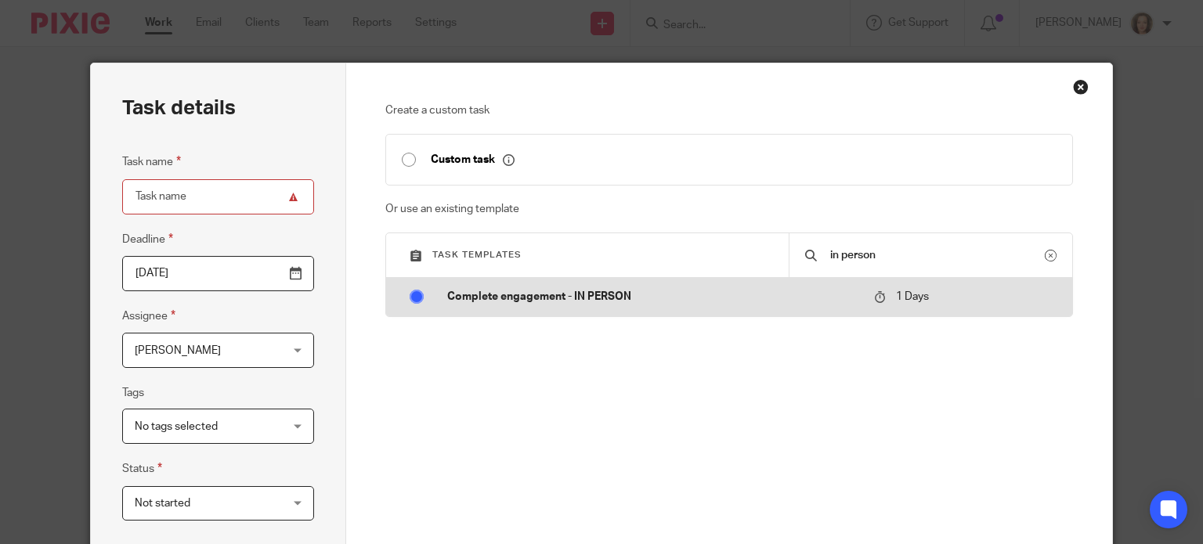
radio input "true"
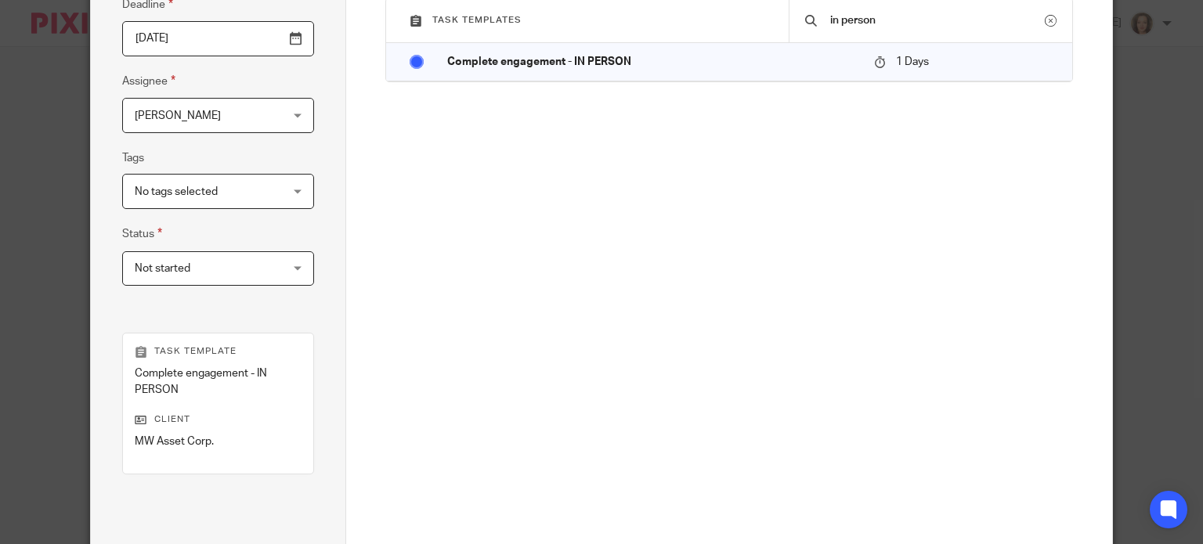
scroll to position [395, 0]
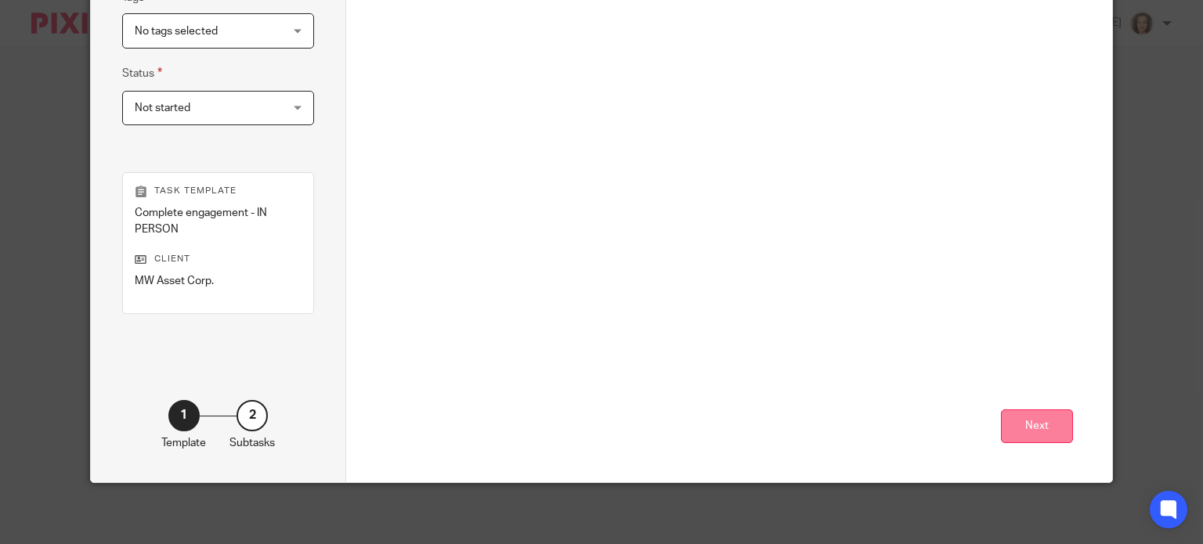
click at [1056, 431] on button "Next" at bounding box center [1037, 427] width 72 height 34
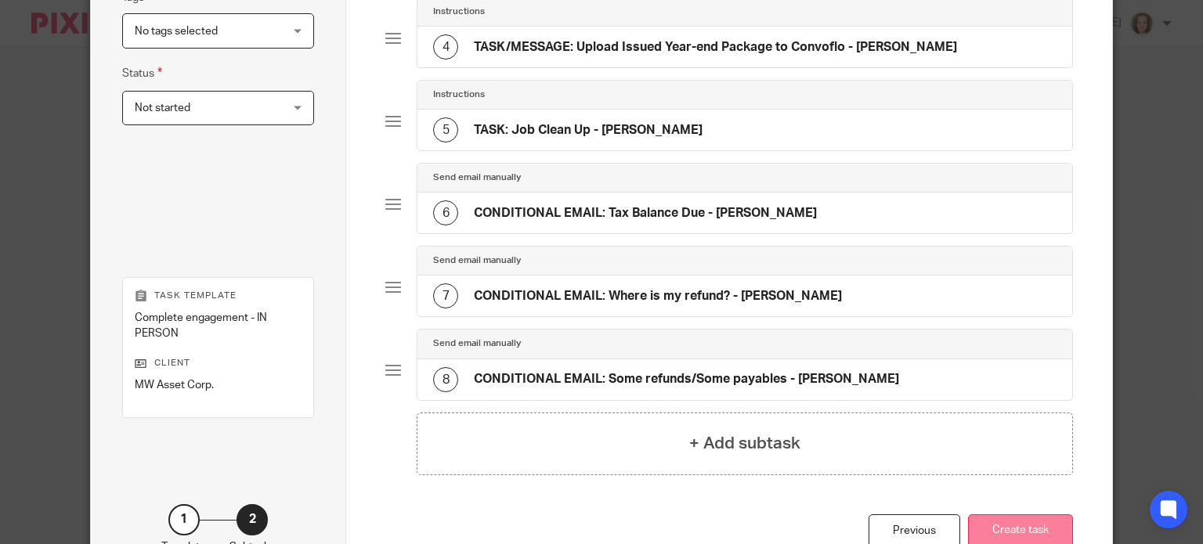
click at [1003, 525] on button "Create task" at bounding box center [1020, 532] width 105 height 34
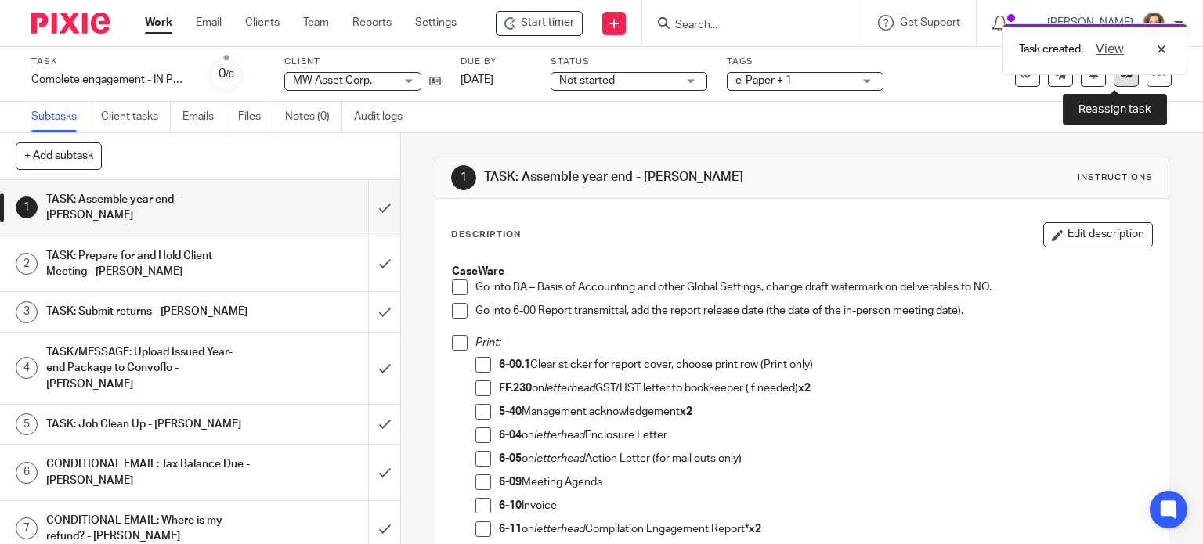
click at [1115, 80] on link at bounding box center [1126, 74] width 25 height 25
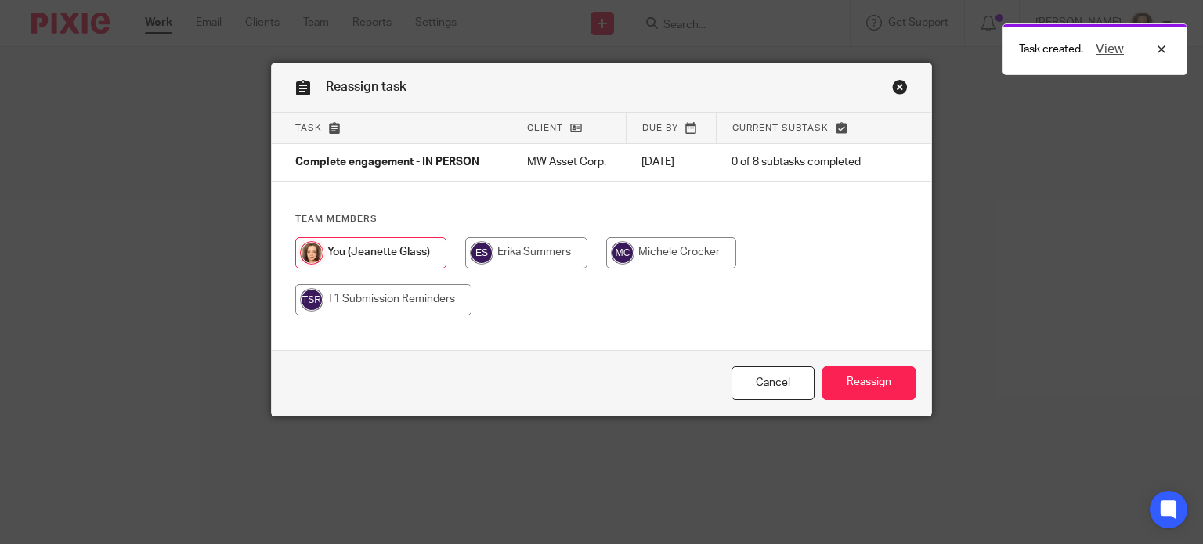
click at [663, 250] on input "radio" at bounding box center [671, 252] width 130 height 31
radio input "true"
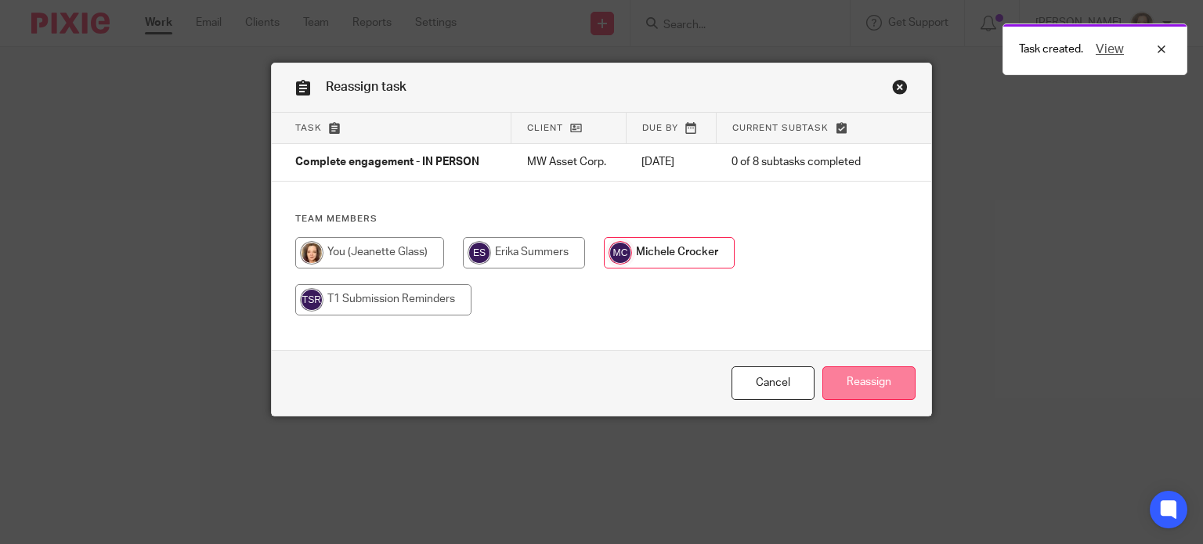
click at [869, 381] on input "Reassign" at bounding box center [868, 384] width 93 height 34
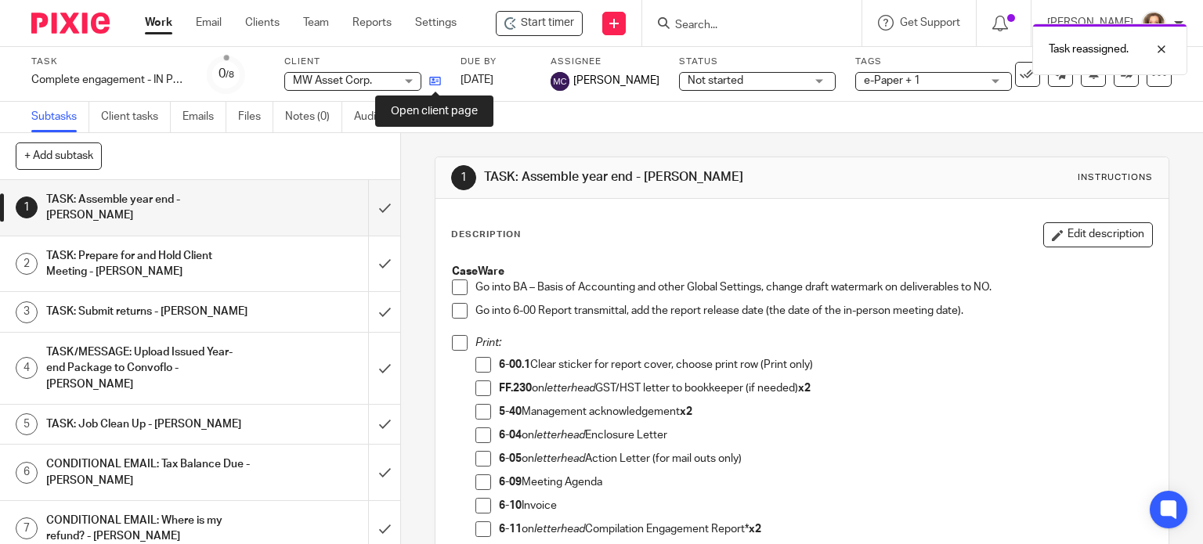
click at [432, 83] on icon at bounding box center [435, 81] width 12 height 12
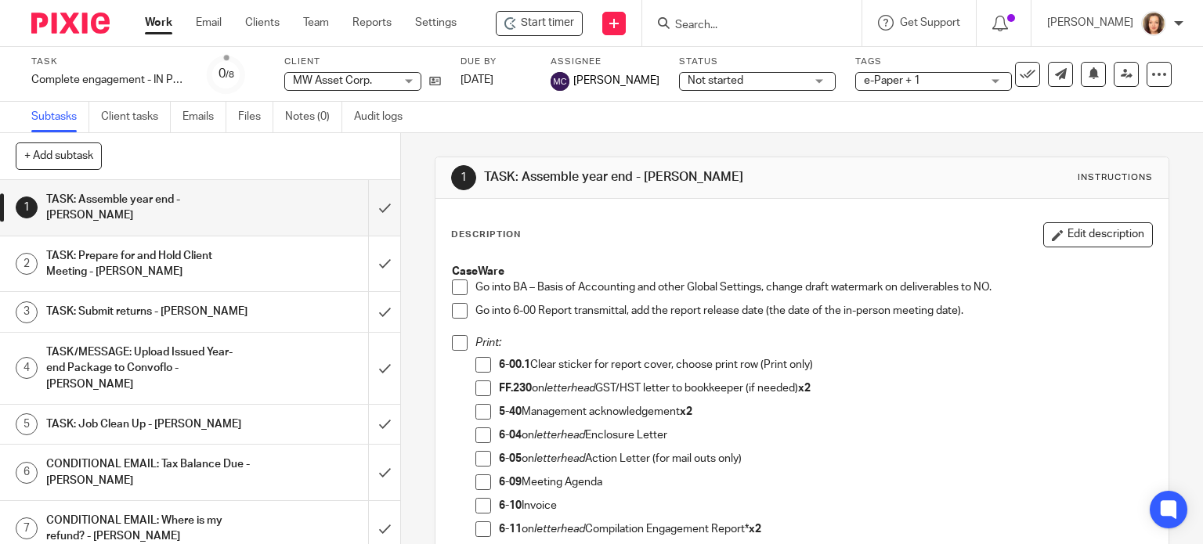
click at [799, 193] on div "1 TASK: Assemble year end - MICHELE Instructions" at bounding box center [802, 178] width 734 height 42
click at [699, 21] on input "Search" at bounding box center [744, 26] width 141 height 14
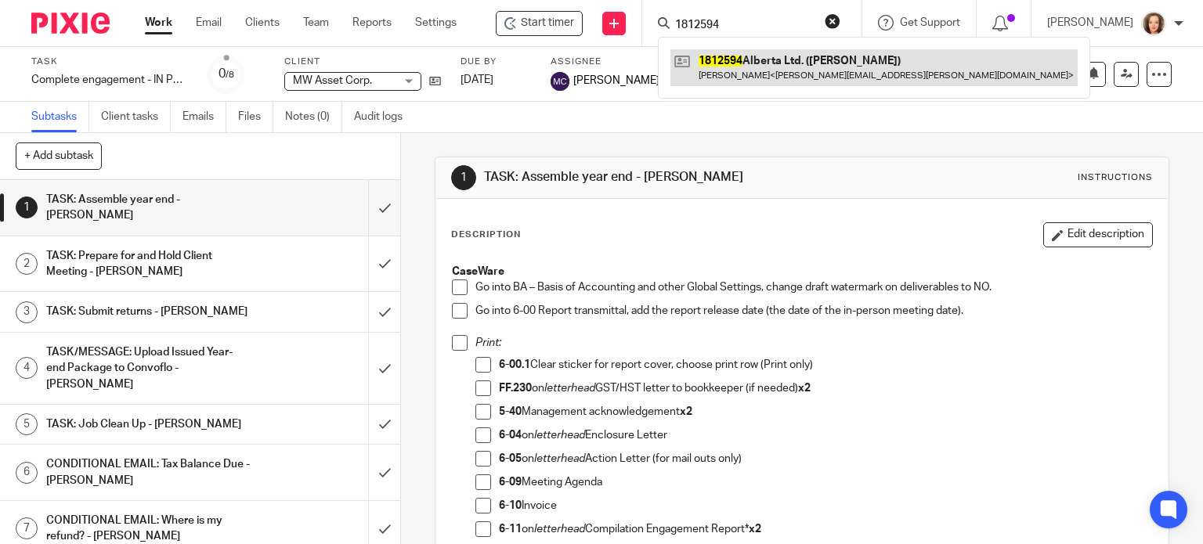
type input "1812594"
click at [778, 69] on link at bounding box center [873, 67] width 407 height 36
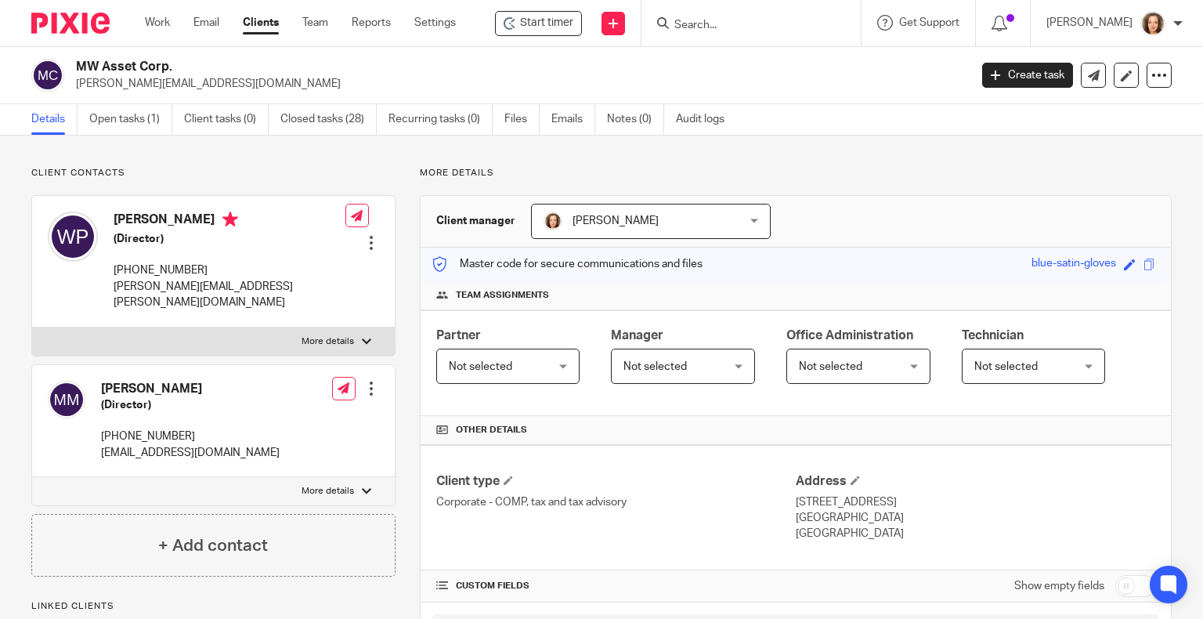
scroll to position [392, 0]
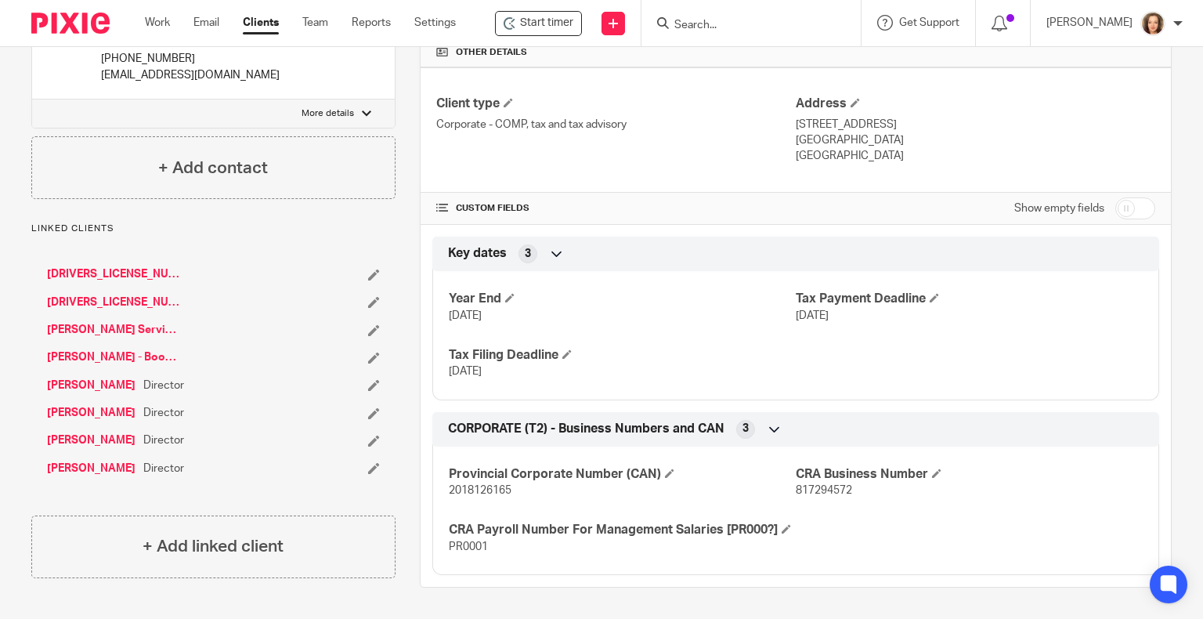
click at [110, 322] on link "MW Crane Service Ltd." at bounding box center [113, 330] width 133 height 16
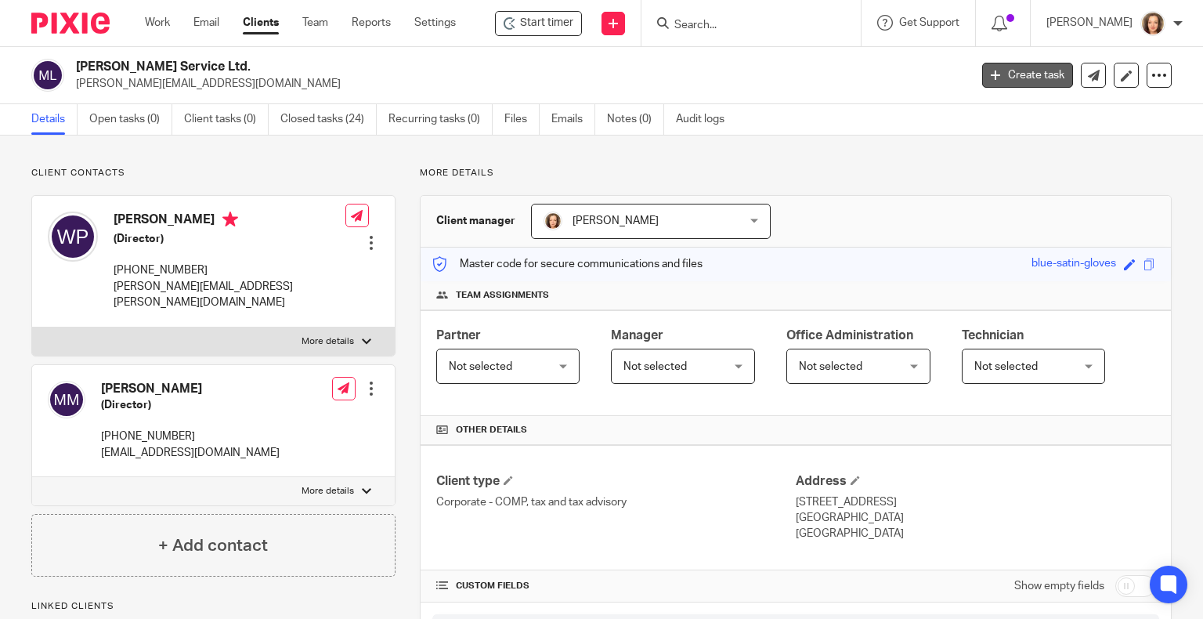
click at [1004, 80] on link "Create task" at bounding box center [1027, 75] width 91 height 25
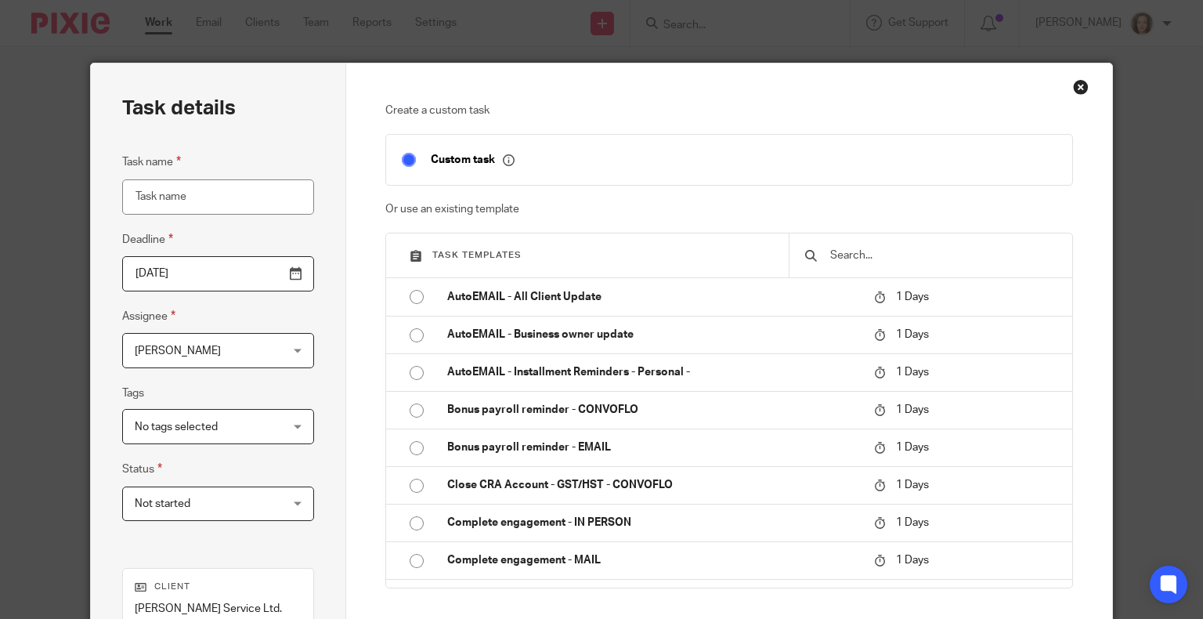
click at [891, 256] on input "text" at bounding box center [943, 255] width 228 height 17
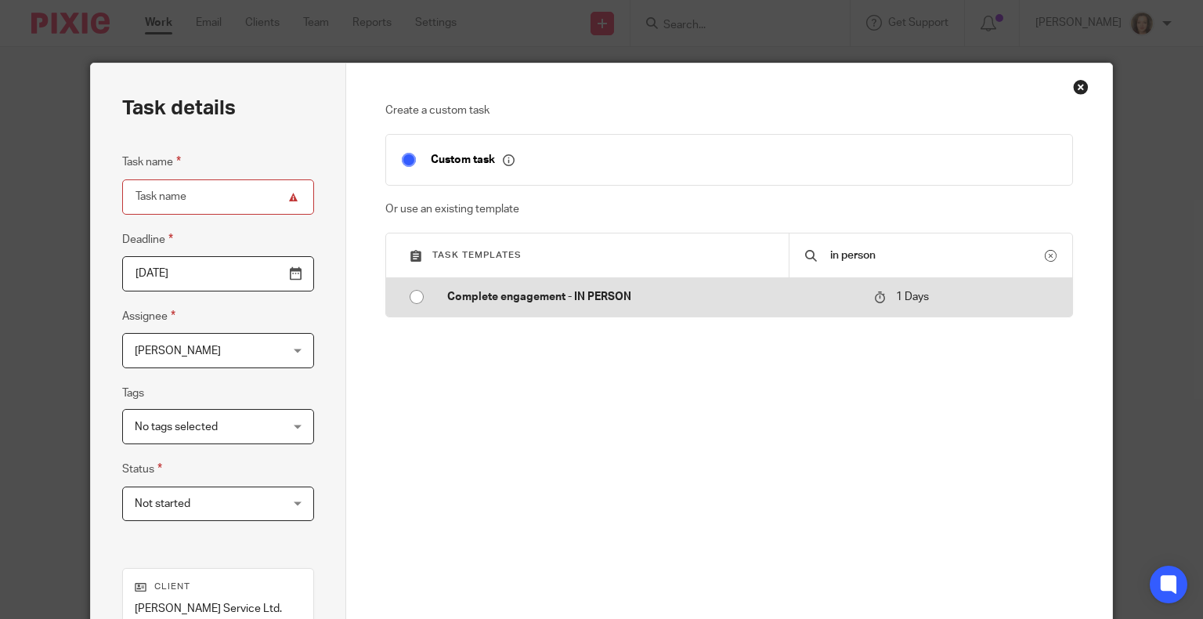
type input "in person"
click at [837, 302] on p "Complete engagement - IN PERSON" at bounding box center [652, 297] width 411 height 16
type input "2025-08-26"
type input "Complete engagement - IN PERSON"
checkbox input "false"
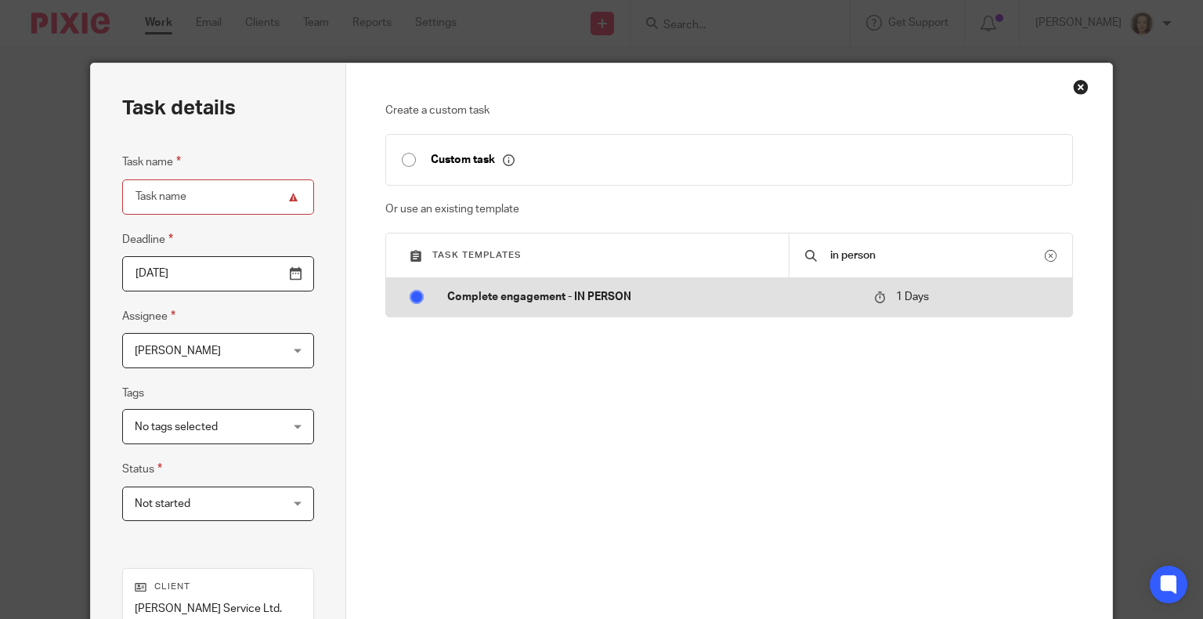
radio input "true"
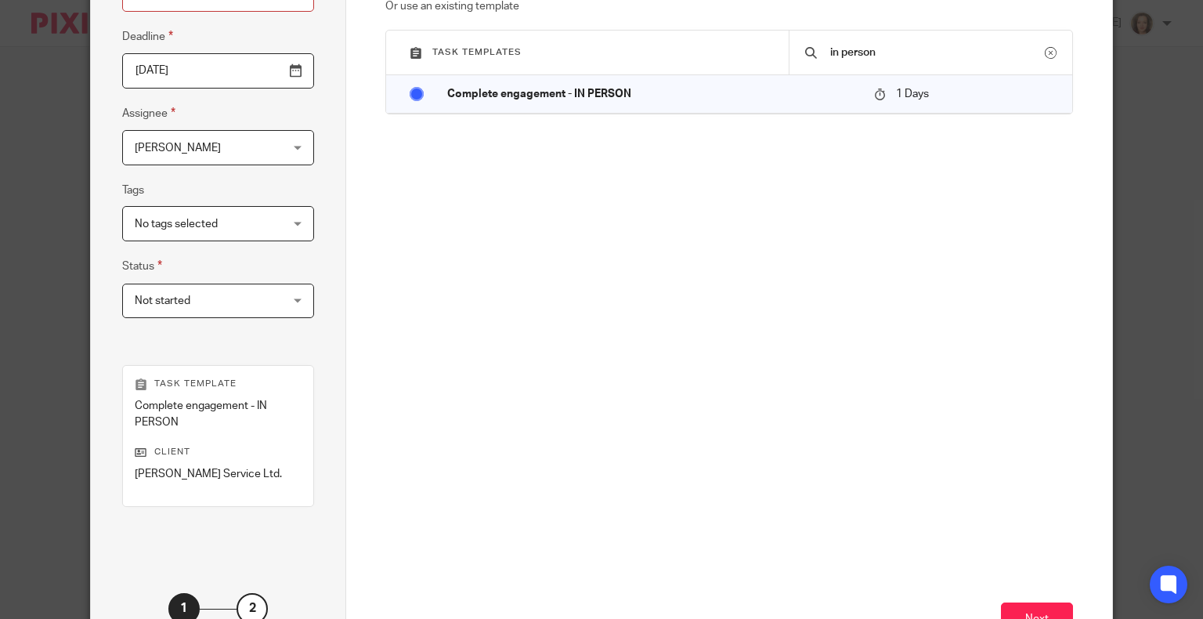
scroll to position [321, 0]
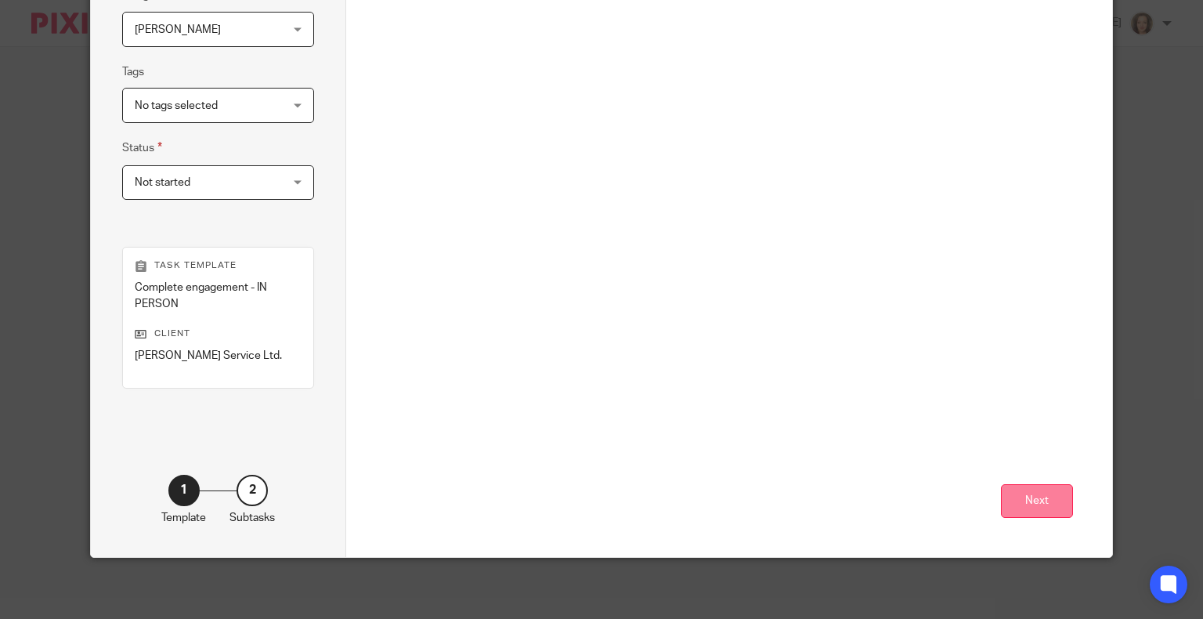
click at [1024, 500] on button "Next" at bounding box center [1037, 501] width 72 height 34
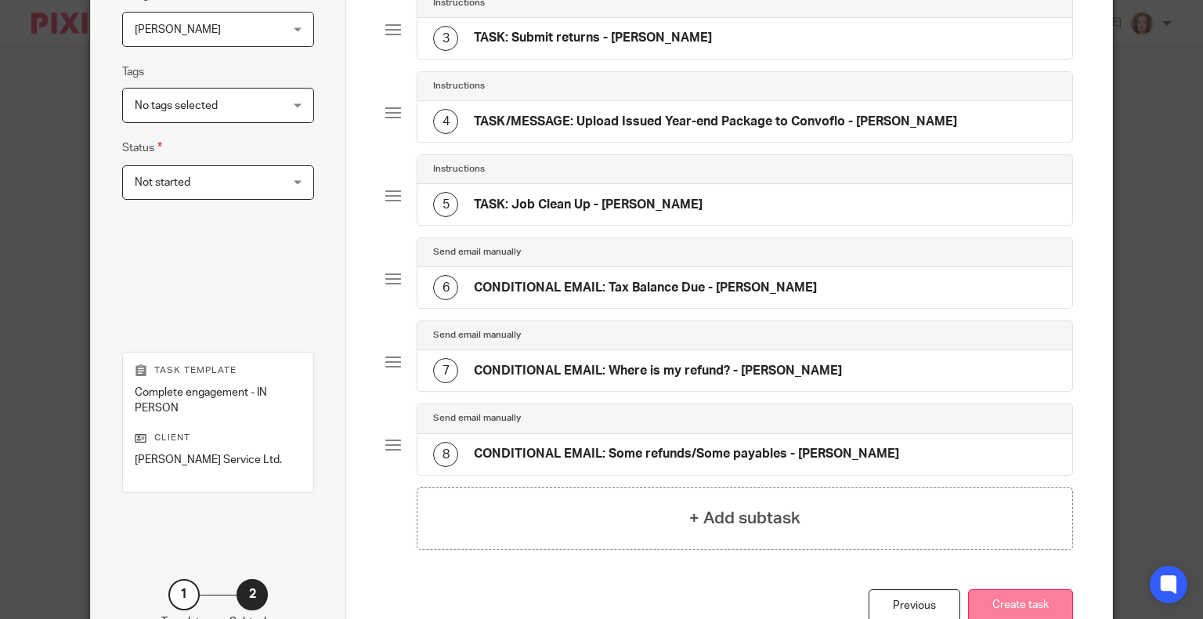
click at [1020, 591] on button "Create task" at bounding box center [1020, 606] width 105 height 34
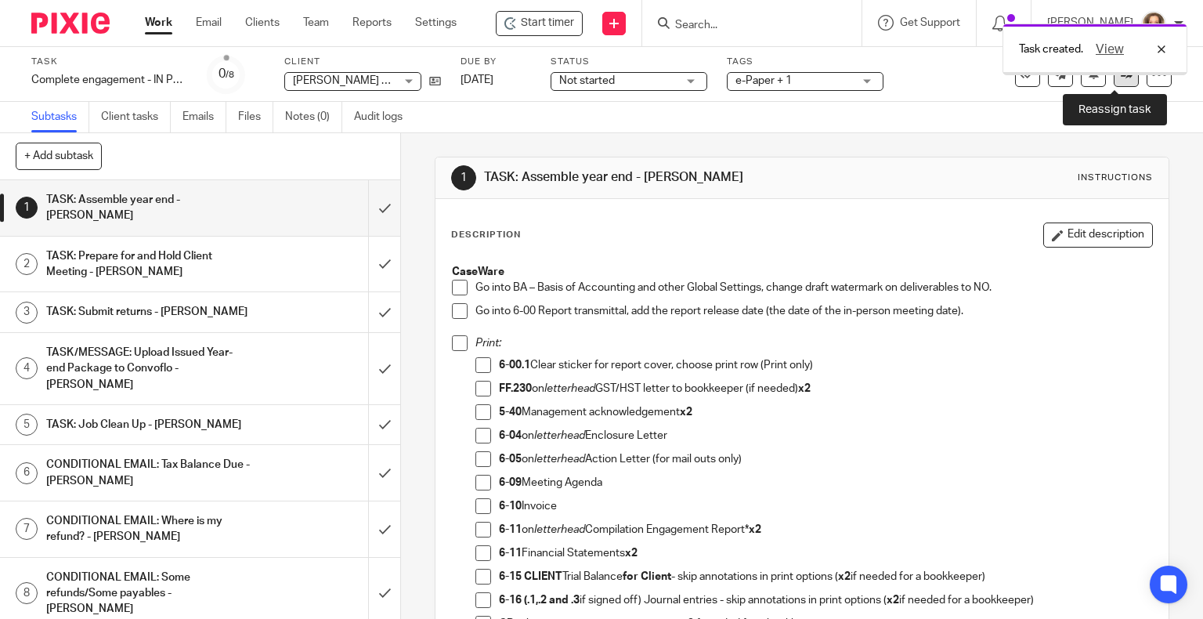
click at [1121, 78] on icon at bounding box center [1127, 74] width 12 height 12
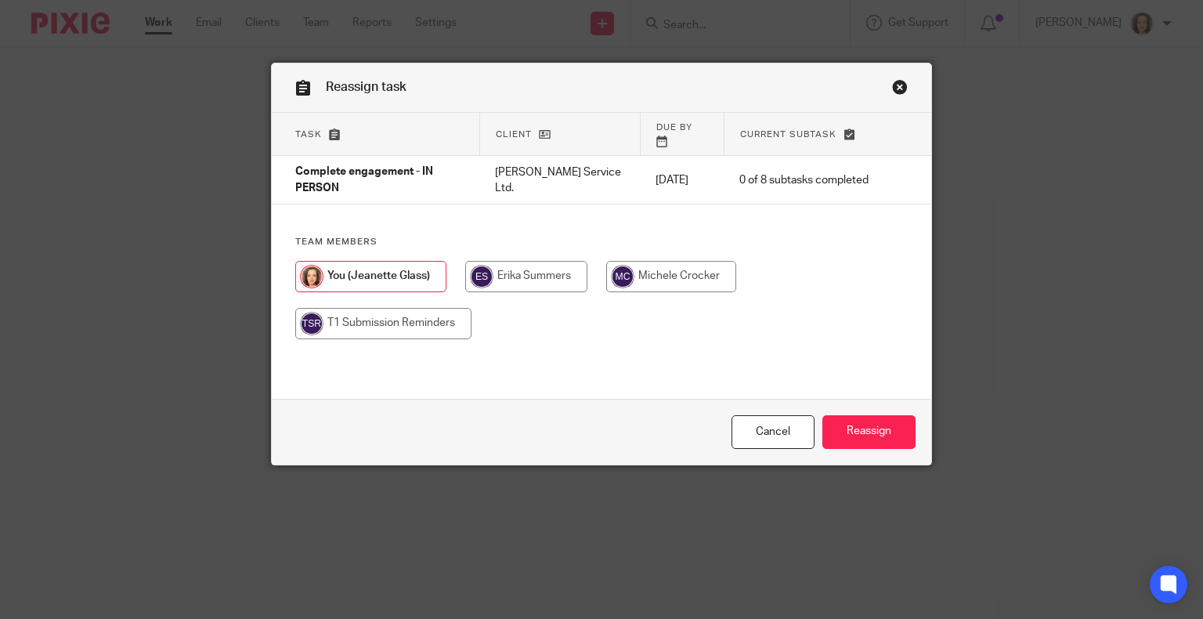
click at [684, 261] on input "radio" at bounding box center [671, 276] width 130 height 31
radio input "true"
click at [855, 436] on input "Reassign" at bounding box center [868, 432] width 93 height 34
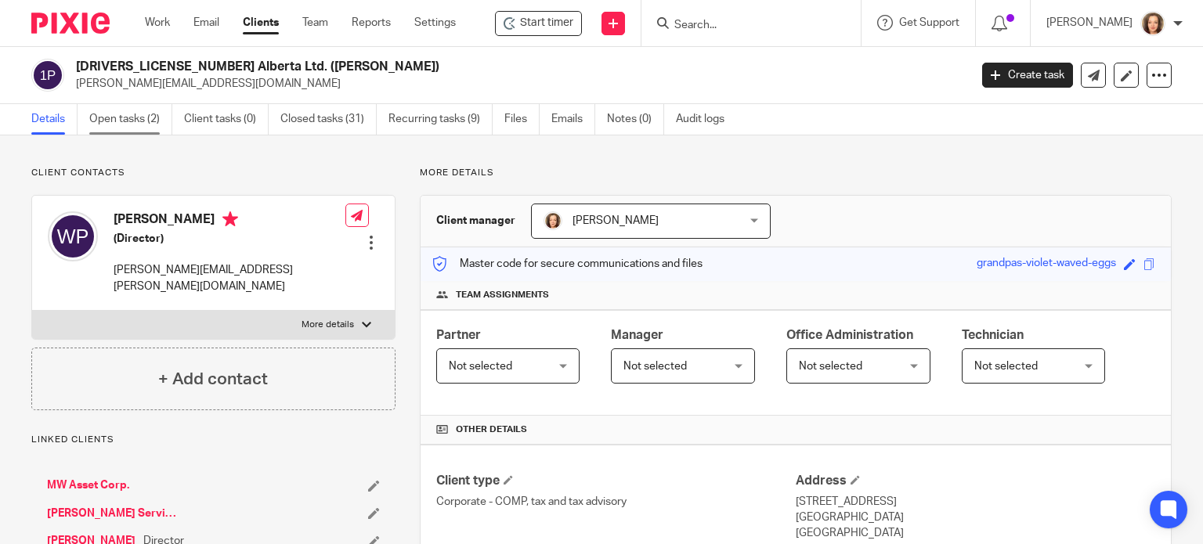
click at [135, 123] on link "Open tasks (2)" at bounding box center [130, 119] width 83 height 31
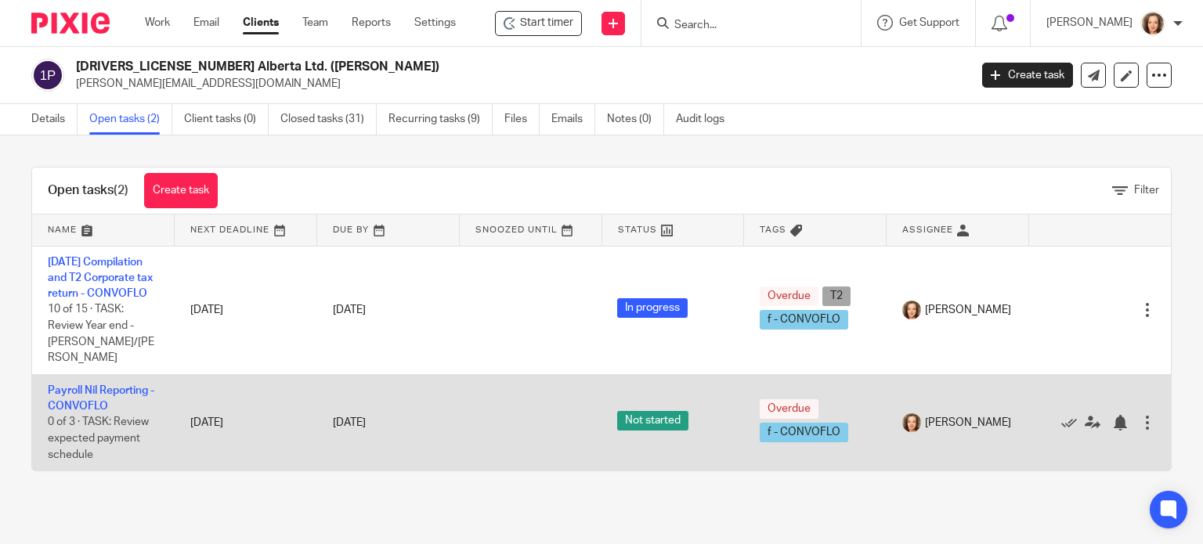
click at [1140, 427] on div at bounding box center [1148, 423] width 16 height 16
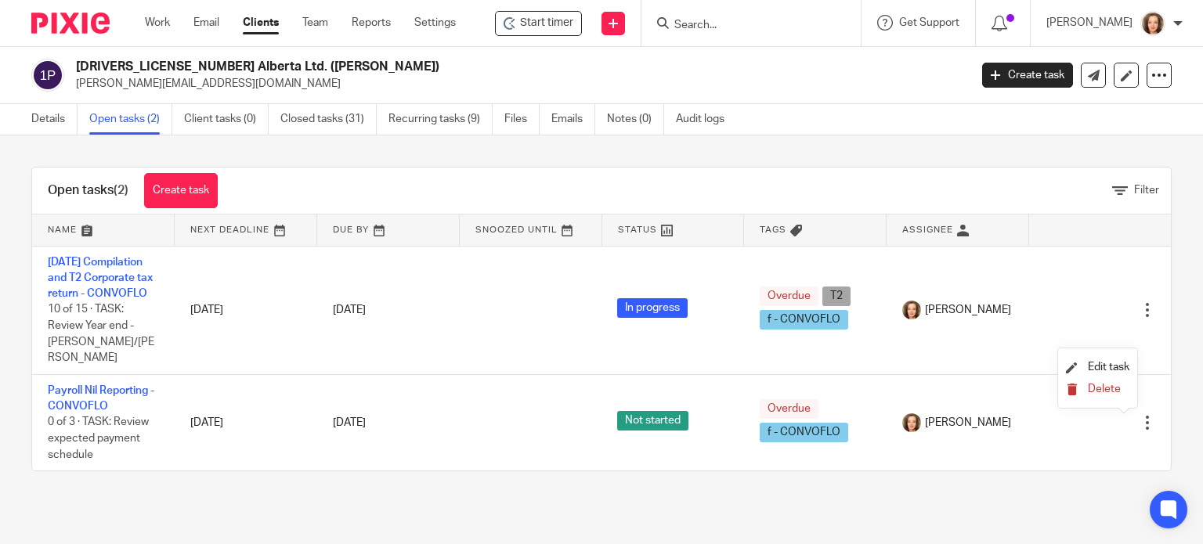
click at [1117, 392] on span "Delete" at bounding box center [1104, 389] width 33 height 11
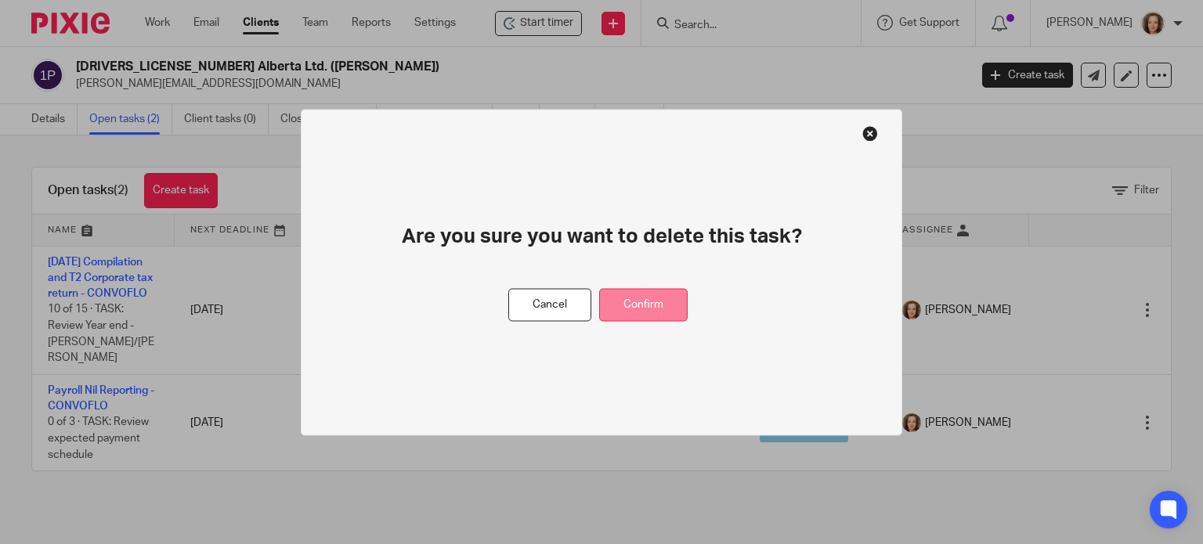
click at [639, 304] on button "Confirm" at bounding box center [643, 305] width 88 height 34
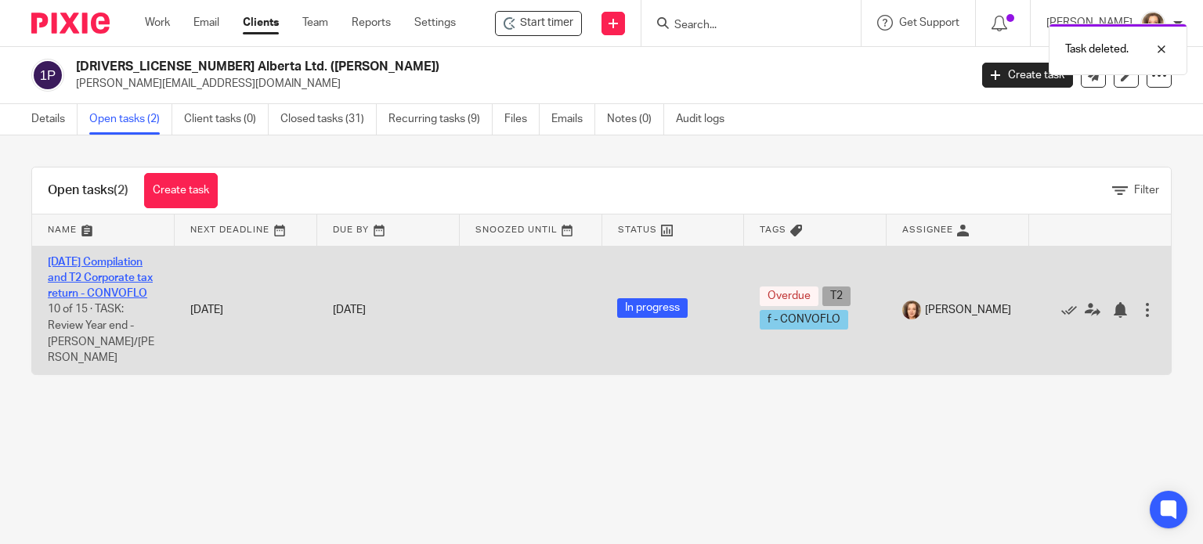
click at [87, 294] on link "[DATE] Compilation and T2 Corporate tax return - CONVOFLO" at bounding box center [100, 278] width 105 height 43
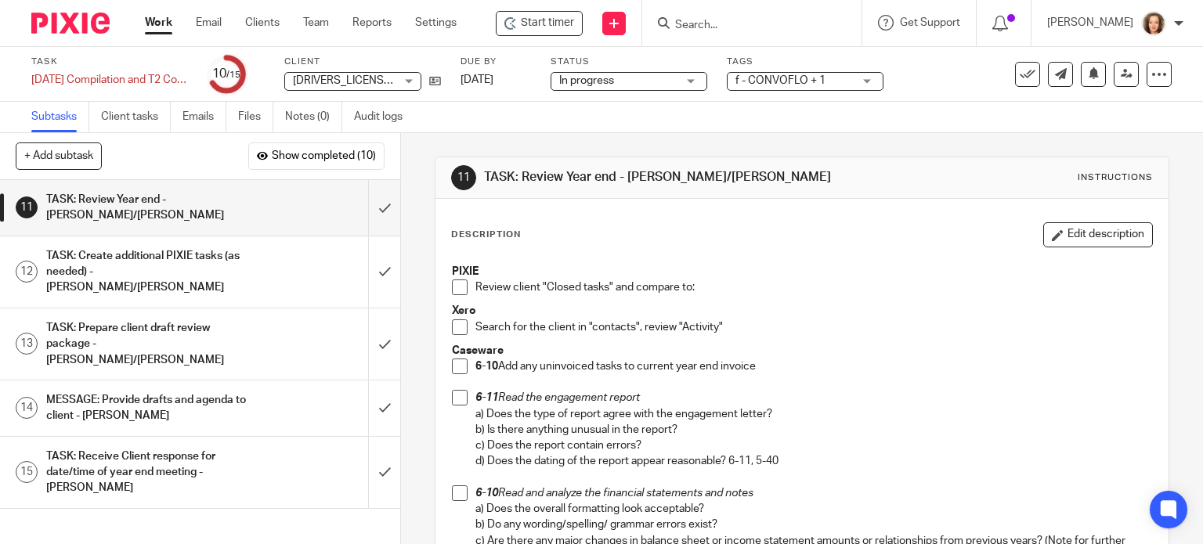
click at [453, 288] on span at bounding box center [460, 288] width 16 height 16
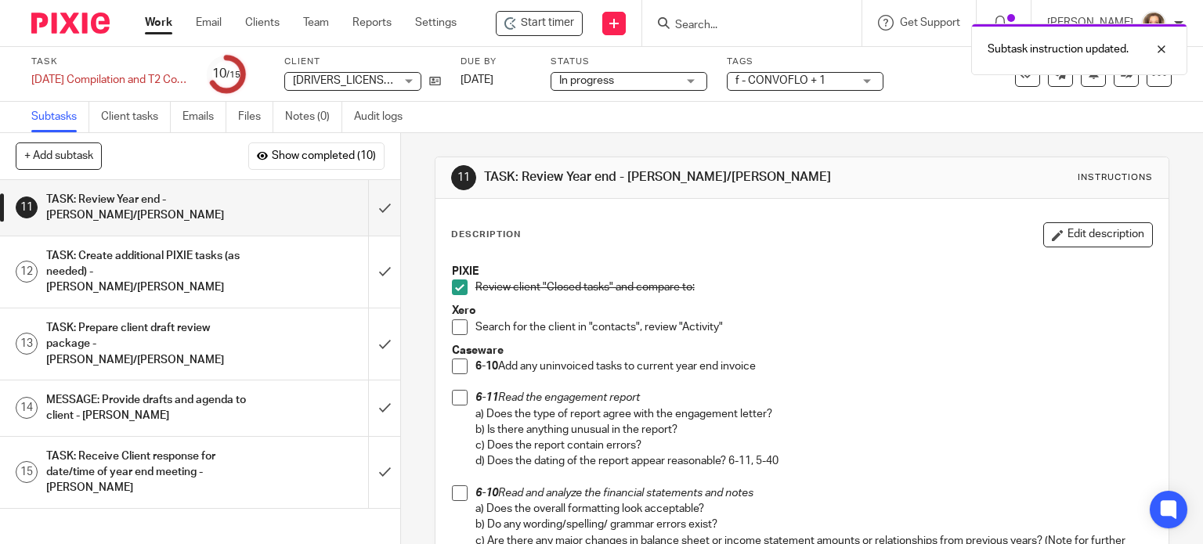
click at [453, 328] on span at bounding box center [460, 328] width 16 height 16
click at [457, 366] on span at bounding box center [460, 367] width 16 height 16
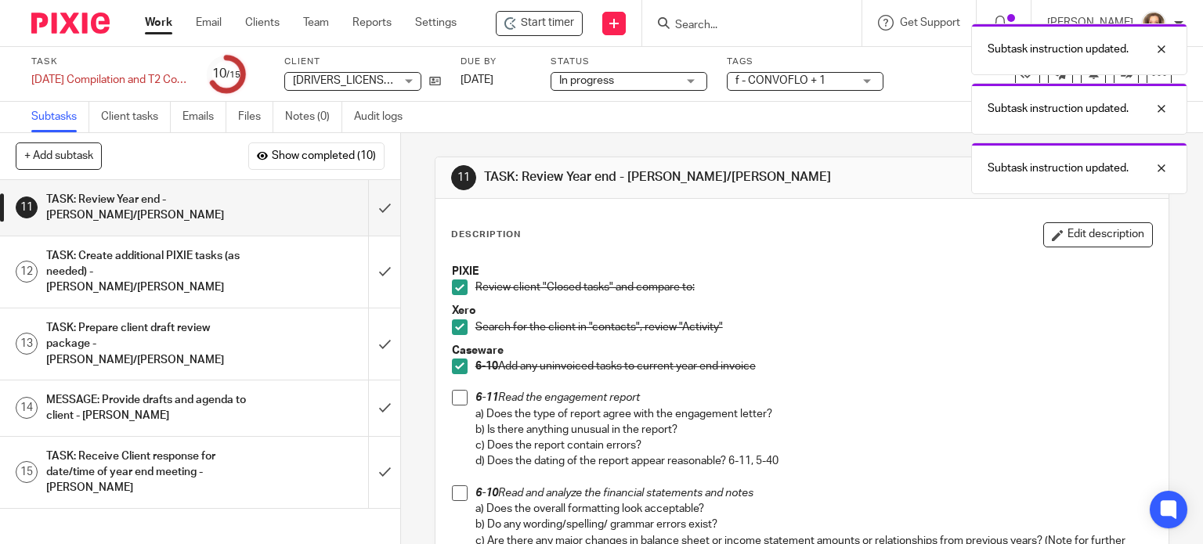
click at [452, 390] on span at bounding box center [460, 398] width 16 height 16
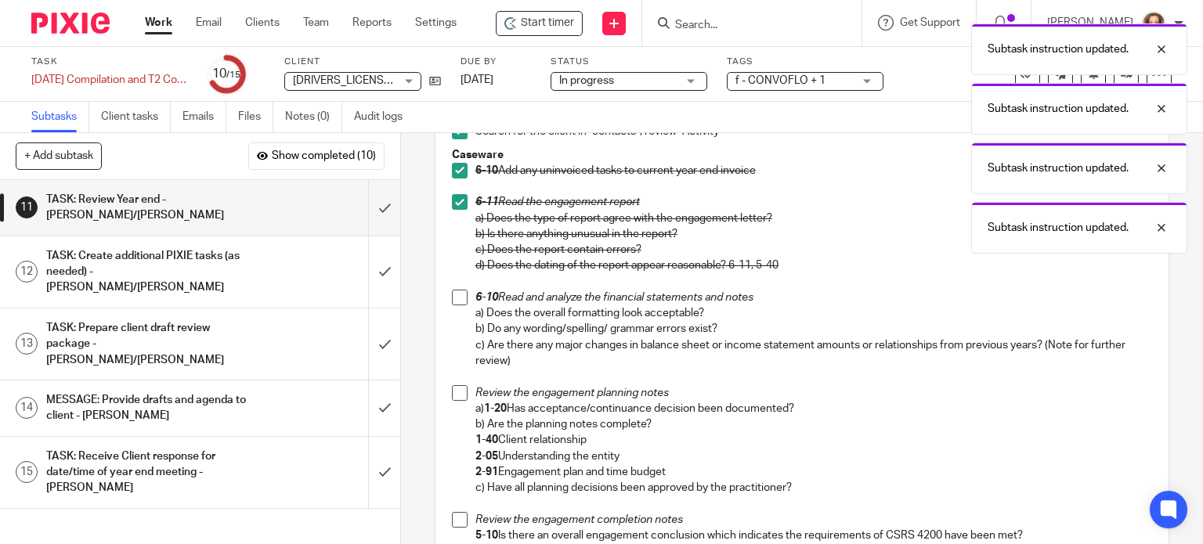
scroll to position [215, 0]
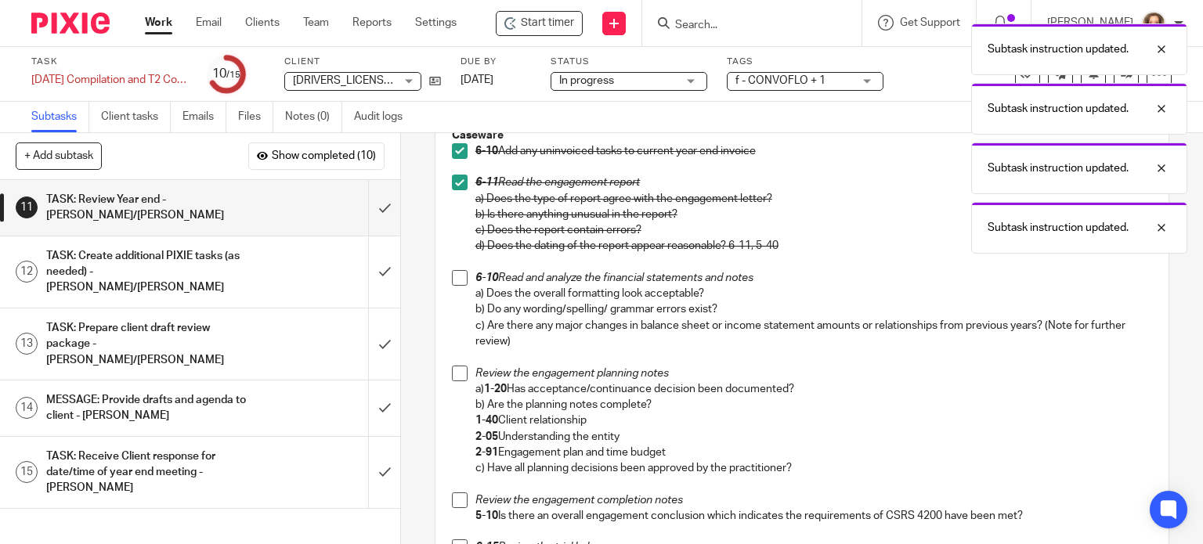
click at [454, 281] on span at bounding box center [460, 278] width 16 height 16
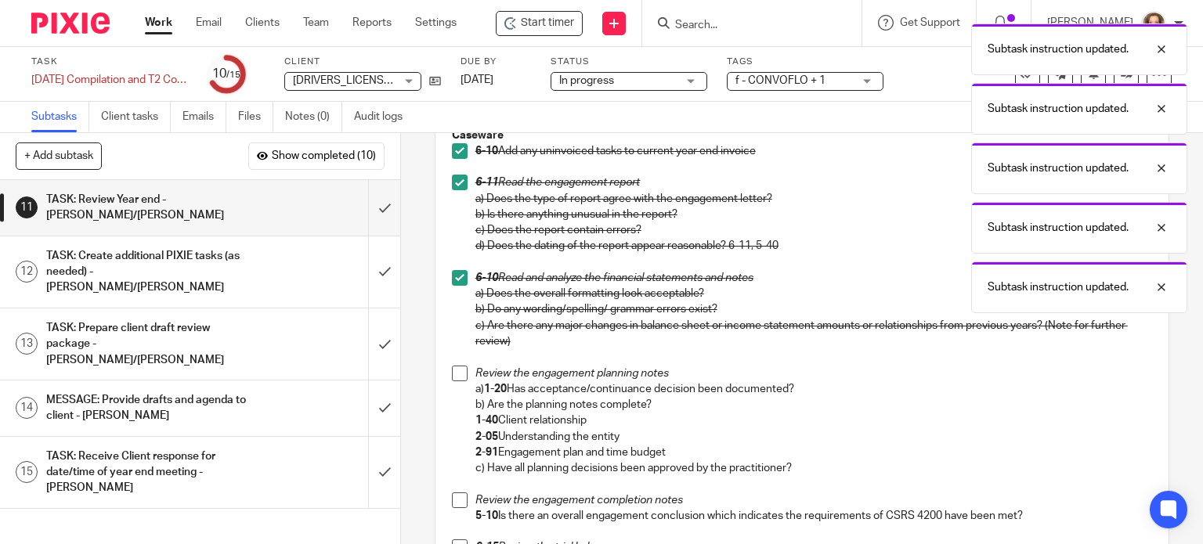
click at [455, 372] on span at bounding box center [460, 374] width 16 height 16
click at [454, 497] on span at bounding box center [460, 501] width 16 height 16
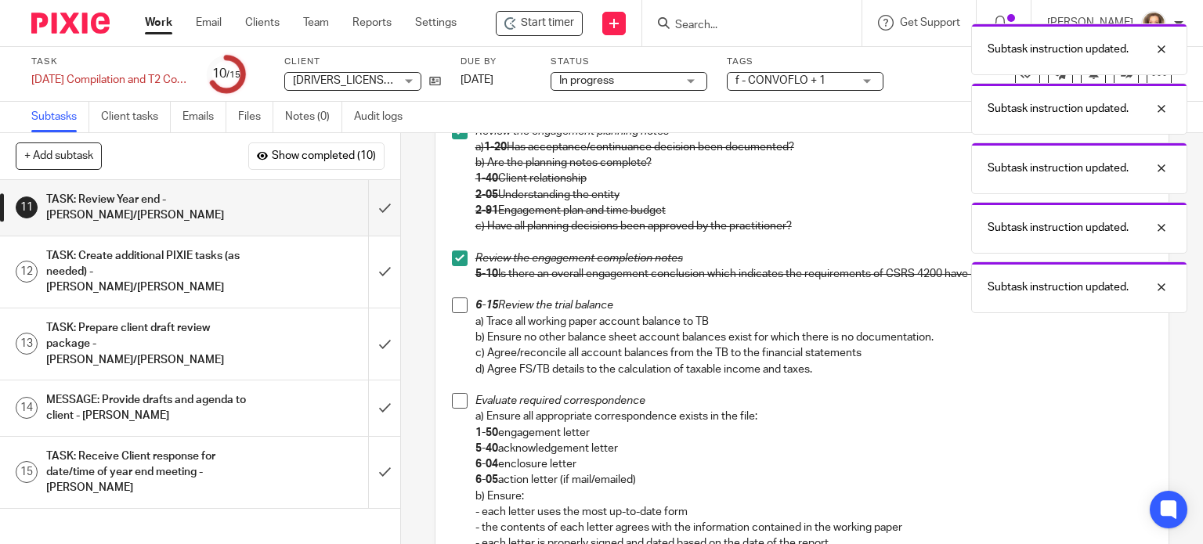
scroll to position [548, 0]
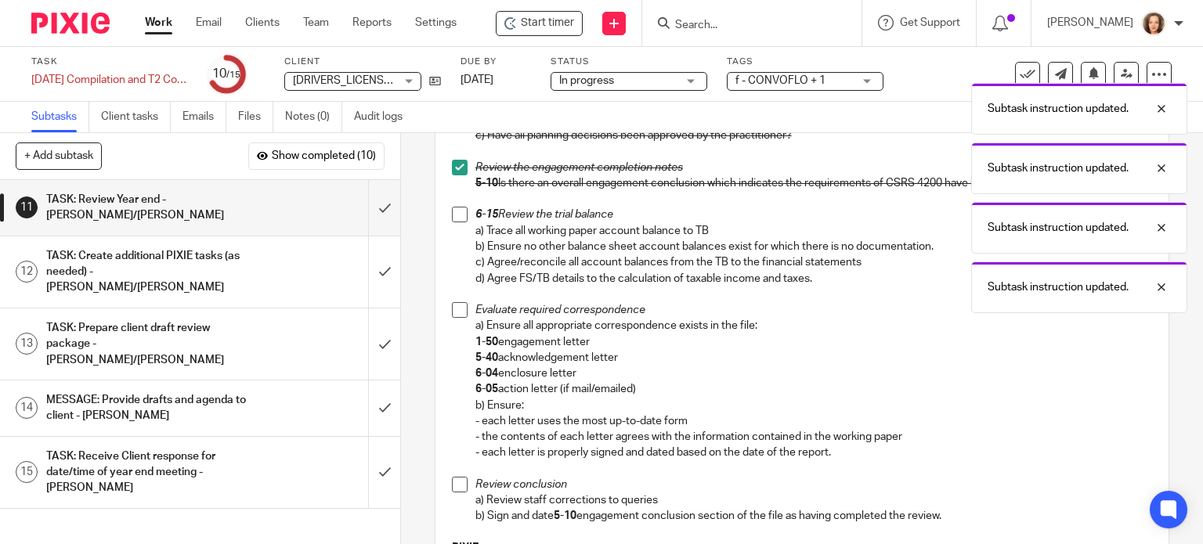
click at [453, 218] on span at bounding box center [460, 215] width 16 height 16
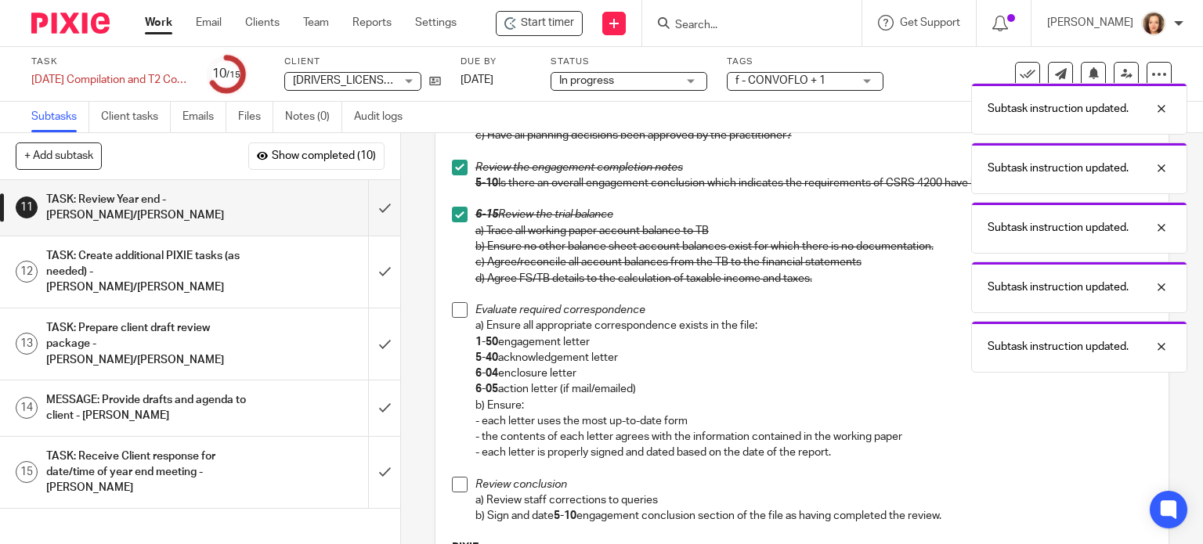
click at [454, 314] on span at bounding box center [460, 310] width 16 height 16
click at [456, 479] on span at bounding box center [460, 485] width 16 height 16
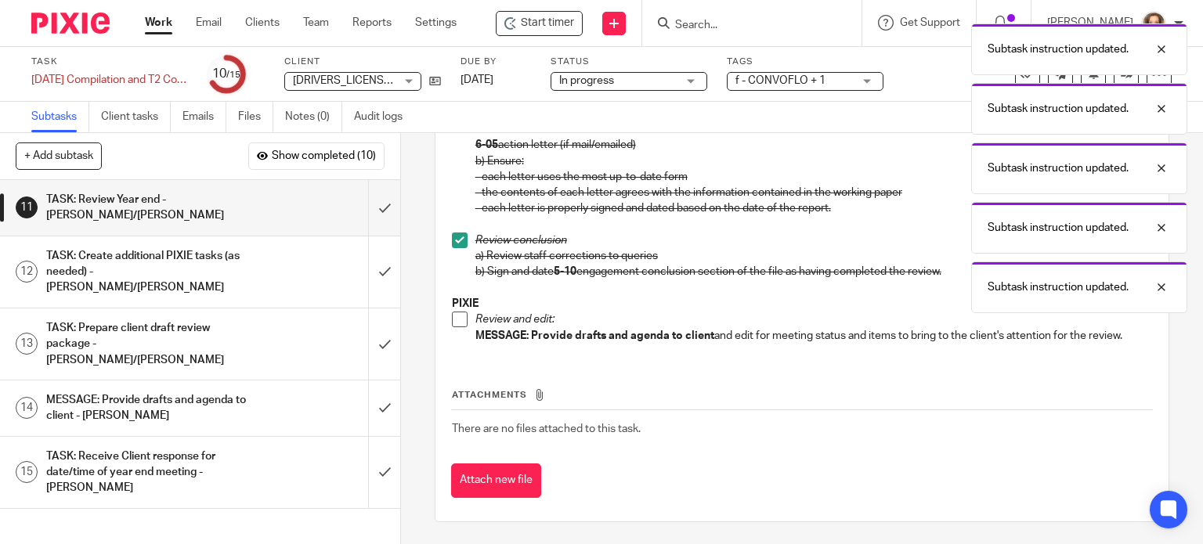
click at [452, 323] on span at bounding box center [460, 320] width 16 height 16
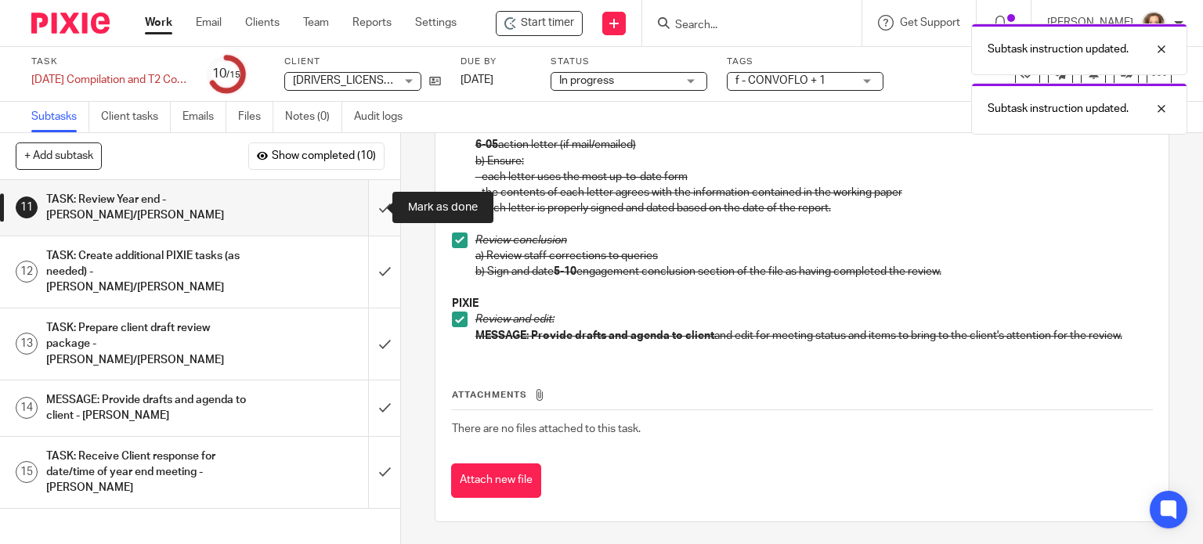
click at [367, 211] on input "submit" at bounding box center [200, 208] width 400 height 56
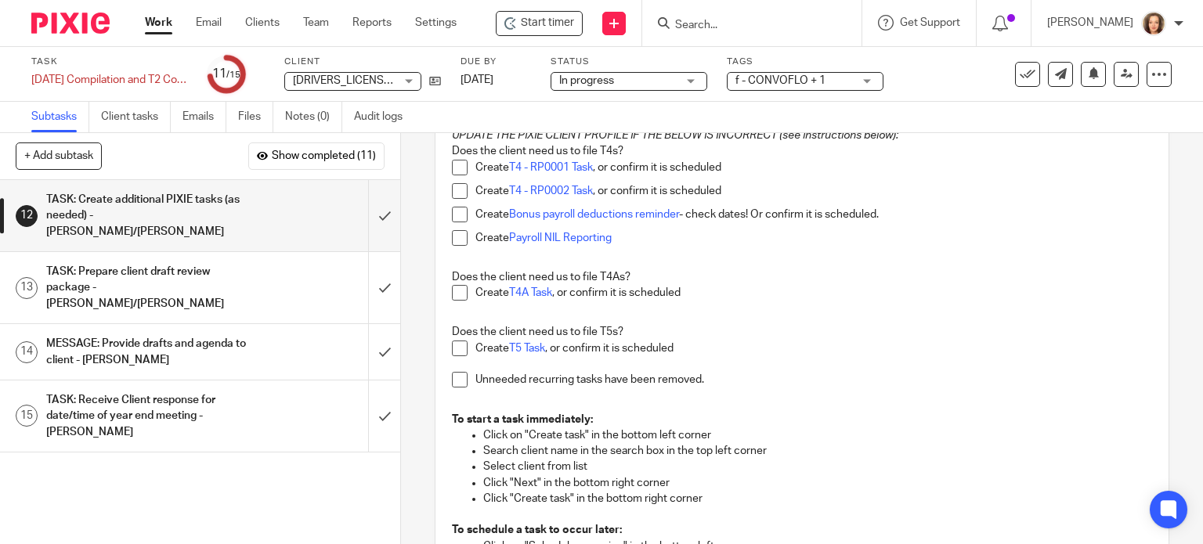
scroll to position [157, 0]
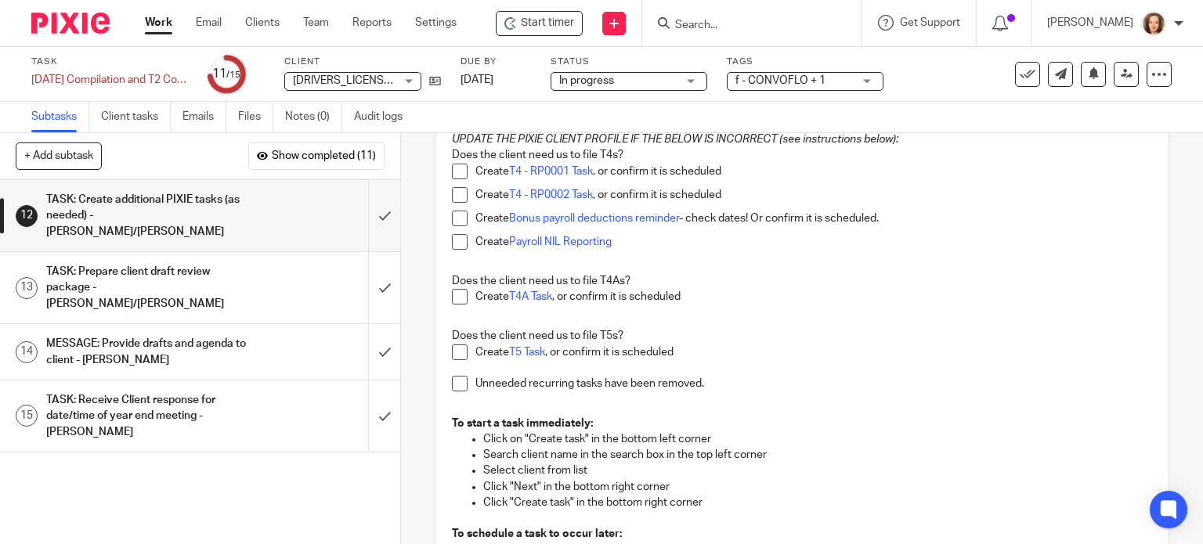
click at [453, 297] on span at bounding box center [460, 297] width 16 height 16
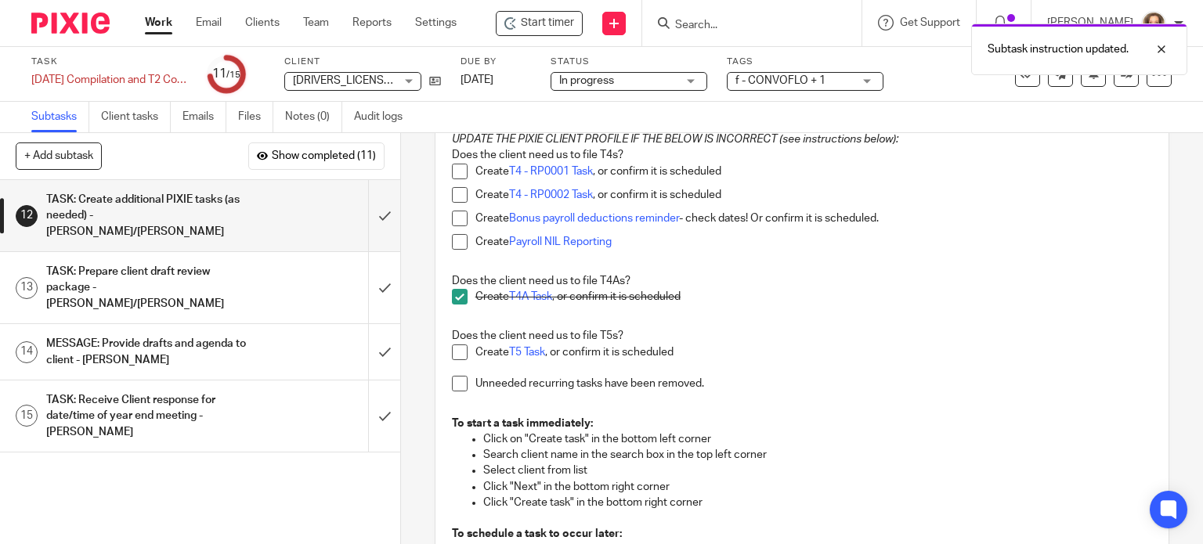
click at [454, 353] on span at bounding box center [460, 353] width 16 height 16
drag, startPoint x: 453, startPoint y: 294, endPoint x: 544, endPoint y: 324, distance: 95.1
click at [454, 294] on span at bounding box center [460, 297] width 16 height 16
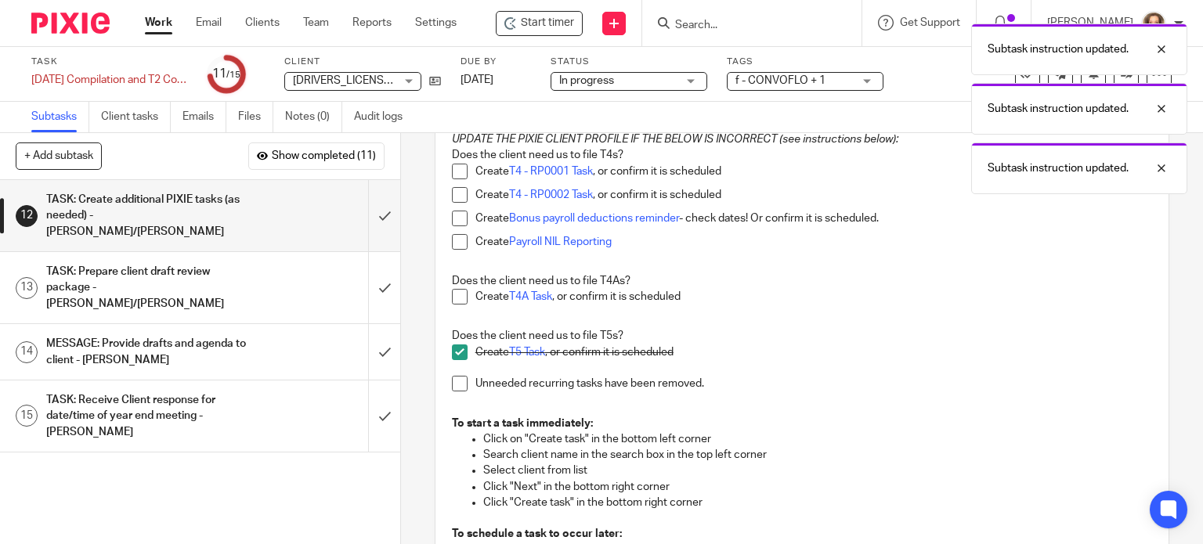
click at [452, 384] on span at bounding box center [460, 384] width 16 height 16
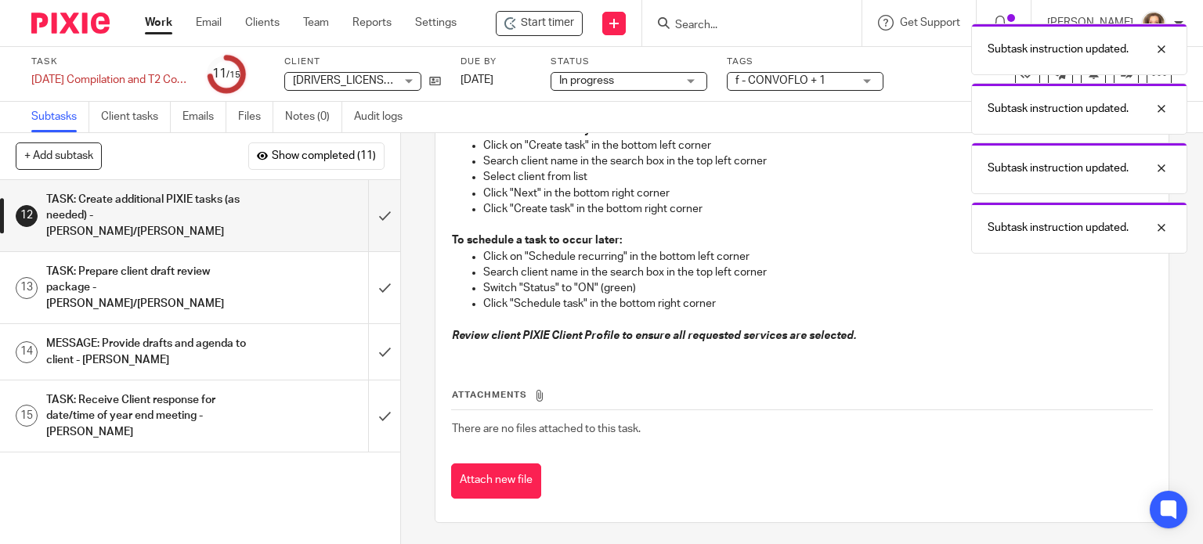
scroll to position [451, 0]
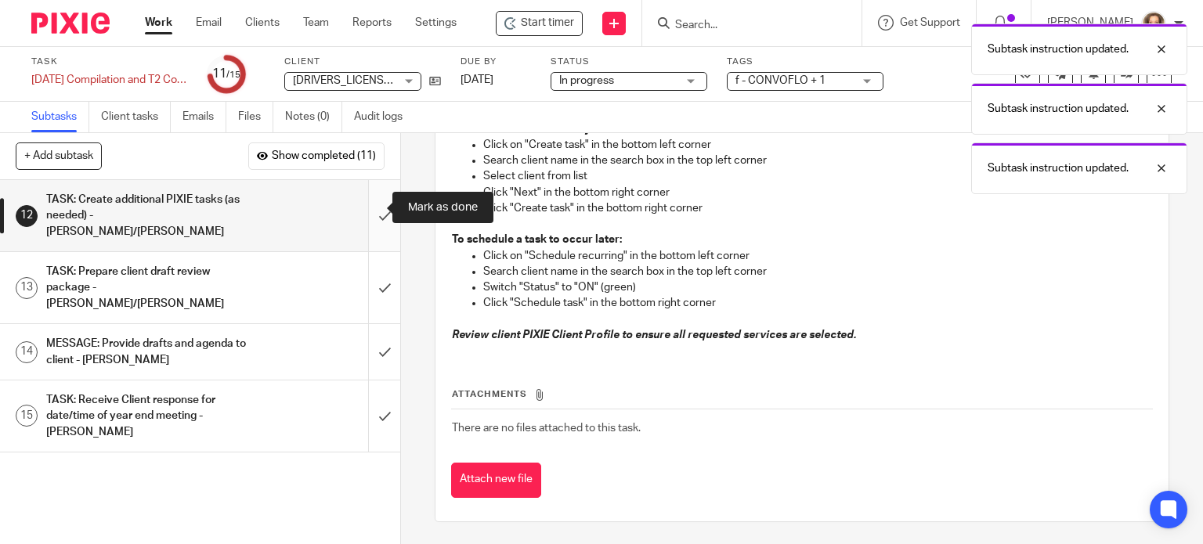
click at [366, 207] on input "submit" at bounding box center [200, 215] width 400 height 71
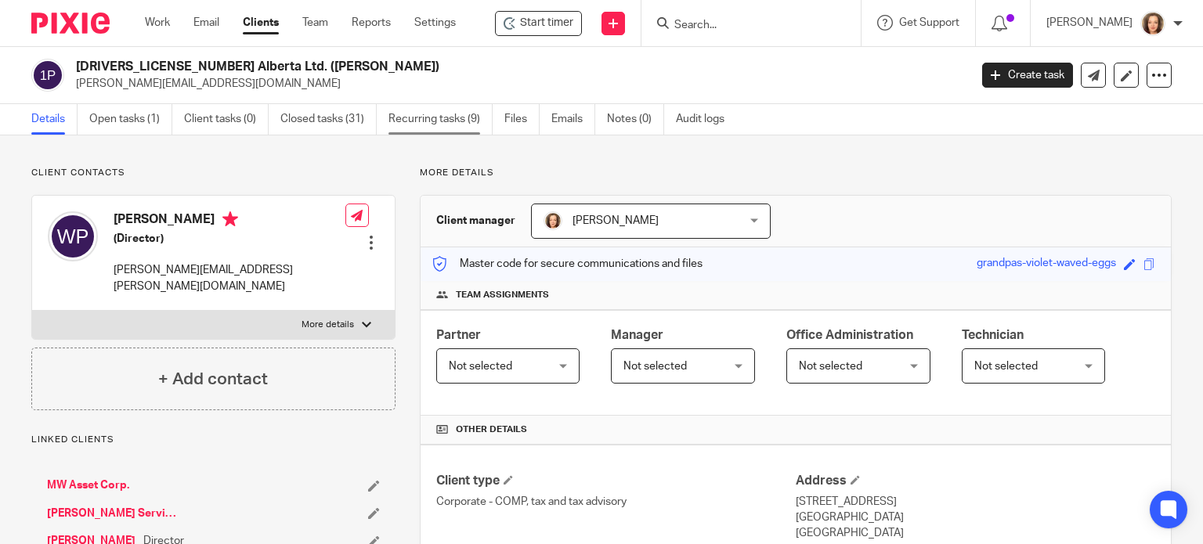
click at [448, 115] on link "Recurring tasks (9)" at bounding box center [440, 119] width 104 height 31
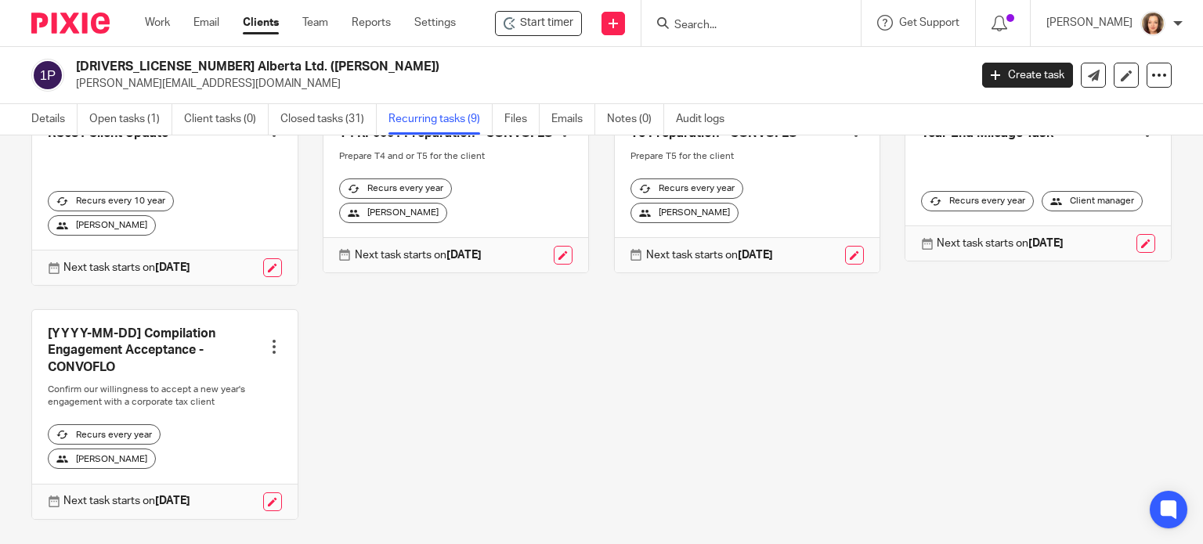
scroll to position [388, 0]
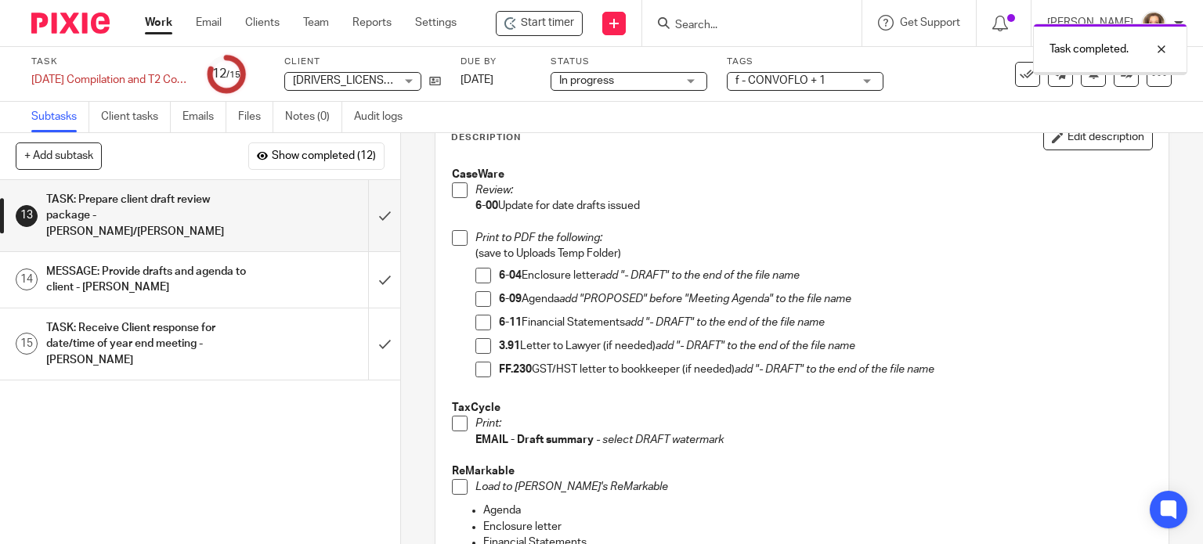
scroll to position [175, 0]
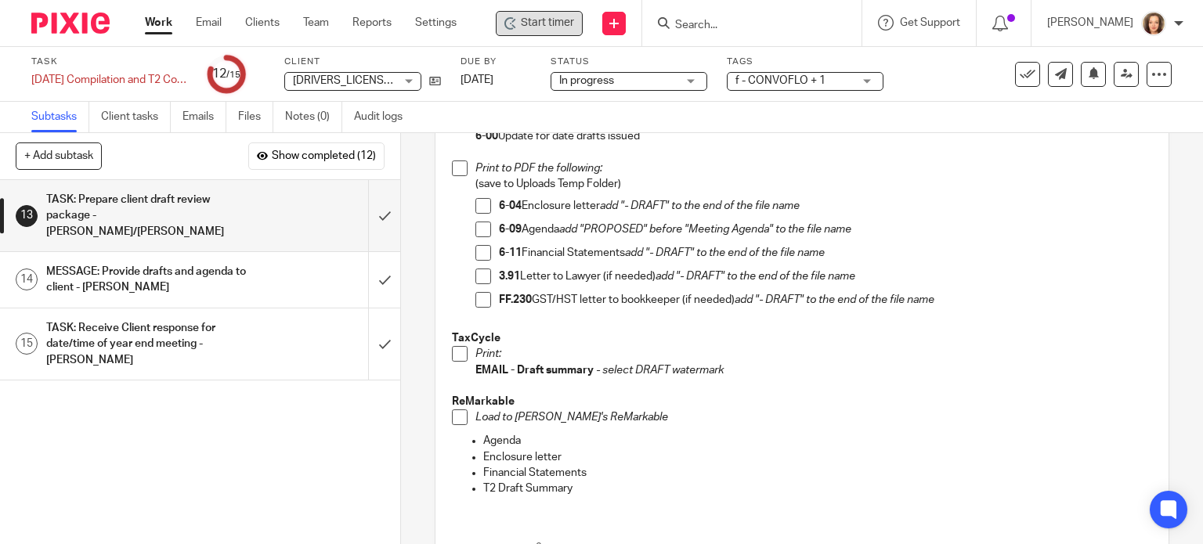
click at [537, 20] on span "Start timer" at bounding box center [547, 23] width 53 height 16
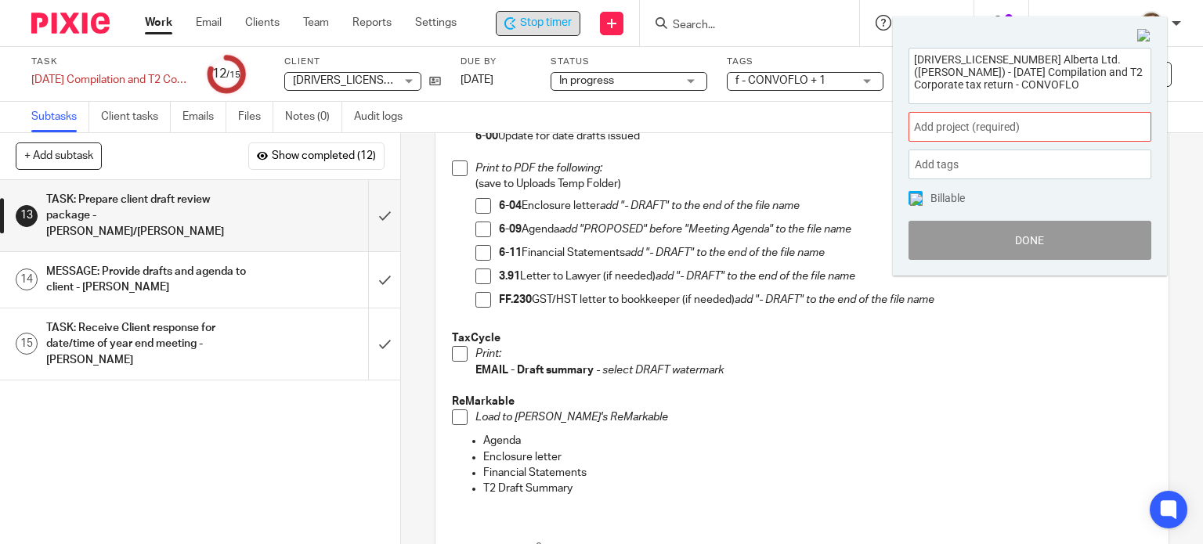
drag, startPoint x: 984, startPoint y: 85, endPoint x: 878, endPoint y: 31, distance: 119.1
click at [878, 31] on body "Work Email Clients Team Reports Settings Work Email Clients Team Reports Settin…" at bounding box center [601, 272] width 1203 height 544
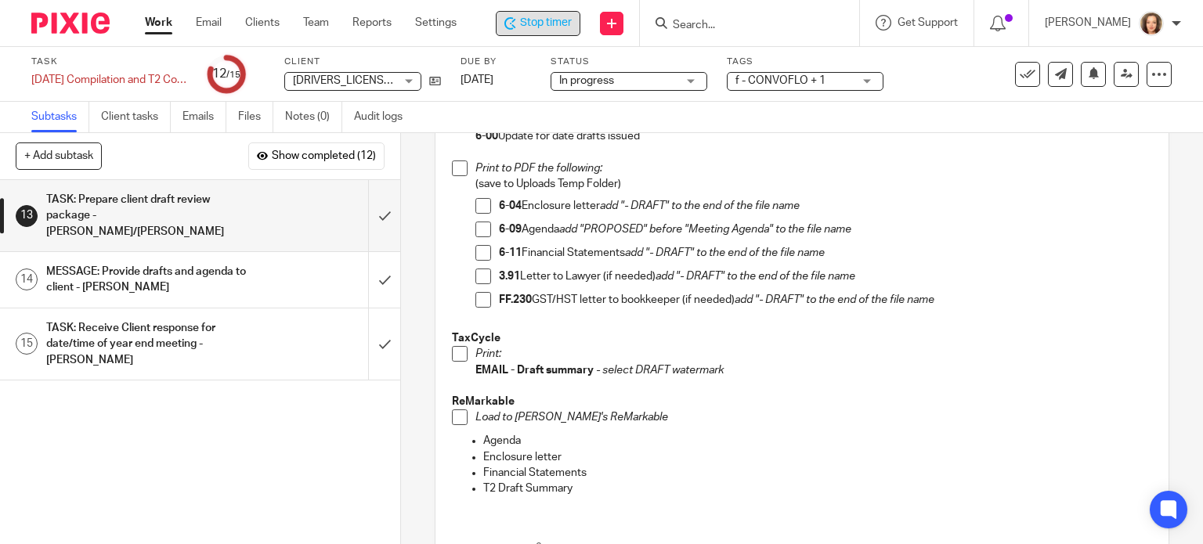
click at [1091, 142] on p "6-00 Update for date drafts issued" at bounding box center [813, 136] width 677 height 16
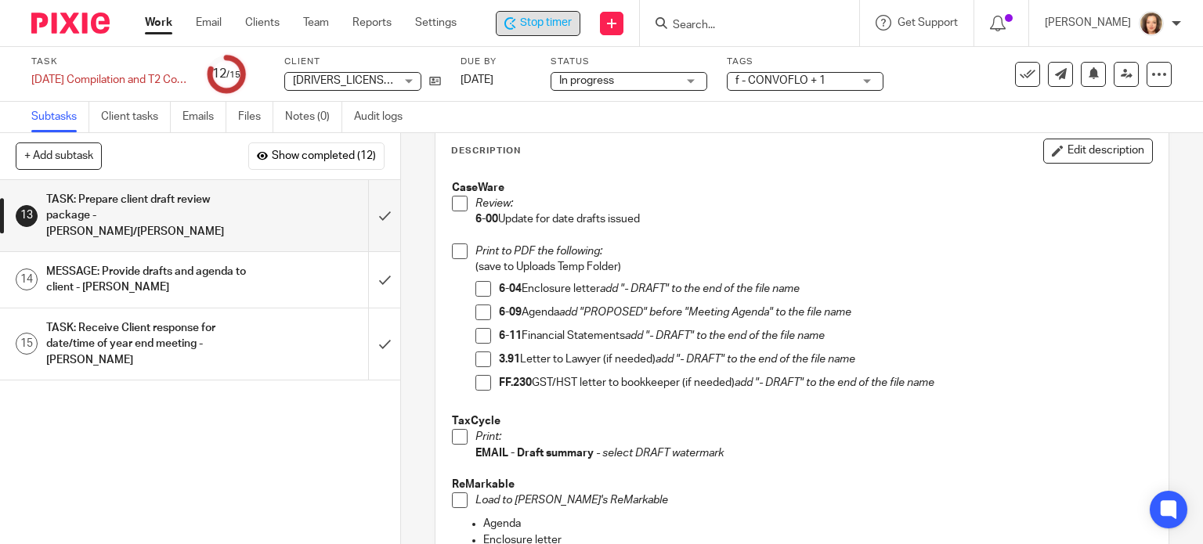
scroll to position [78, 0]
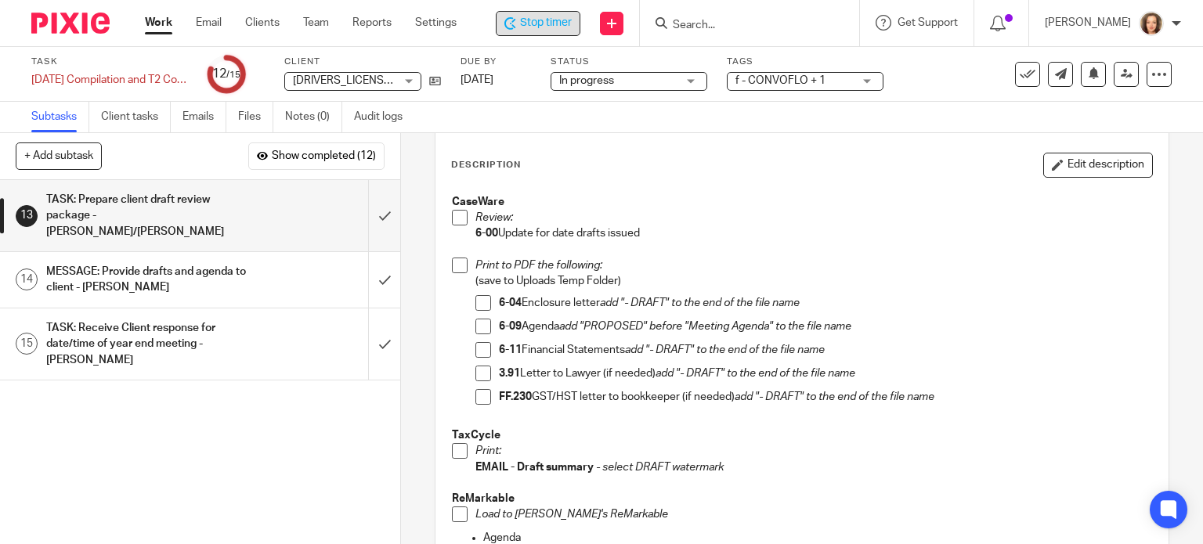
click at [478, 298] on span at bounding box center [483, 303] width 16 height 16
click at [452, 215] on span at bounding box center [460, 218] width 16 height 16
